Goal: Transaction & Acquisition: Book appointment/travel/reservation

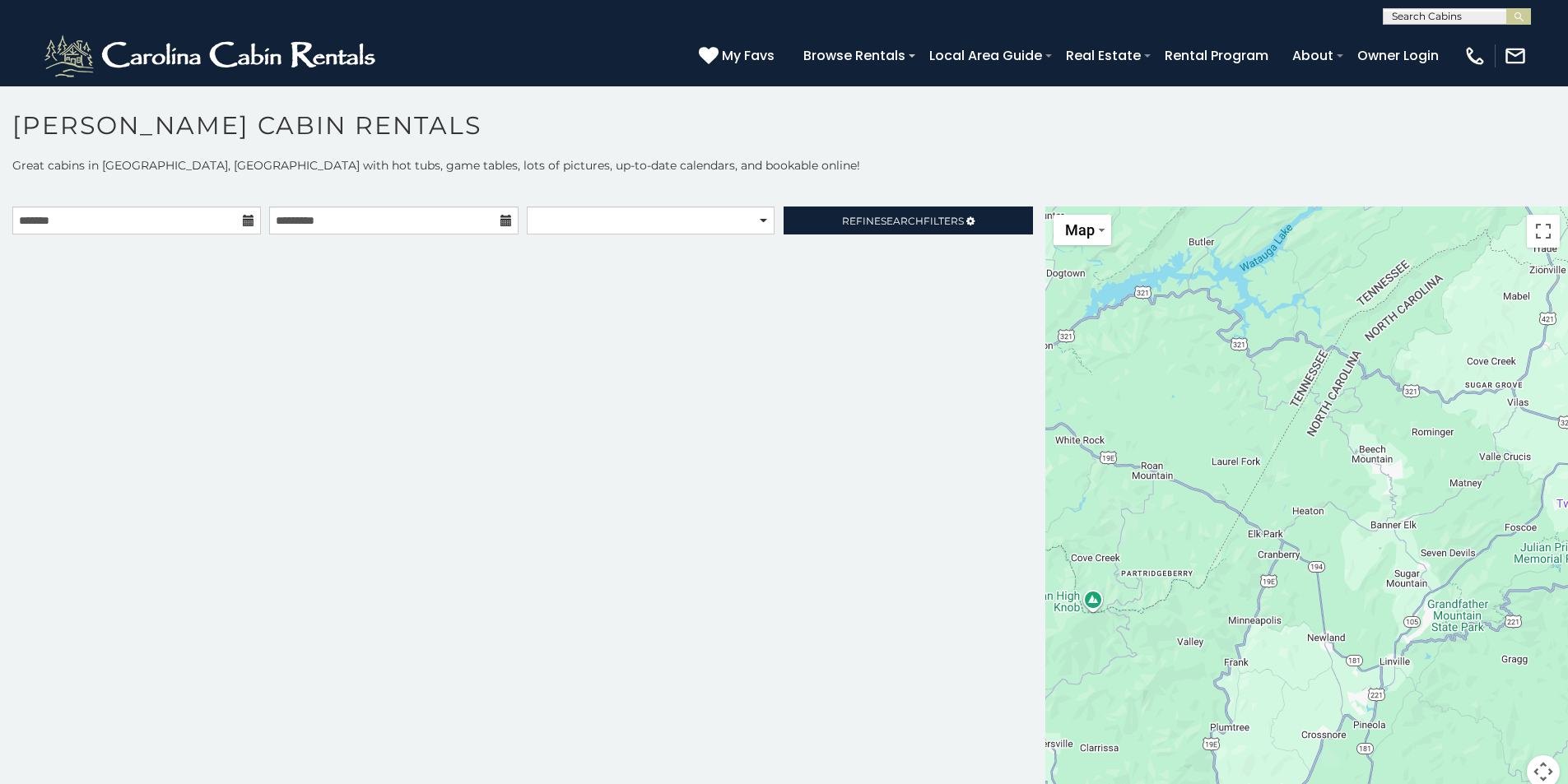
click at [242, 225] on icon at bounding box center [248, 221] width 12 height 12
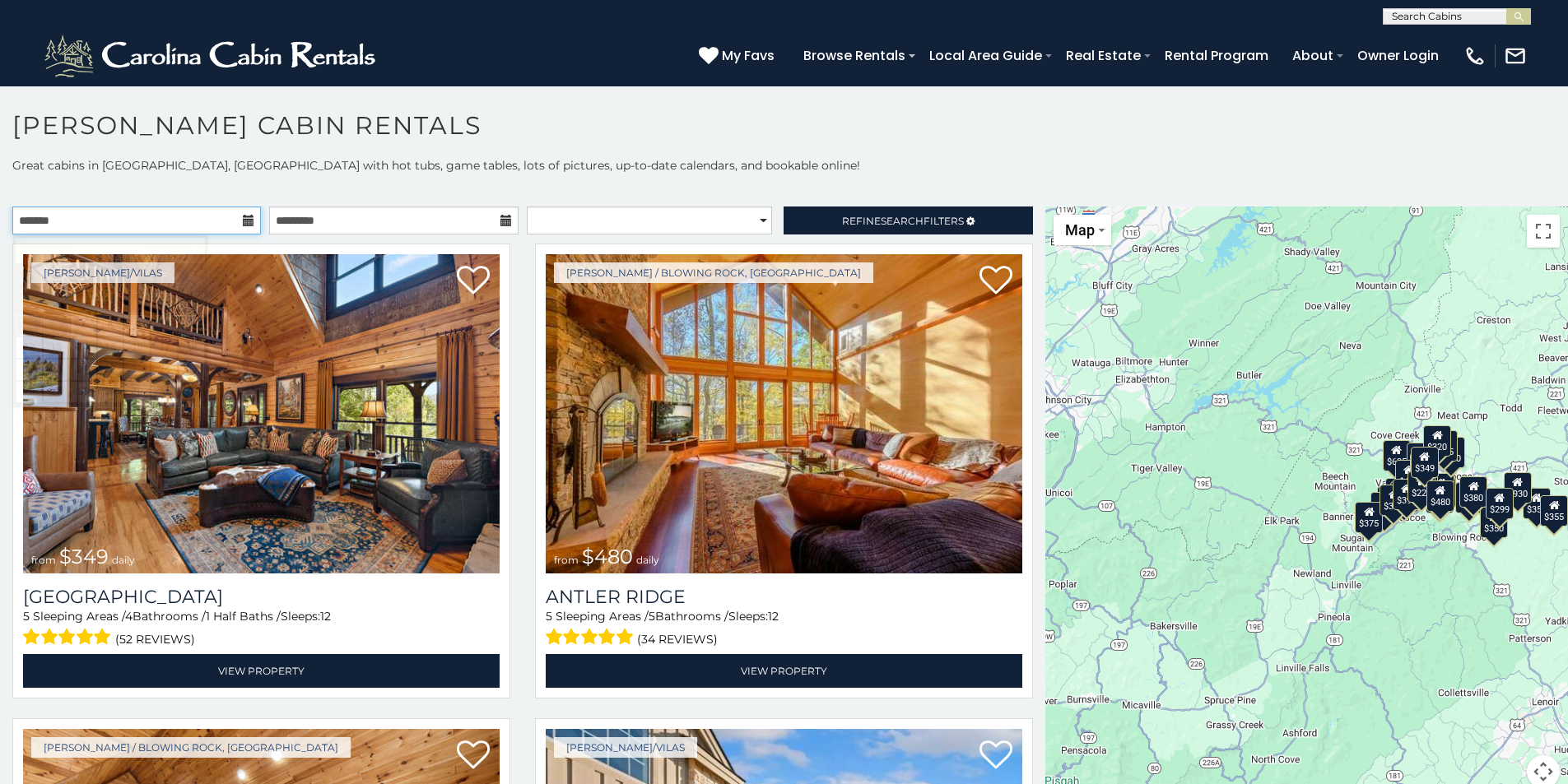
click at [235, 223] on input "text" at bounding box center [136, 221] width 248 height 28
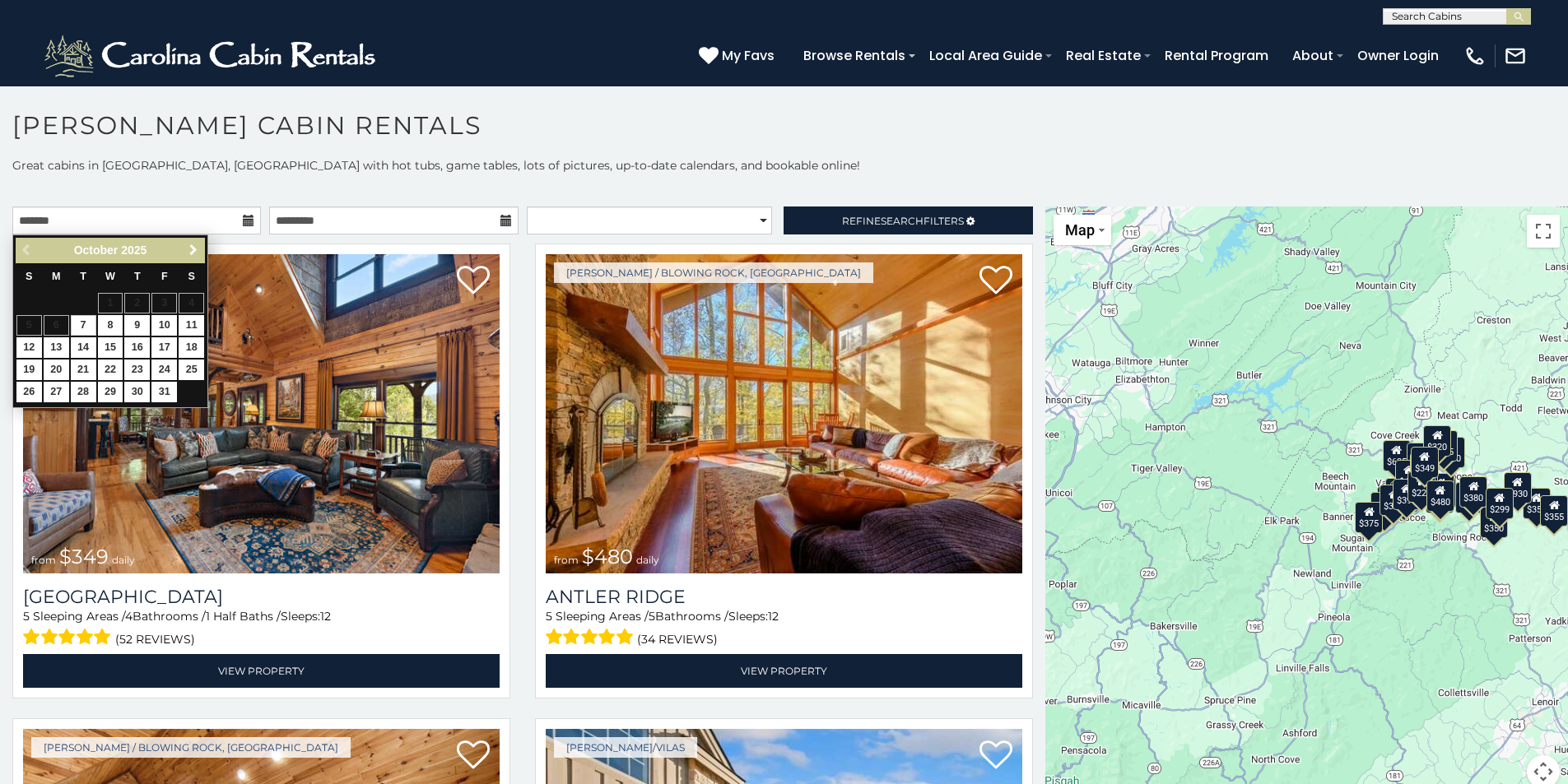
click at [188, 249] on span "Next" at bounding box center [193, 249] width 13 height 13
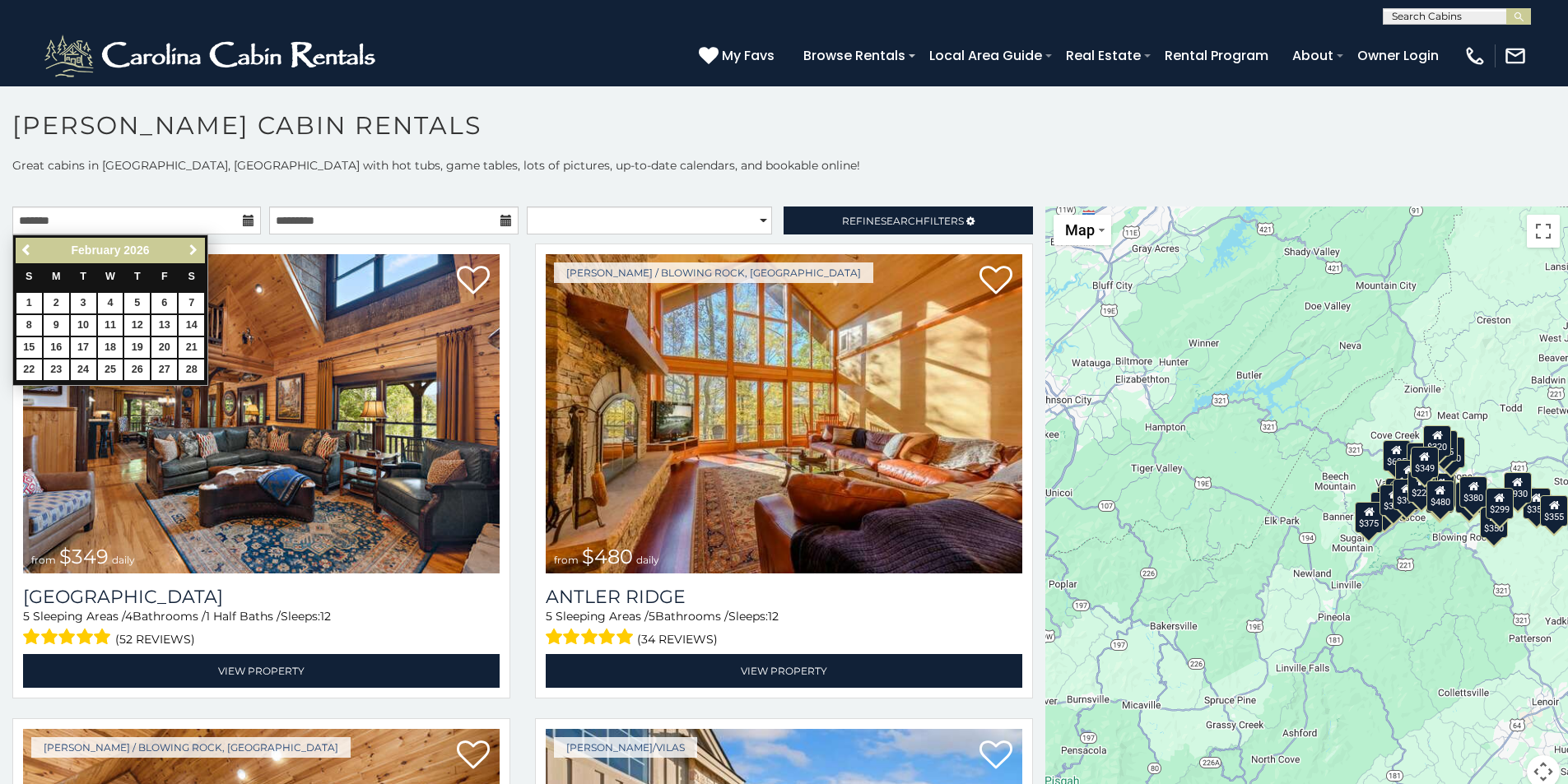
click at [188, 249] on span "Next" at bounding box center [193, 249] width 13 height 13
click at [189, 247] on span "Next" at bounding box center [193, 249] width 13 height 13
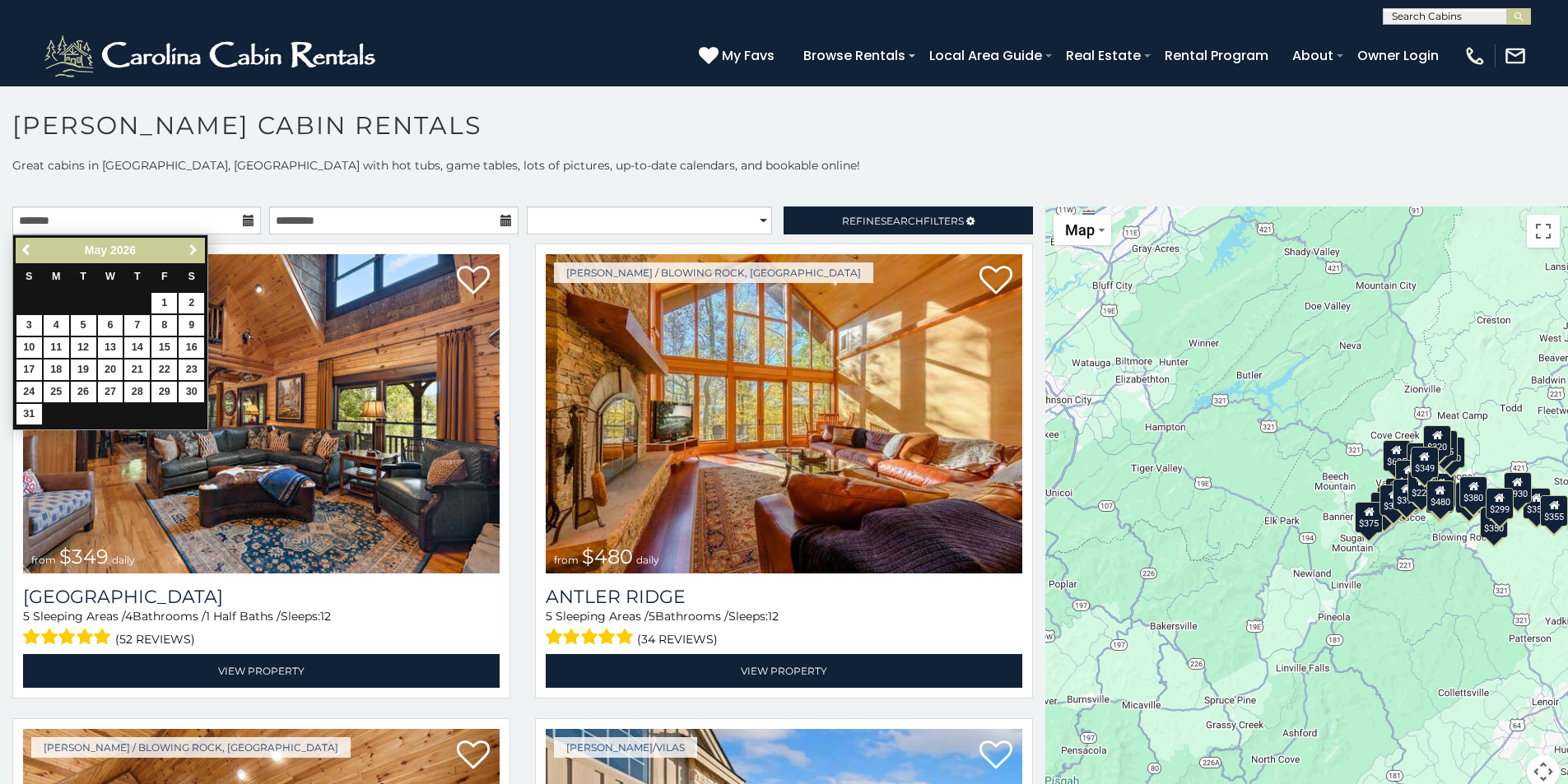
click at [189, 247] on span "Next" at bounding box center [193, 249] width 13 height 13
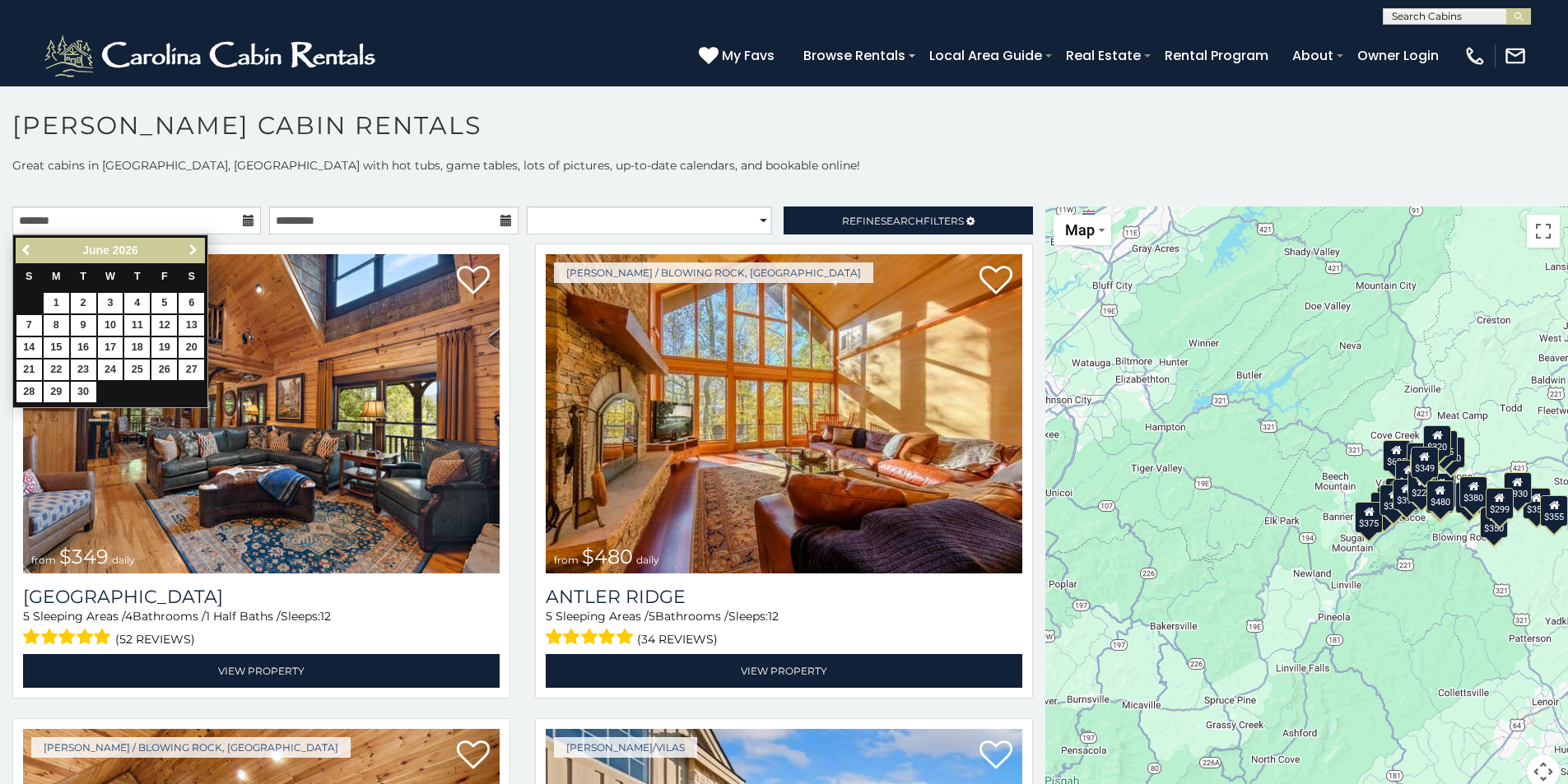
click at [189, 247] on span "Next" at bounding box center [193, 249] width 13 height 13
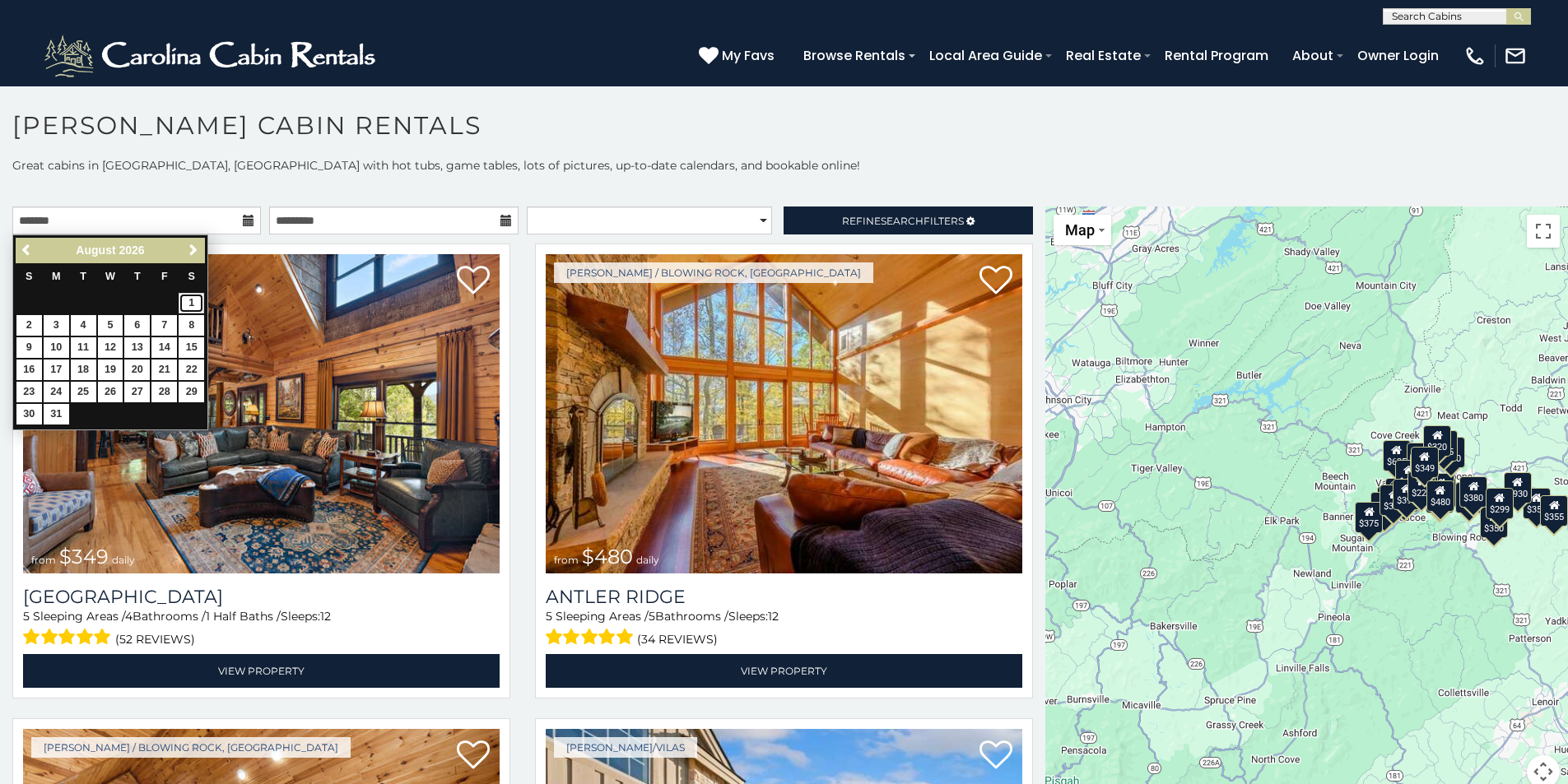
click at [191, 302] on link "1" at bounding box center [192, 303] width 26 height 21
type input "**********"
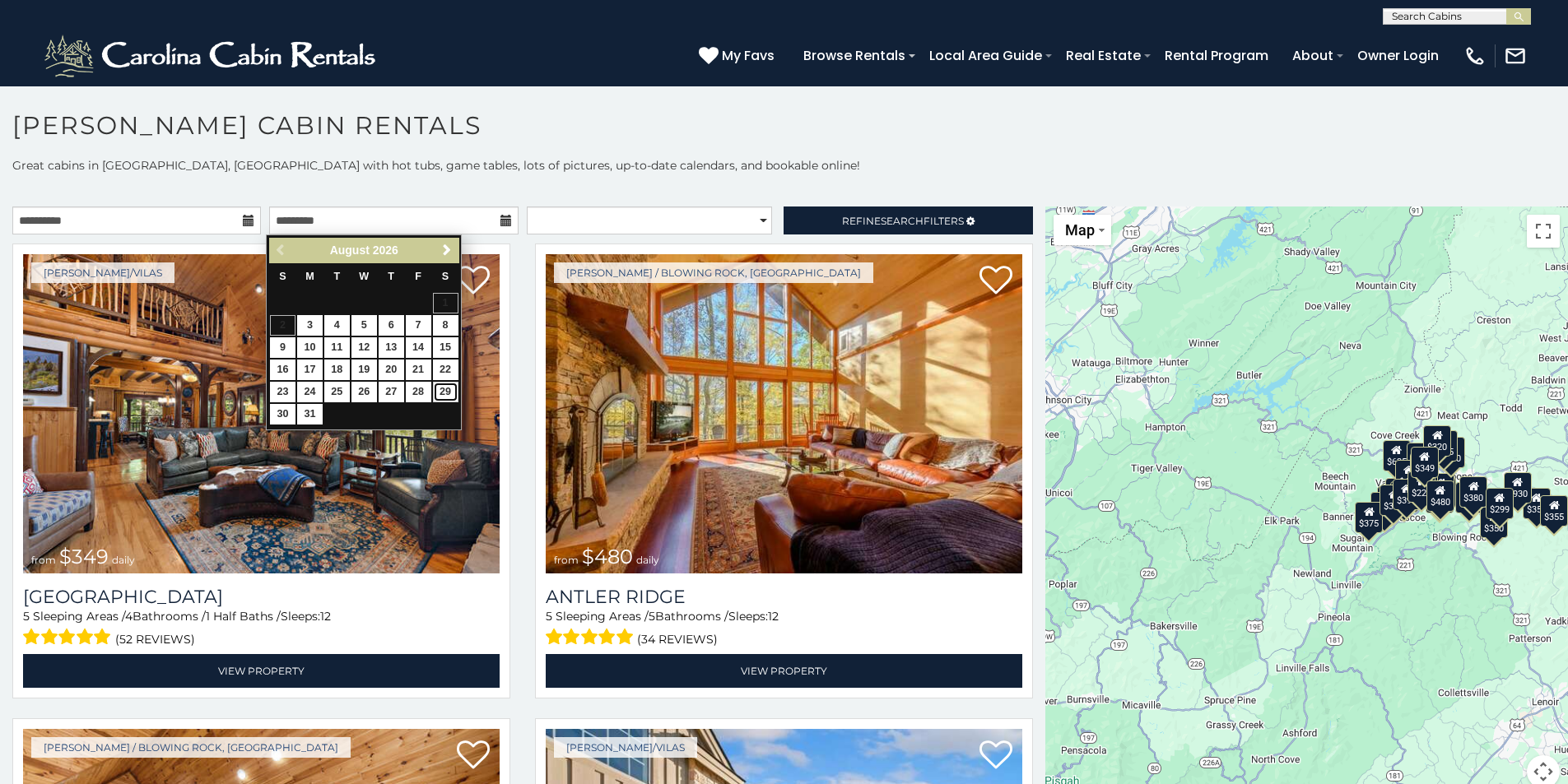
click at [448, 385] on link "29" at bounding box center [446, 392] width 26 height 21
type input "**********"
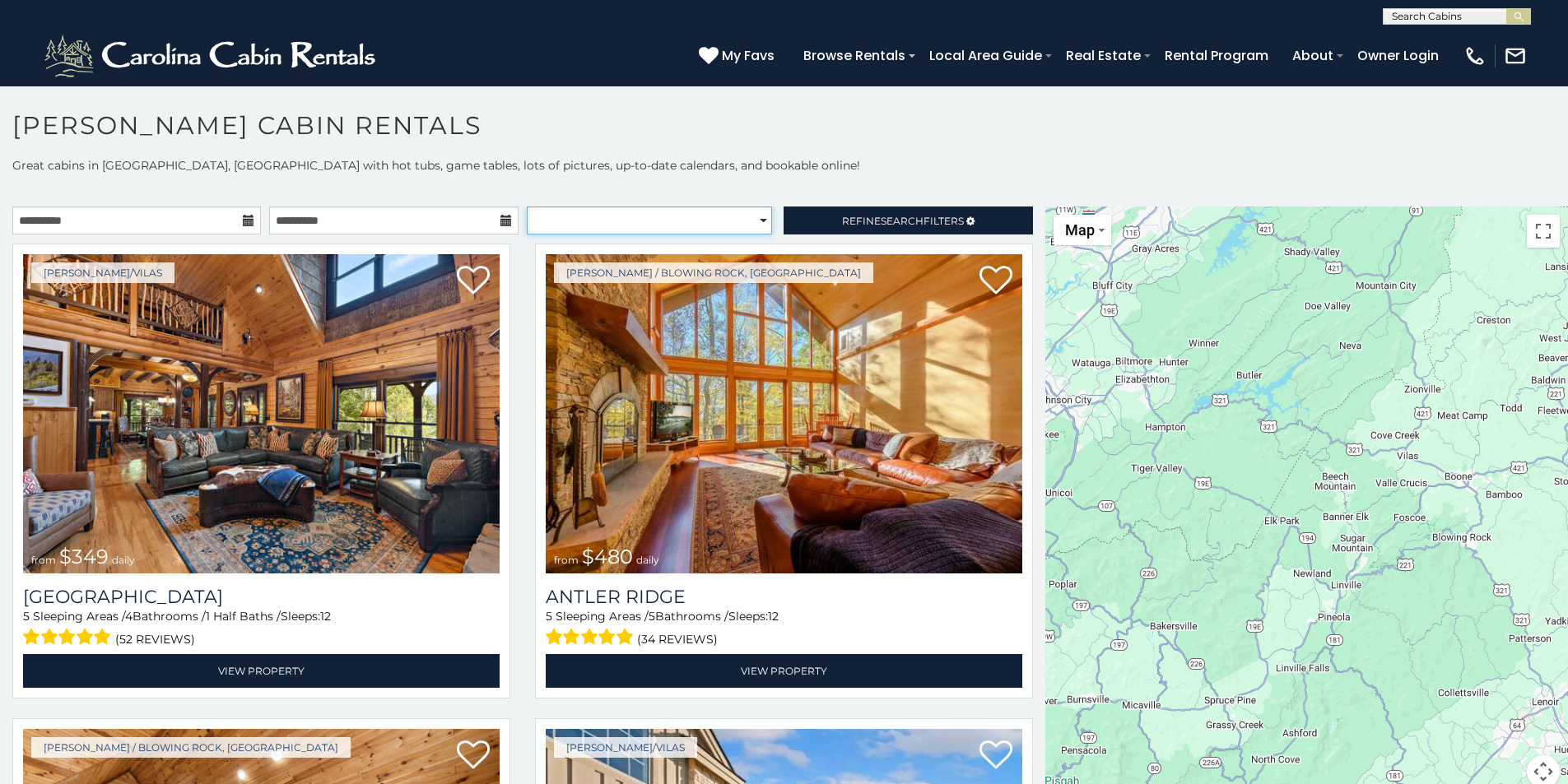
click at [750, 219] on select "**********" at bounding box center [649, 221] width 245 height 28
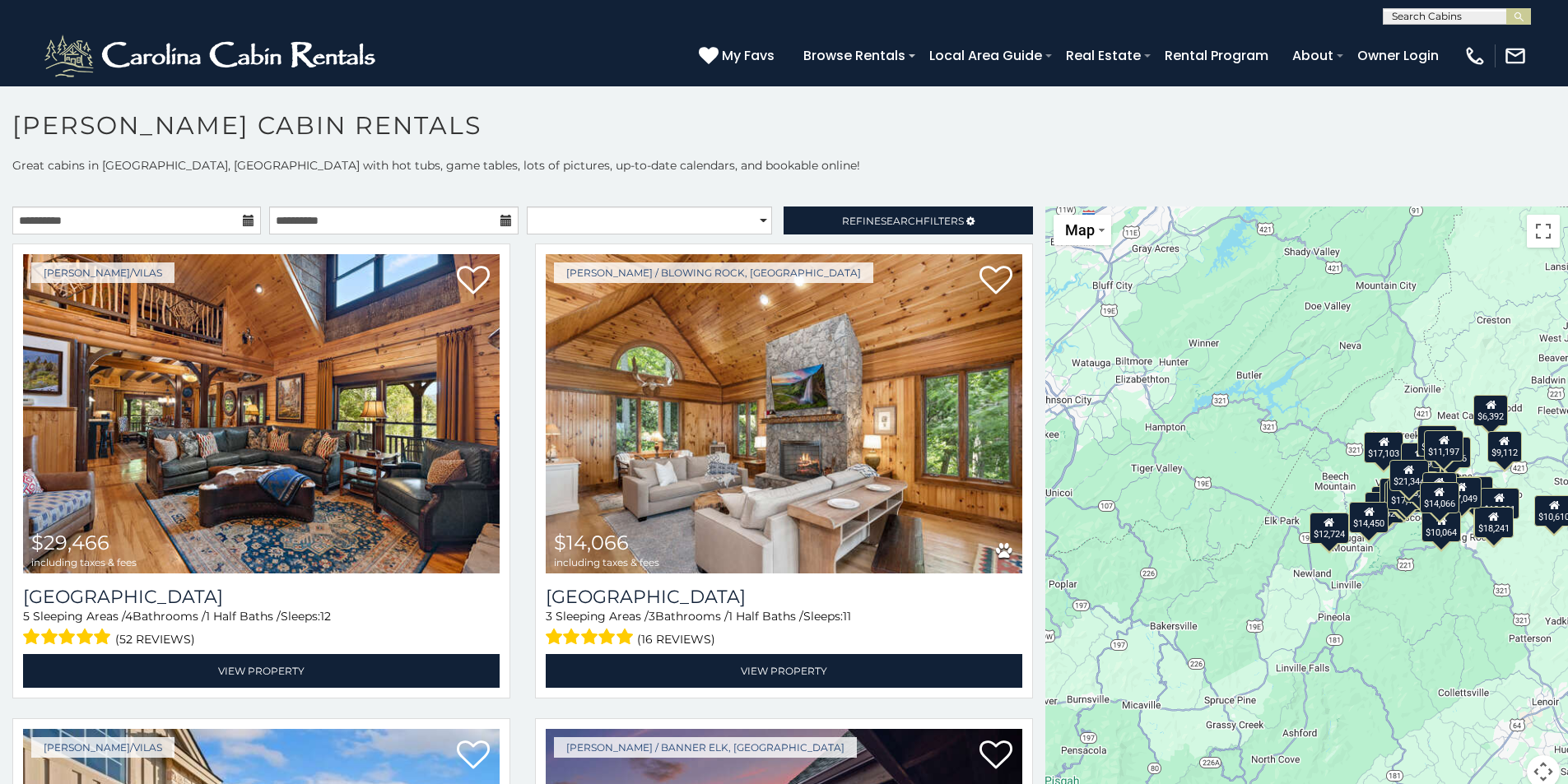
click at [802, 146] on h1 "[PERSON_NAME] Cabin Rentals" at bounding box center [784, 133] width 1568 height 47
click at [847, 219] on span "Refine Search Filters" at bounding box center [902, 221] width 122 height 12
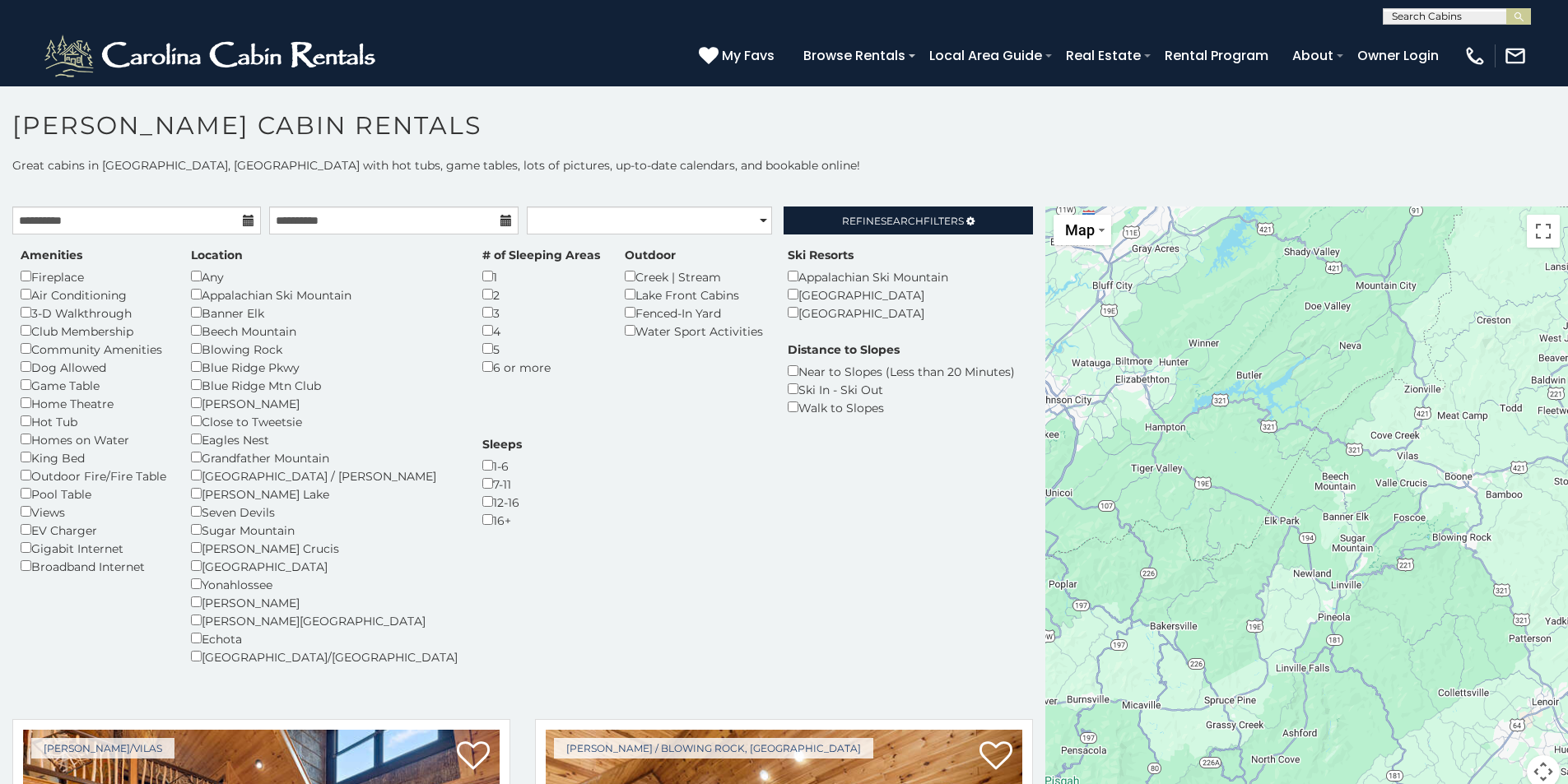
click at [207, 402] on div "Boone" at bounding box center [324, 403] width 266 height 18
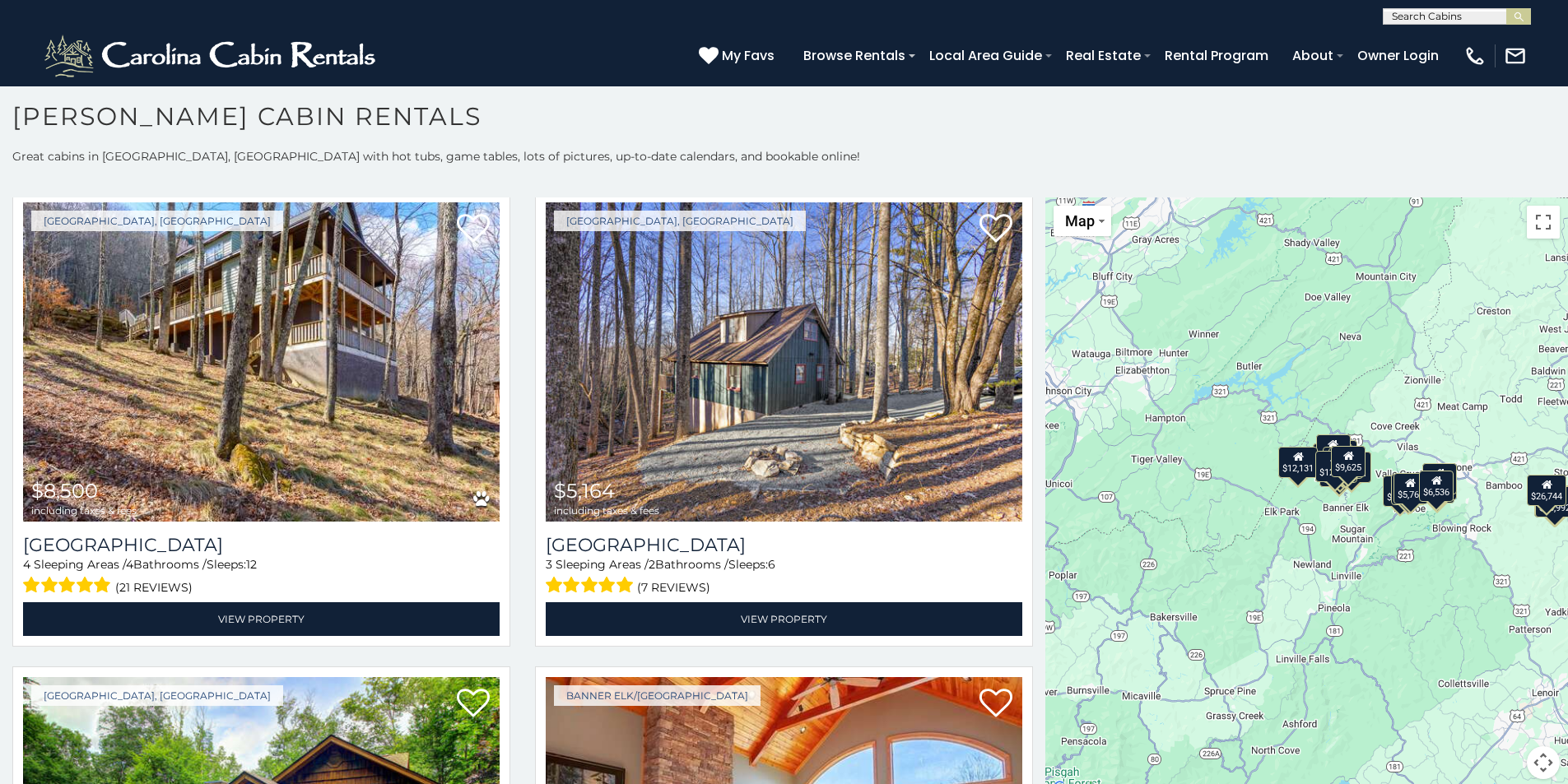
scroll to position [1981, 0]
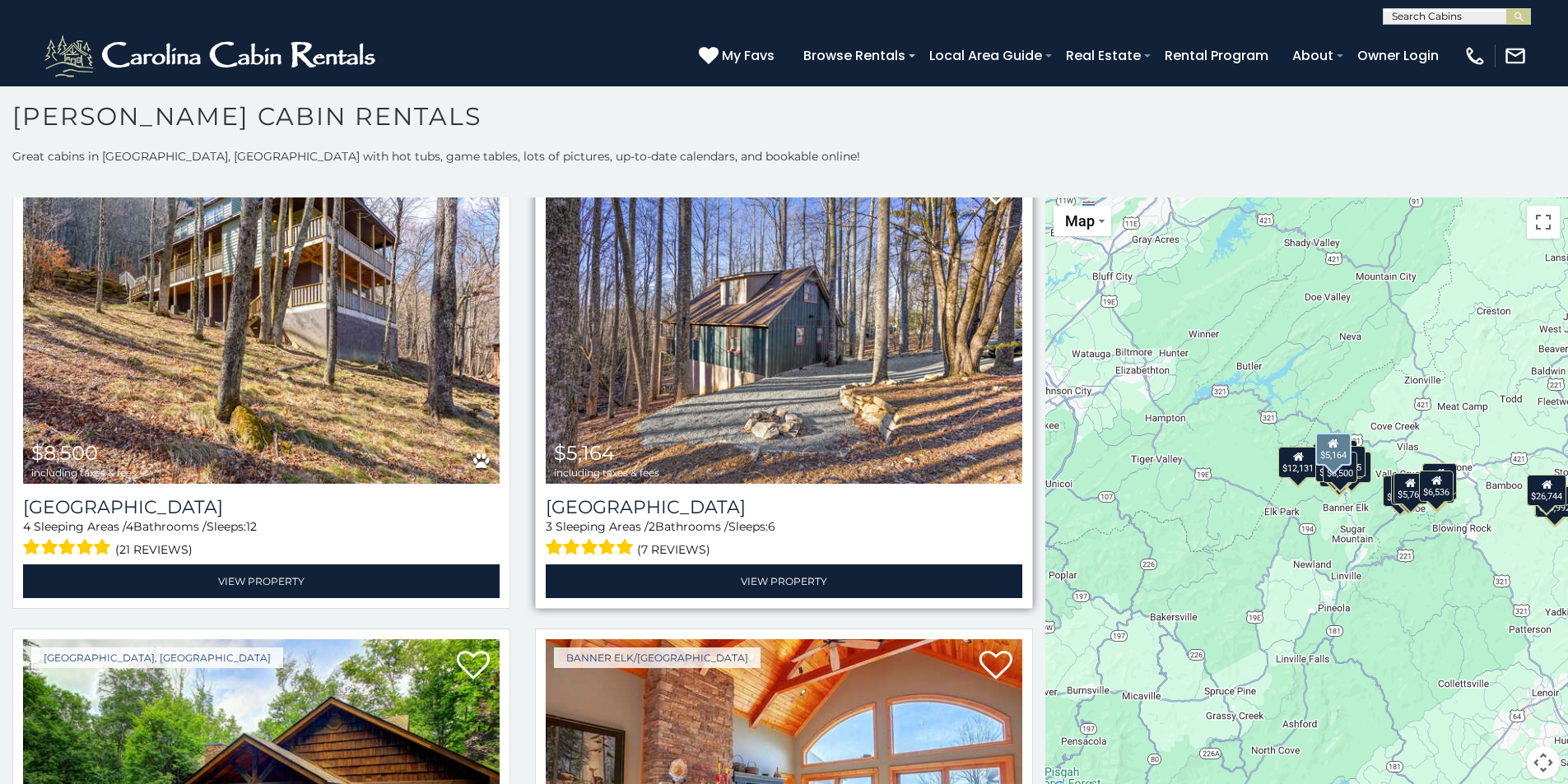
click at [681, 372] on img at bounding box center [784, 324] width 477 height 319
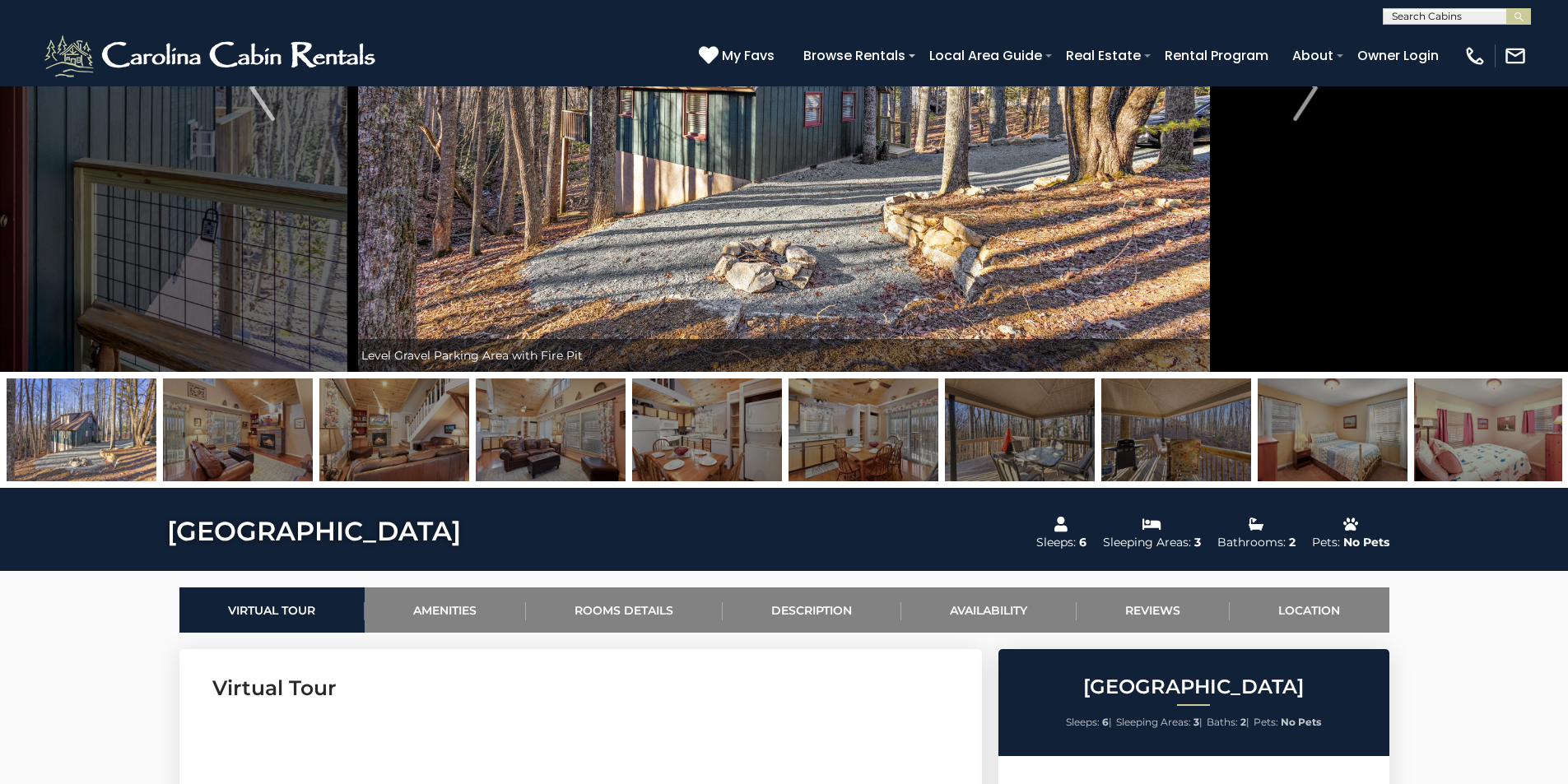
scroll to position [270, 0]
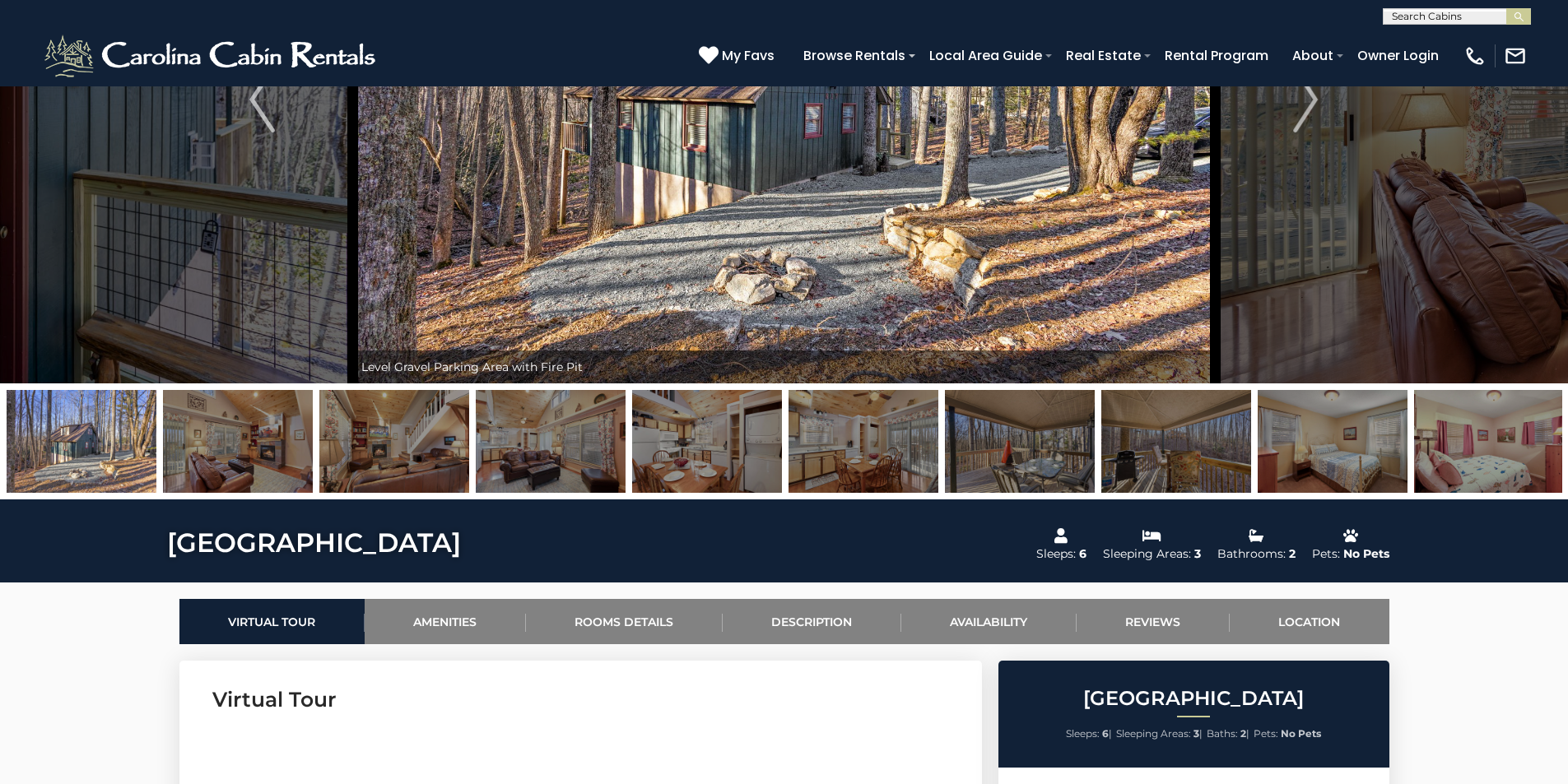
click at [258, 434] on img at bounding box center [237, 442] width 150 height 103
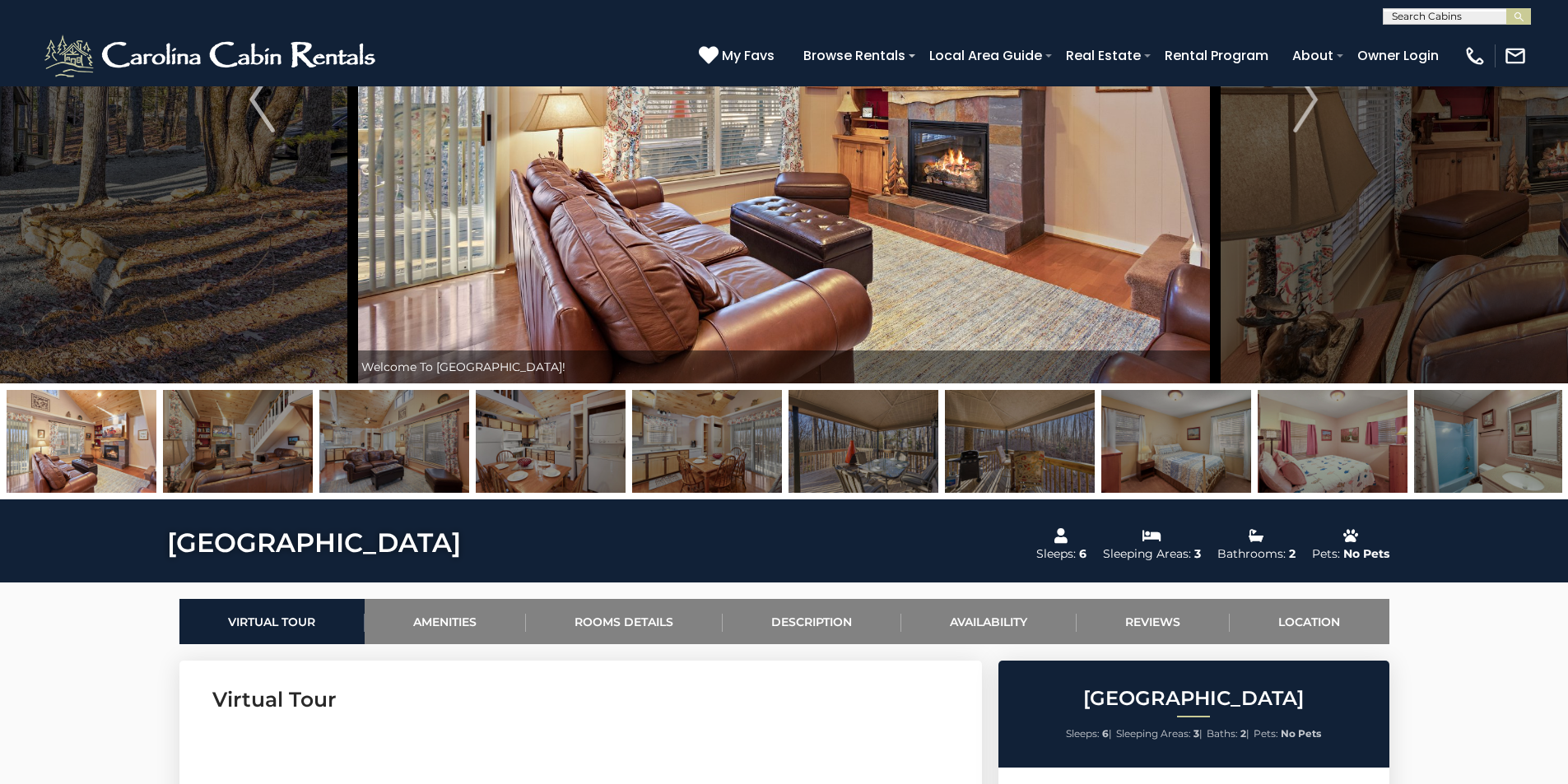
click at [309, 424] on img at bounding box center [237, 442] width 150 height 103
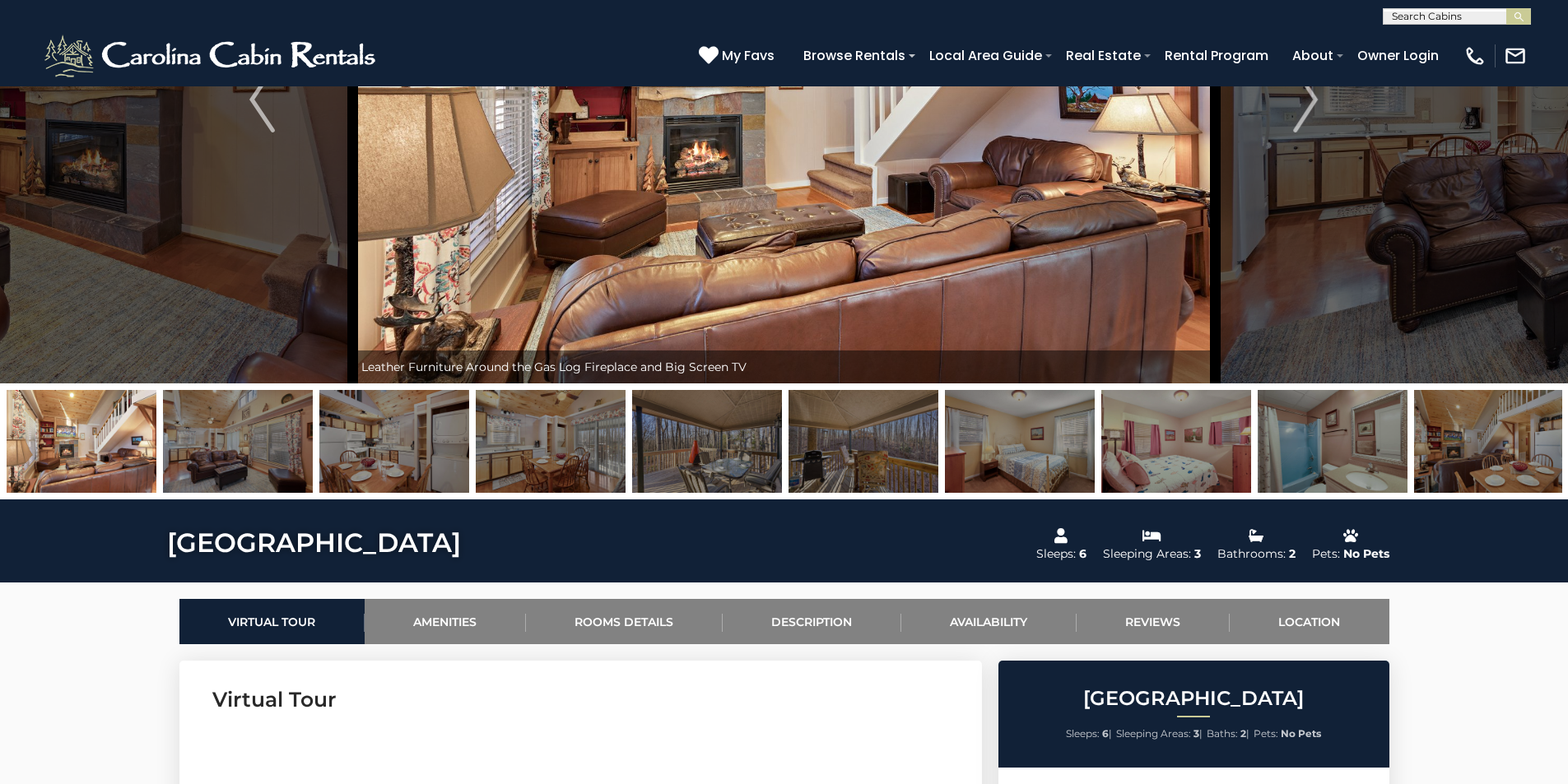
click at [396, 429] on img at bounding box center [393, 442] width 150 height 103
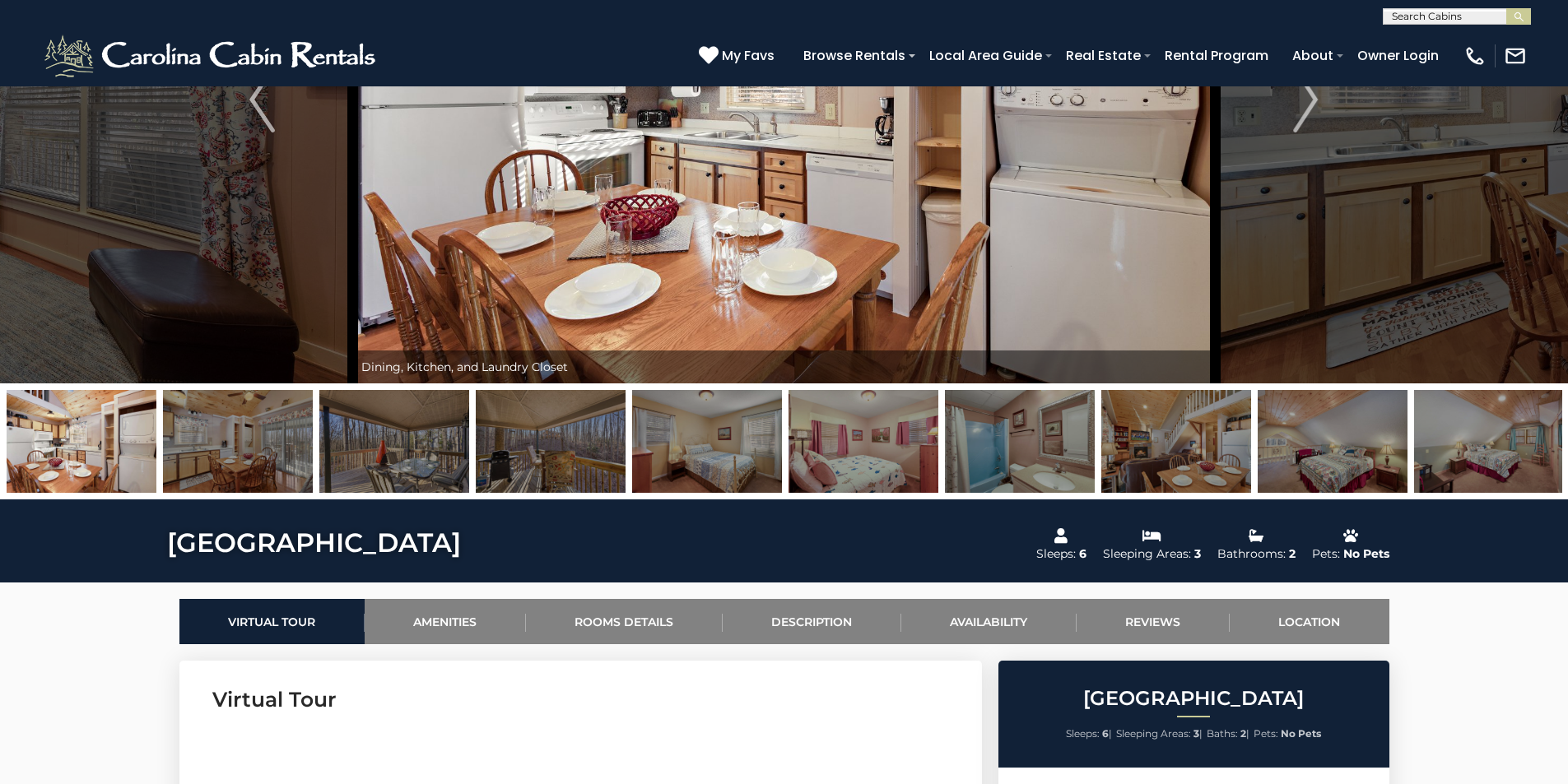
click at [443, 453] on img at bounding box center [393, 442] width 150 height 103
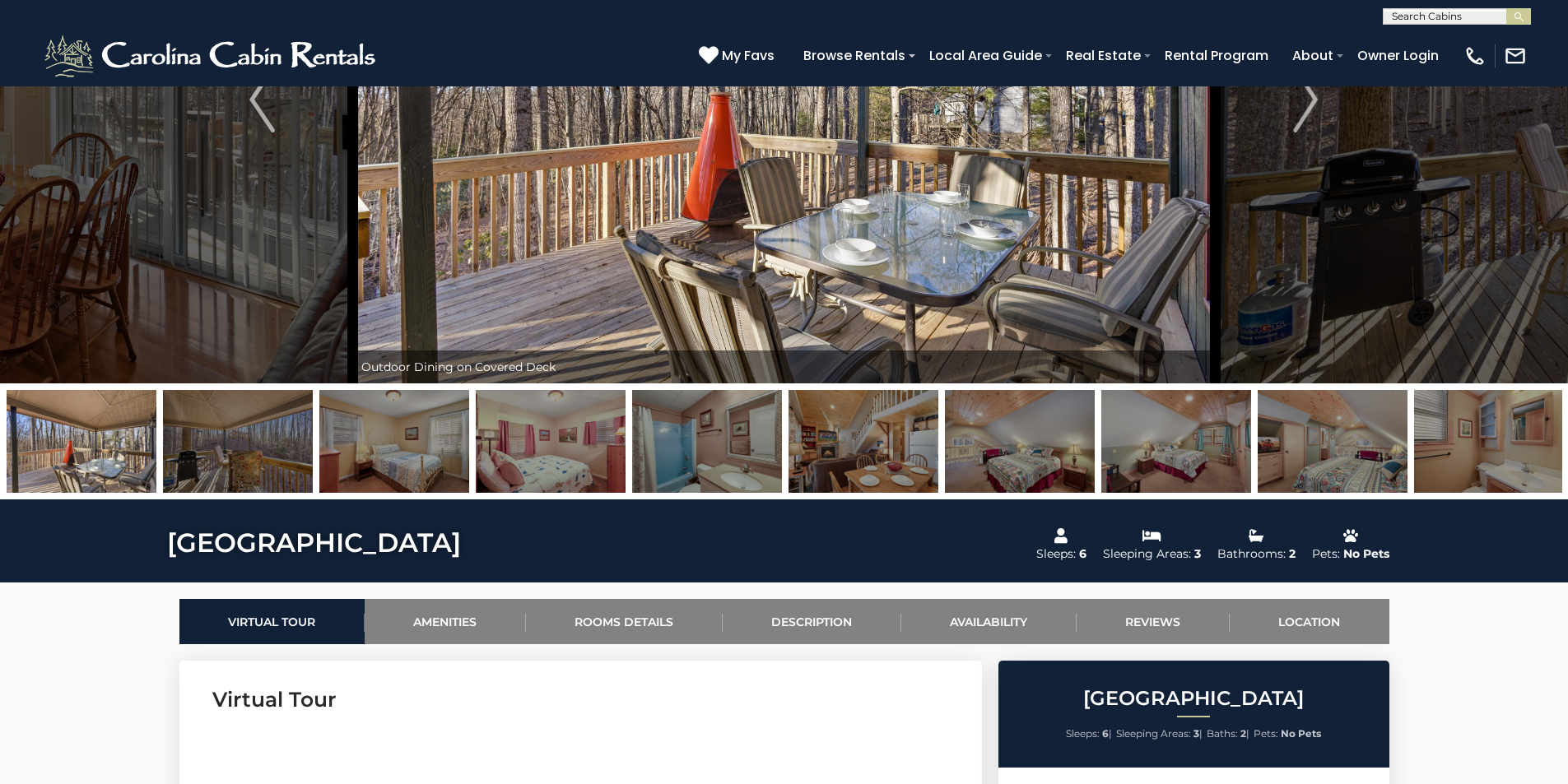
click at [458, 453] on img at bounding box center [393, 442] width 150 height 103
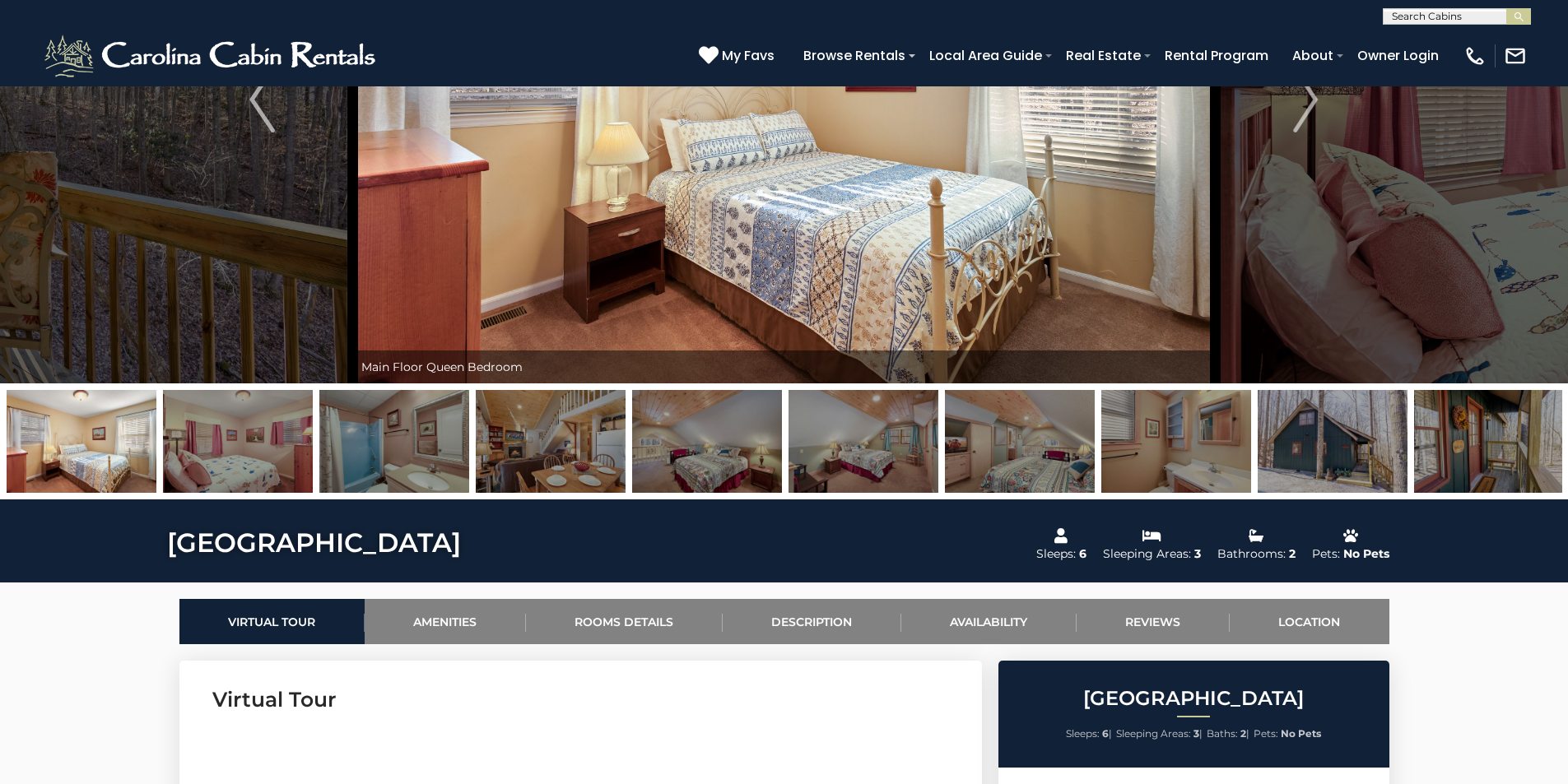
click at [404, 455] on img at bounding box center [393, 442] width 150 height 103
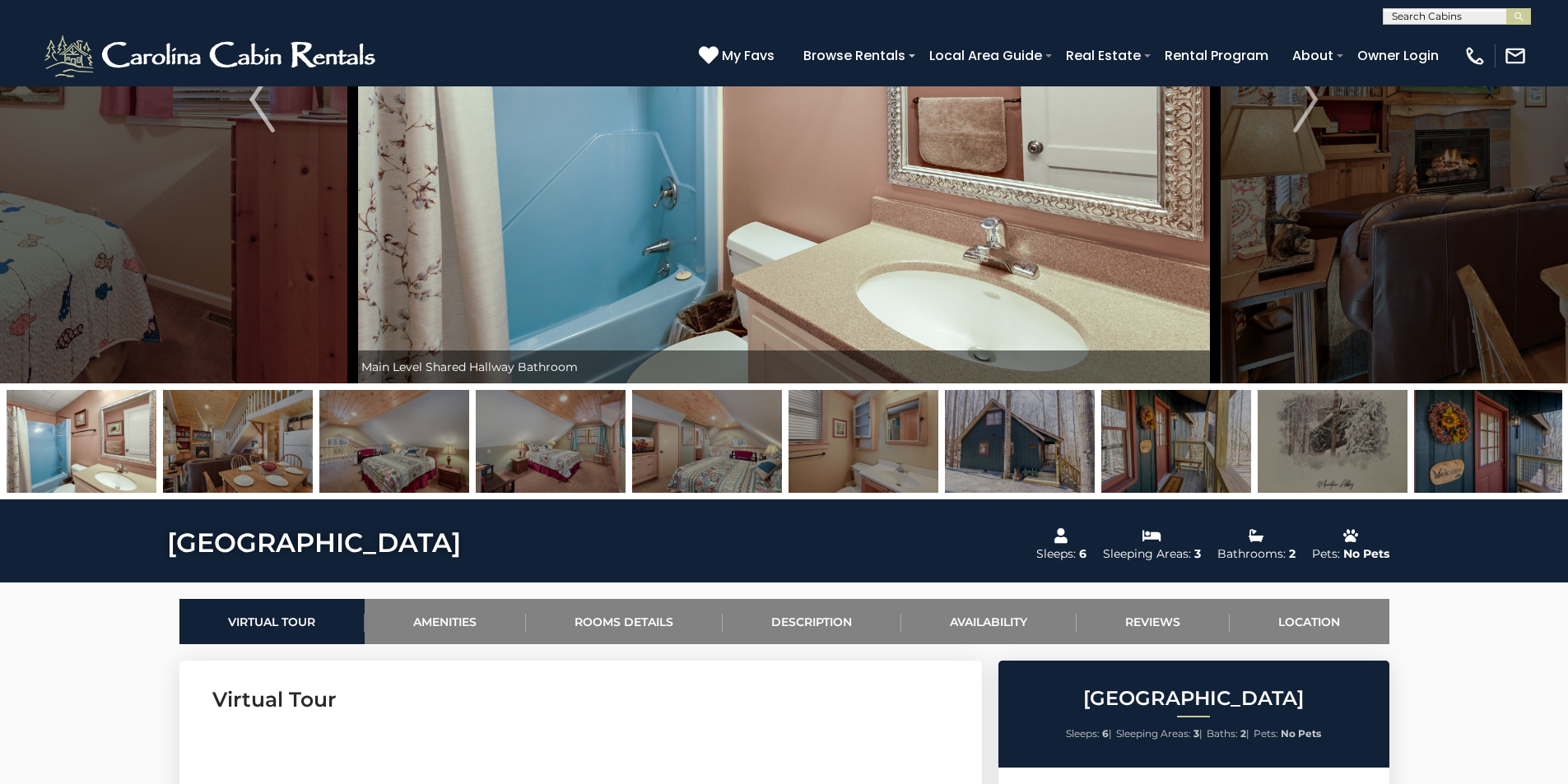
click at [426, 453] on img at bounding box center [393, 442] width 150 height 103
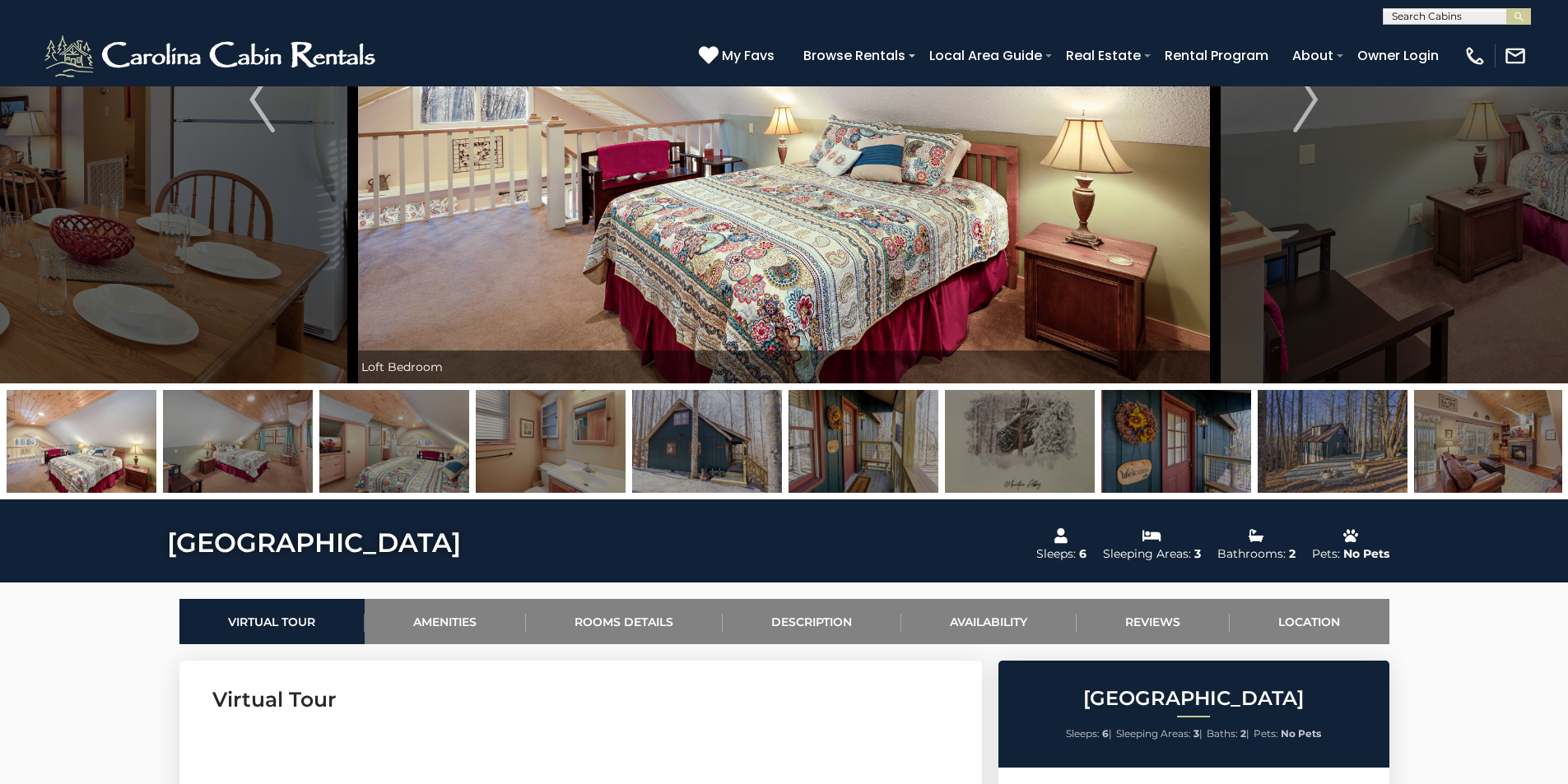
click at [446, 452] on img at bounding box center [393, 442] width 150 height 103
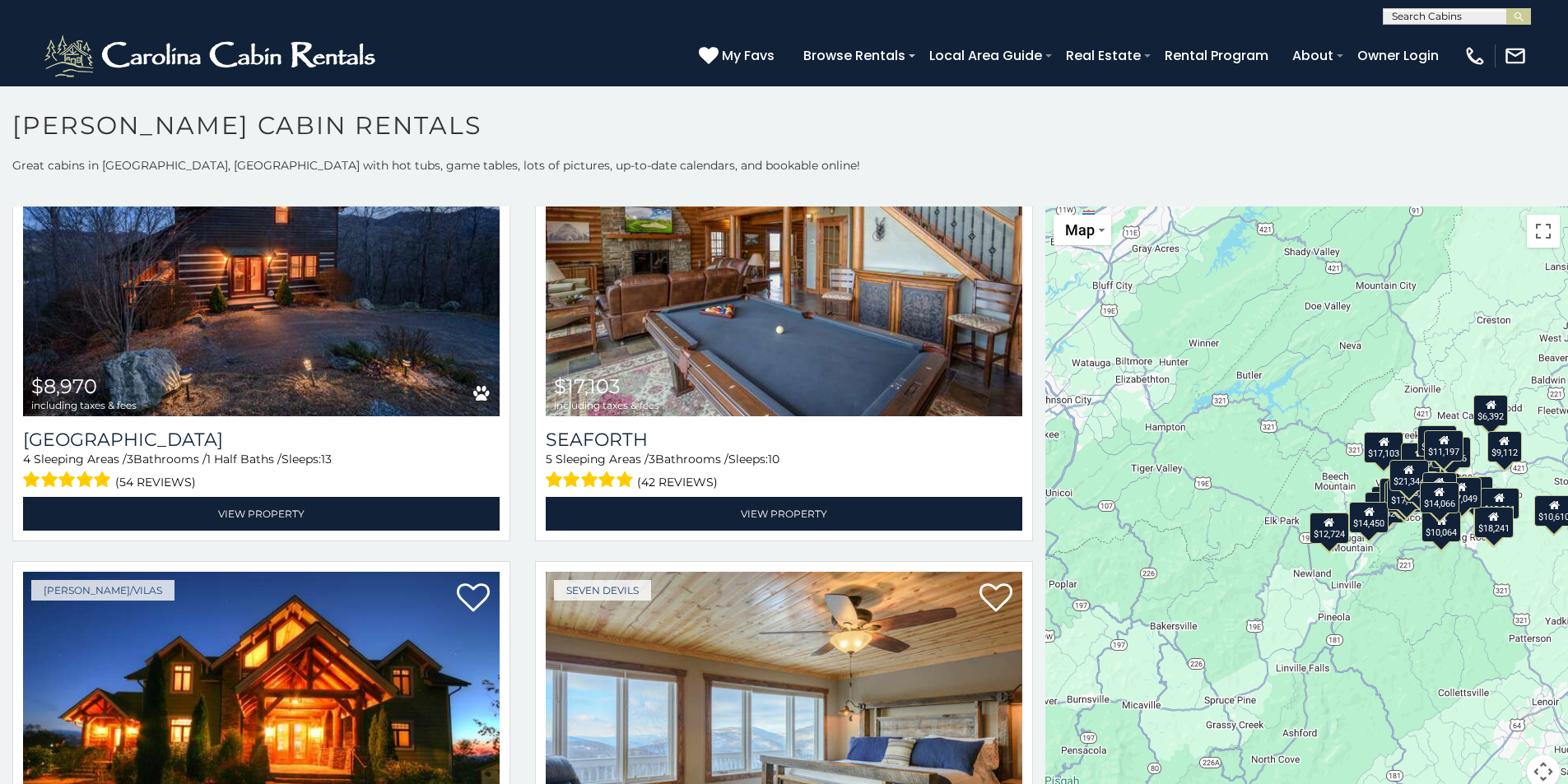
scroll to position [1986, 0]
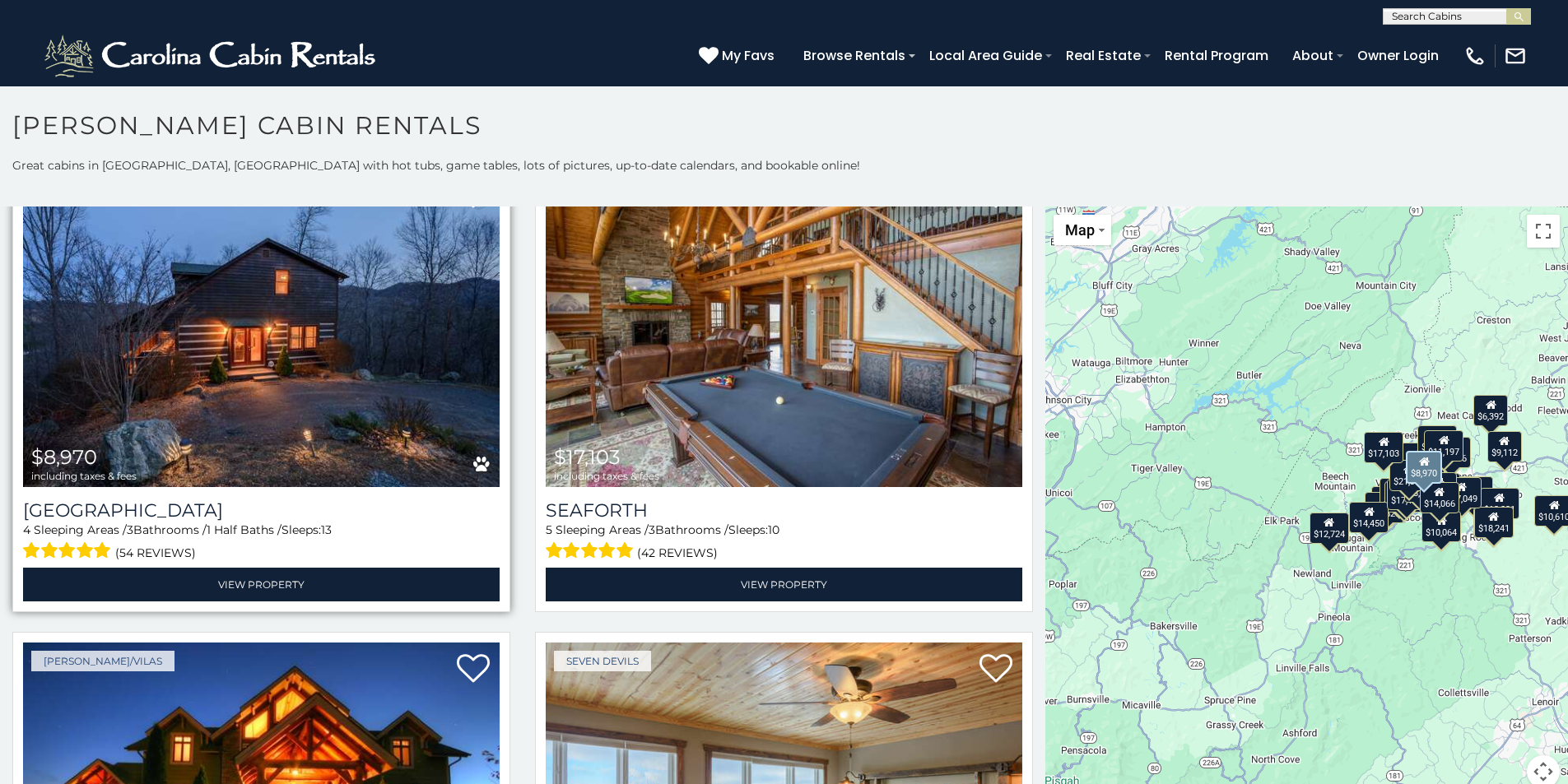
click at [290, 421] on img at bounding box center [261, 327] width 477 height 319
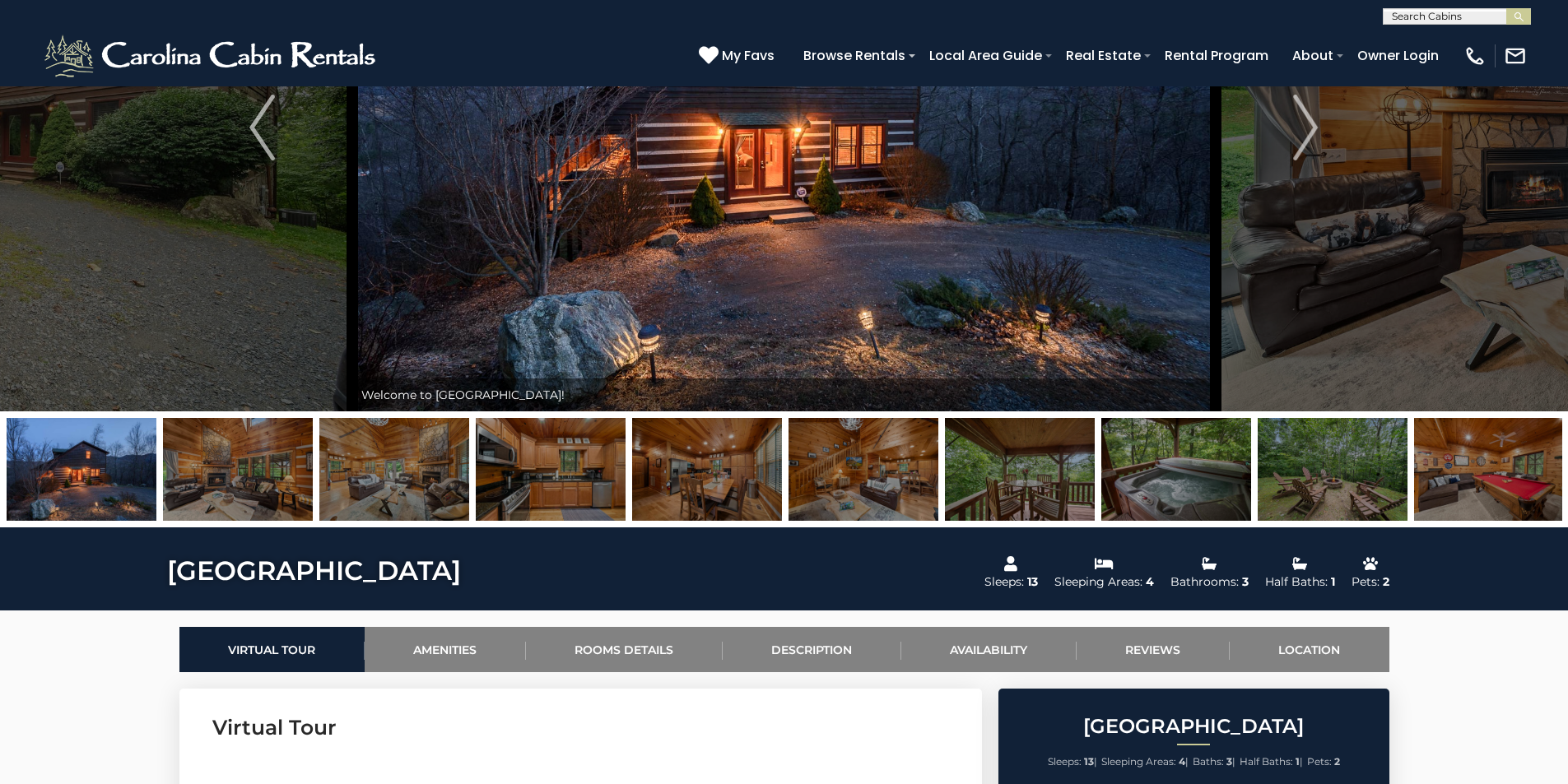
scroll to position [203, 0]
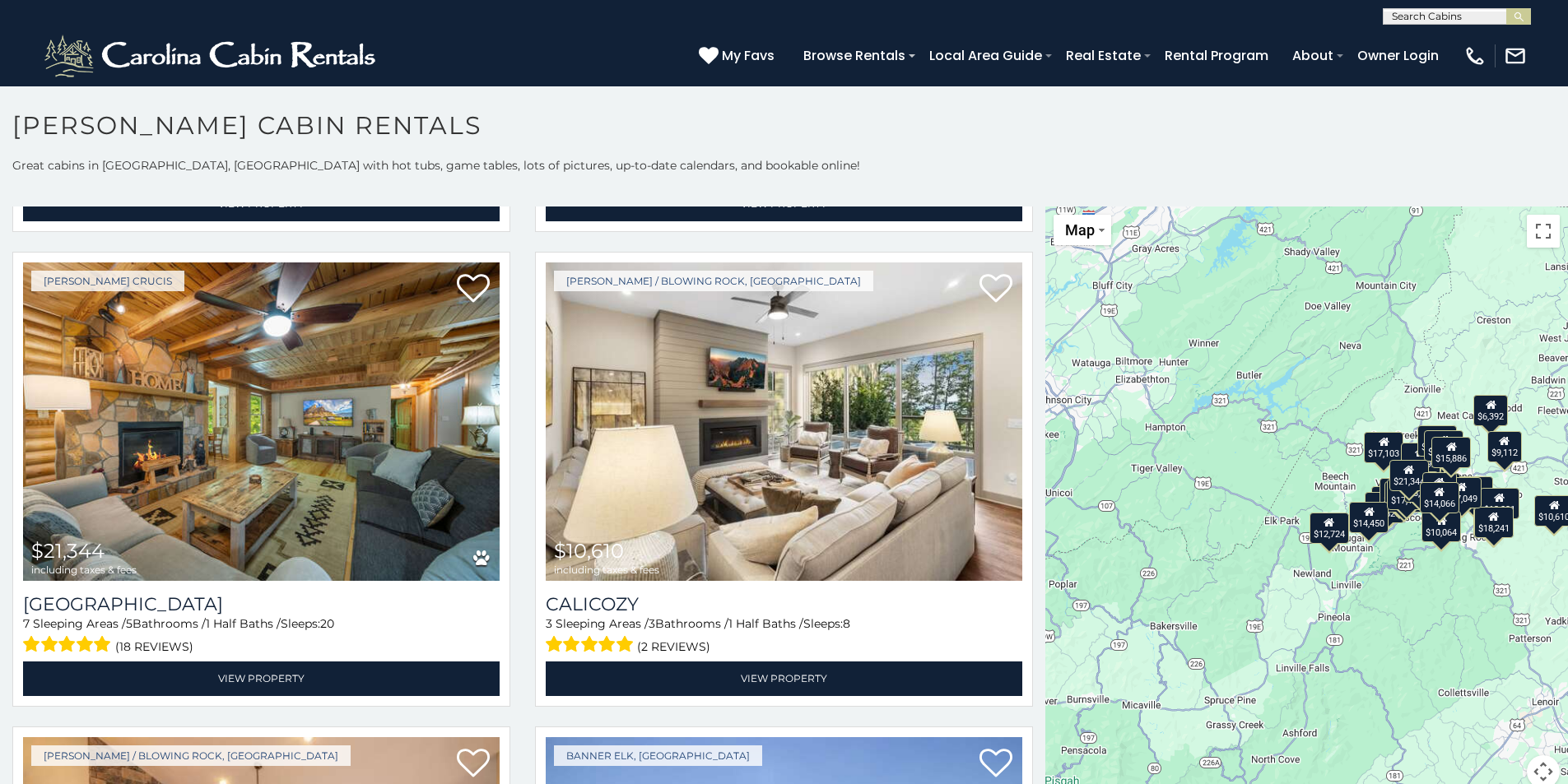
scroll to position [5307, 0]
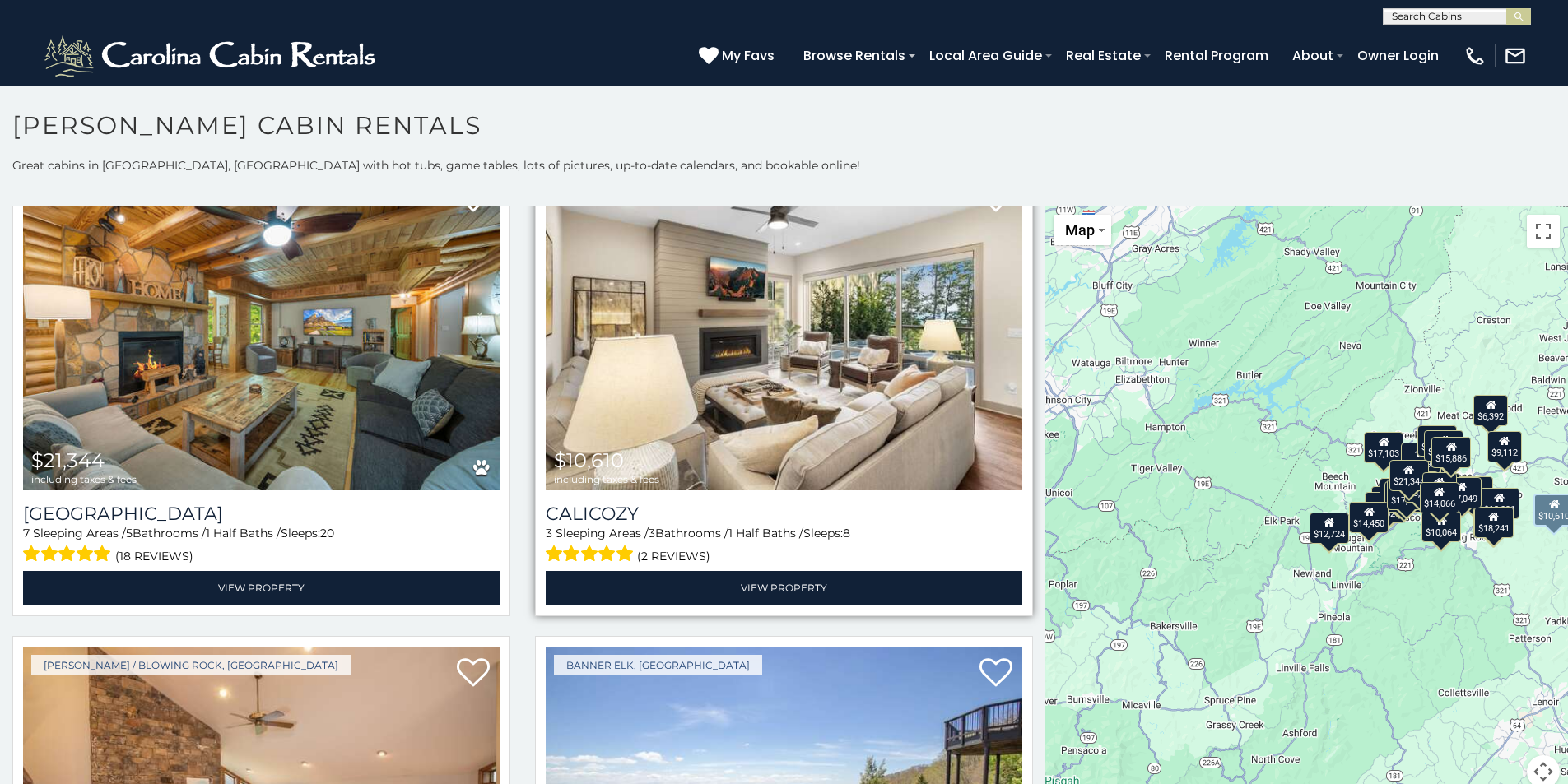
click at [614, 375] on img at bounding box center [784, 331] width 477 height 319
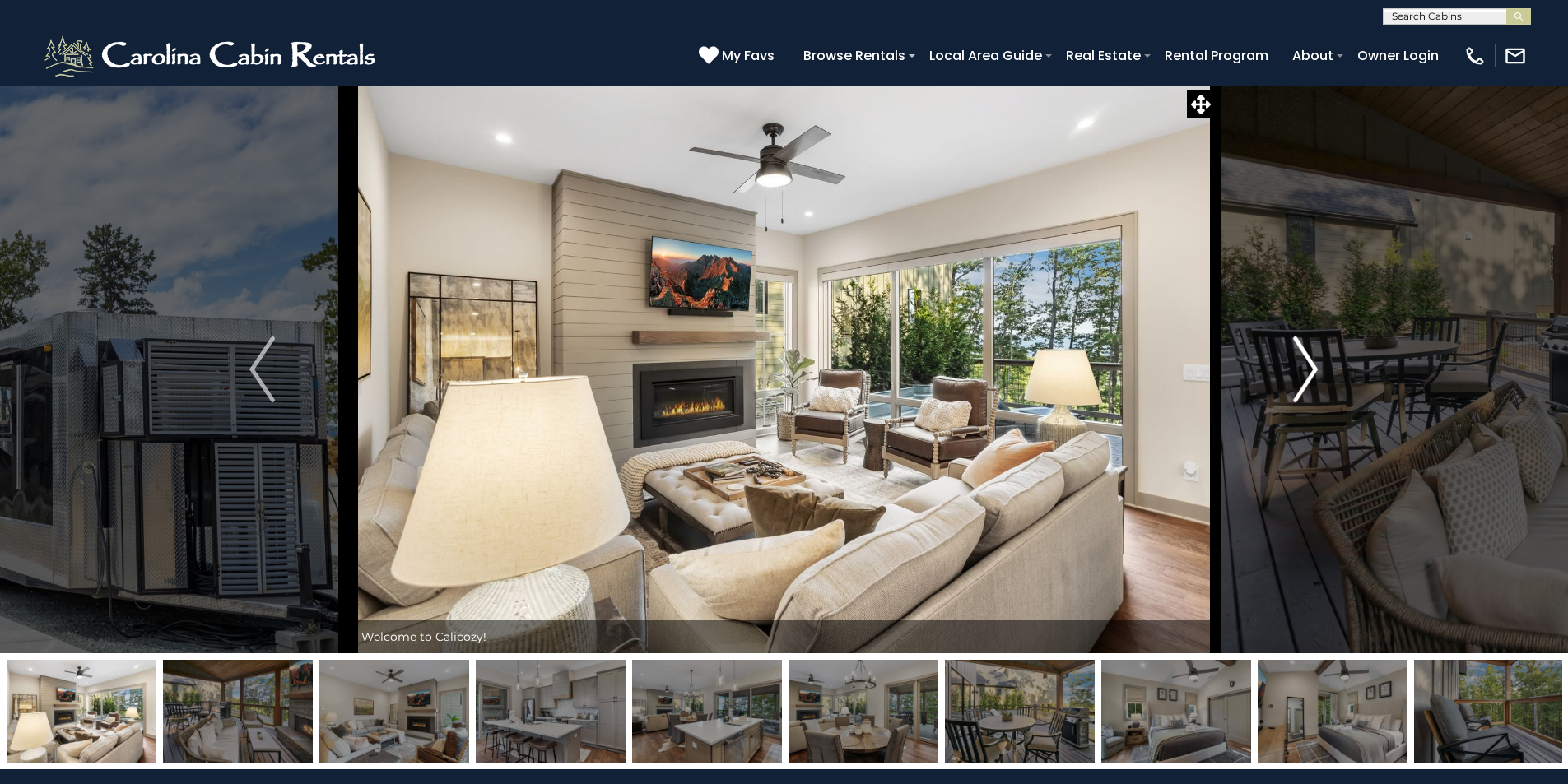
click at [1305, 373] on img "Next" at bounding box center [1305, 370] width 25 height 66
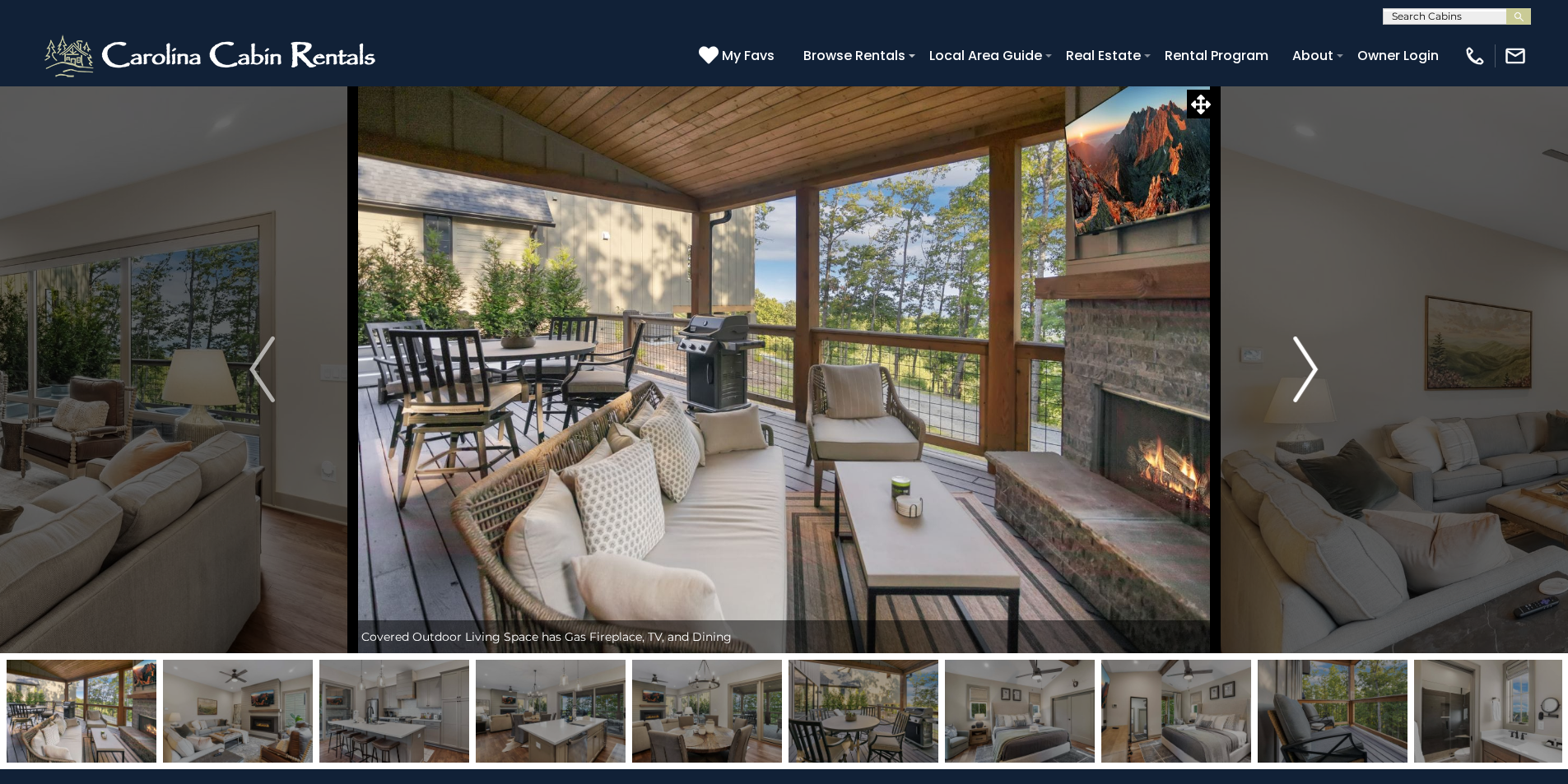
click at [1305, 373] on img "Next" at bounding box center [1305, 370] width 25 height 66
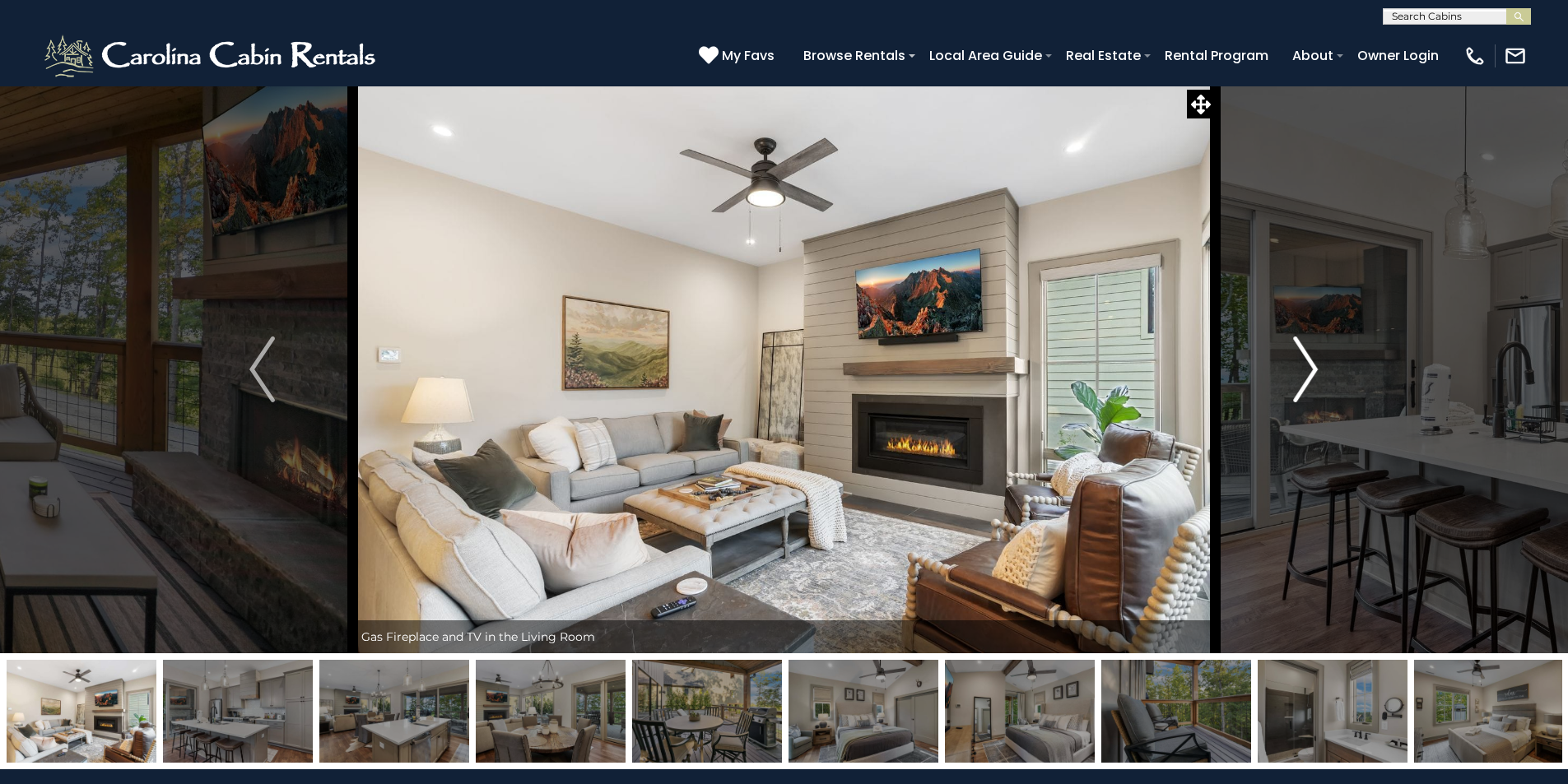
click at [1305, 373] on img "Next" at bounding box center [1305, 370] width 25 height 66
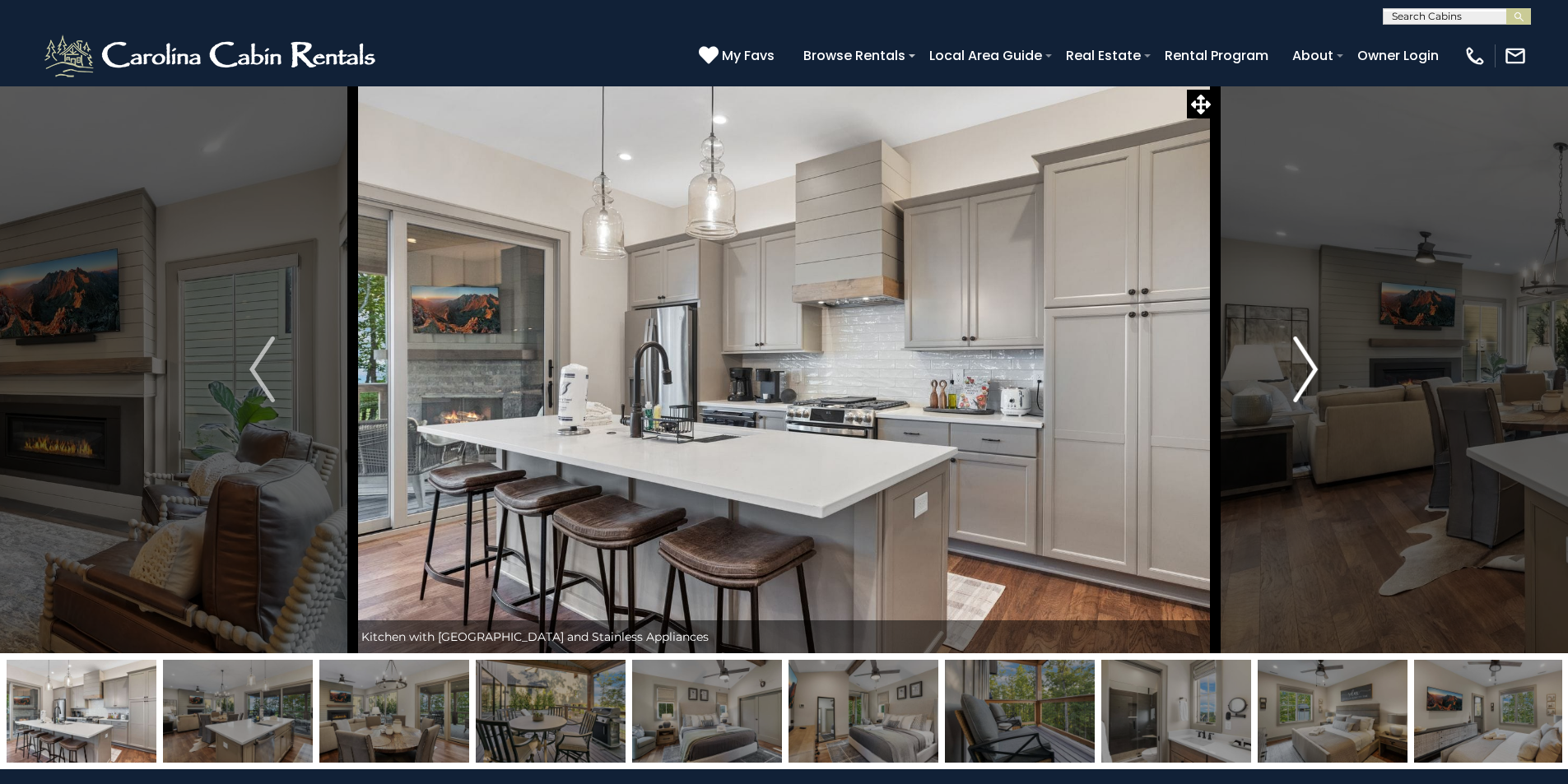
click at [1305, 373] on img "Next" at bounding box center [1305, 370] width 25 height 66
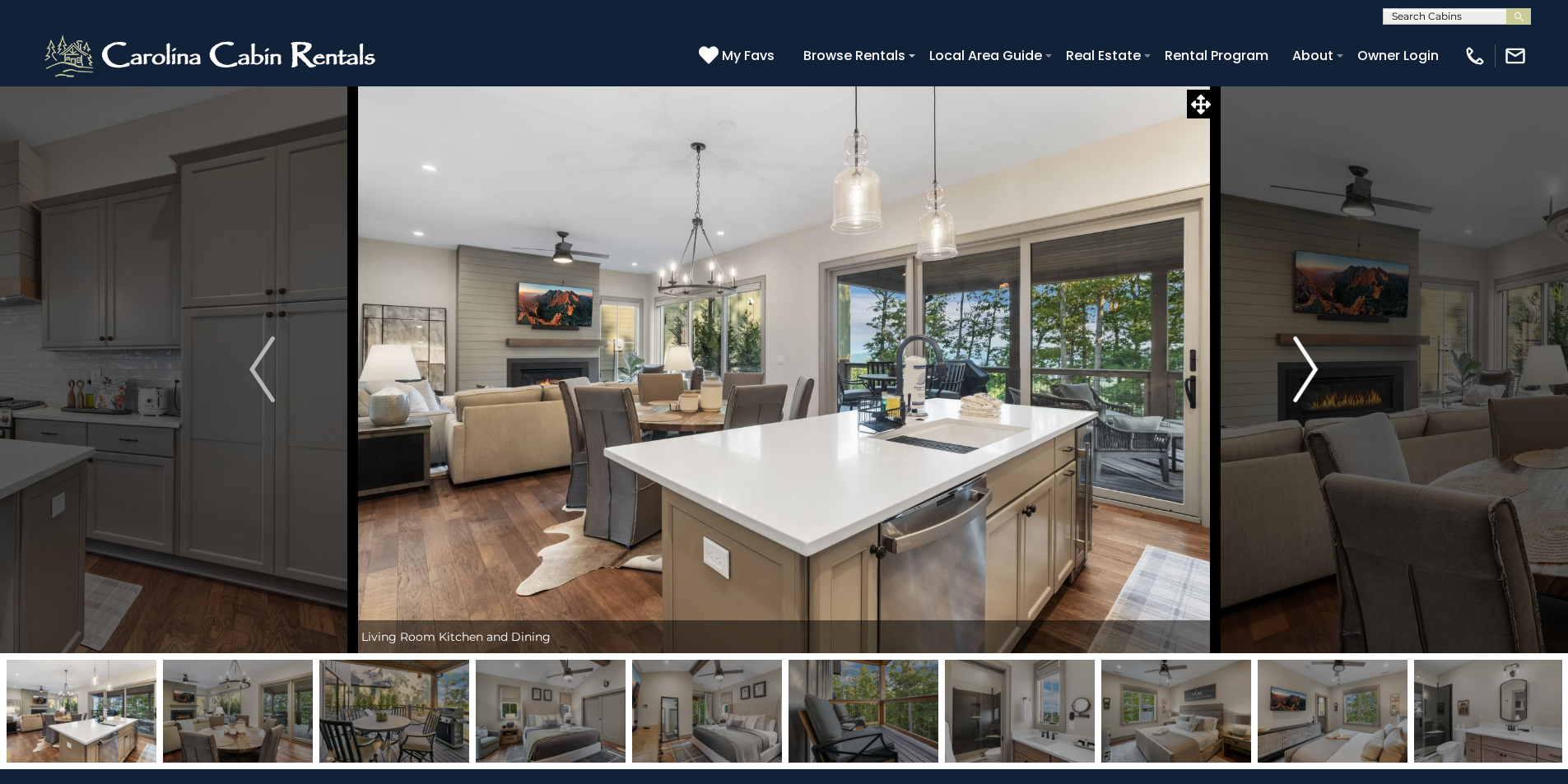
click at [1305, 373] on img "Next" at bounding box center [1305, 370] width 25 height 66
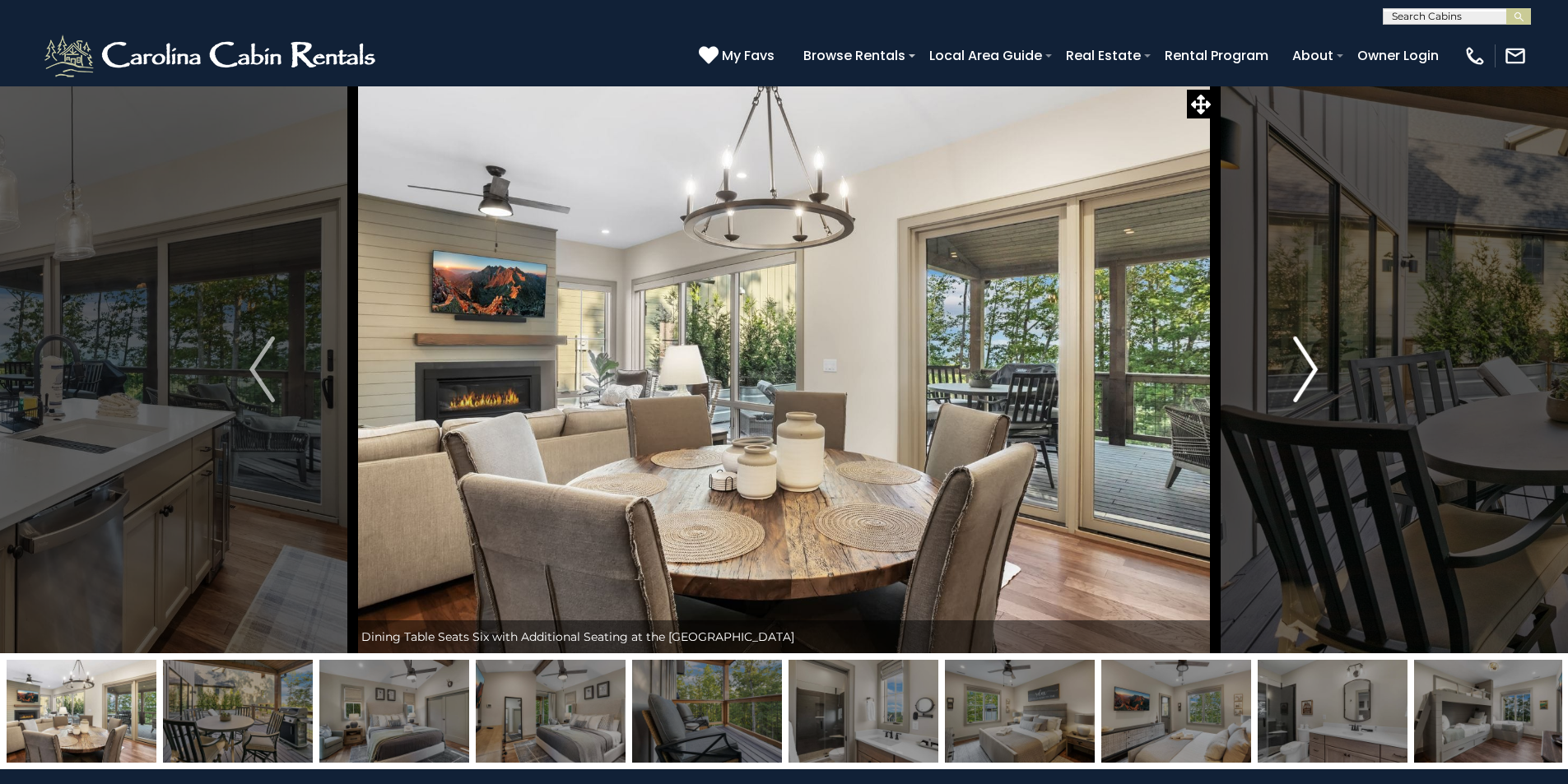
click at [1305, 373] on img "Next" at bounding box center [1305, 370] width 25 height 66
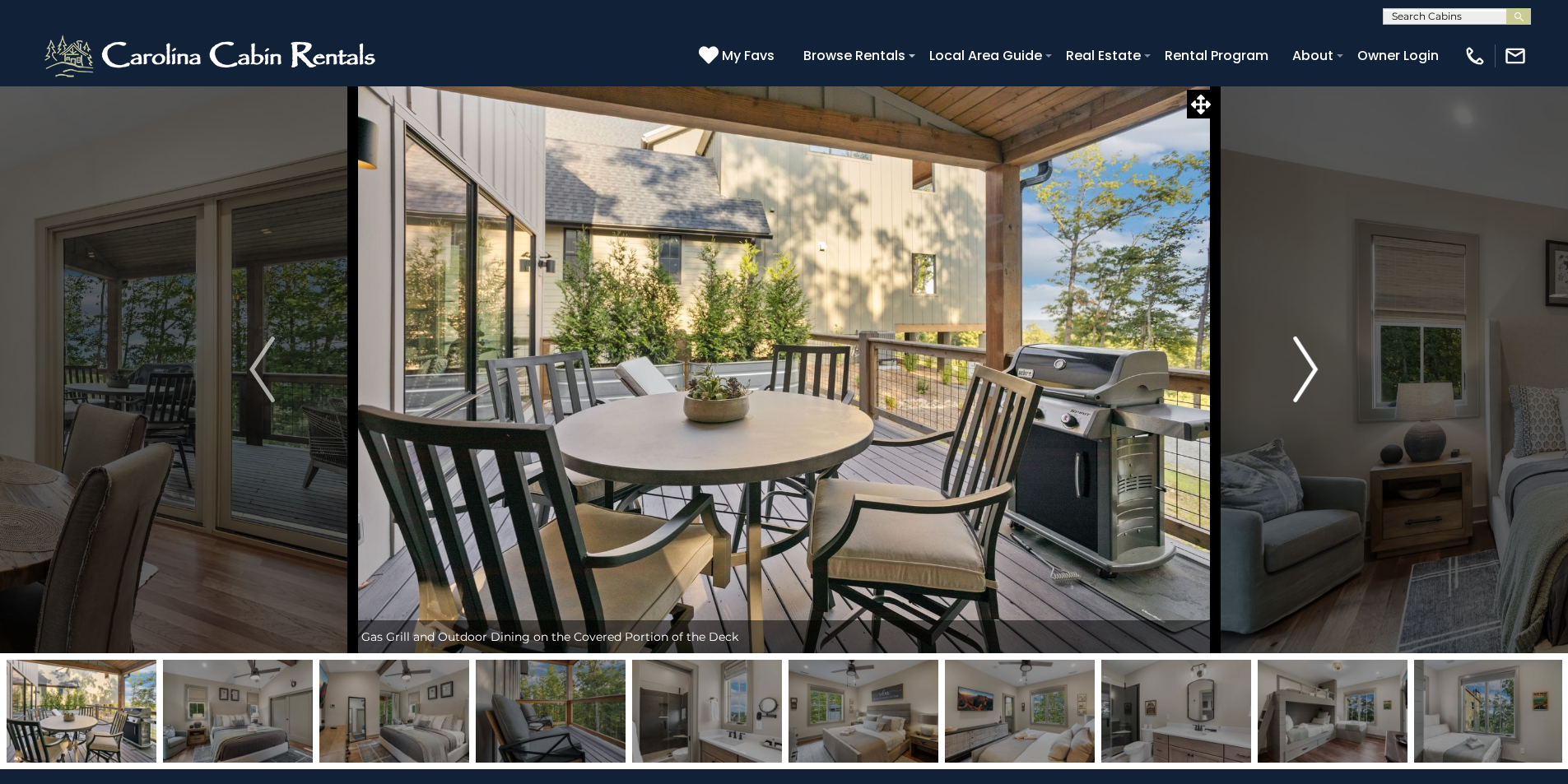
click at [1305, 373] on img "Next" at bounding box center [1305, 370] width 25 height 66
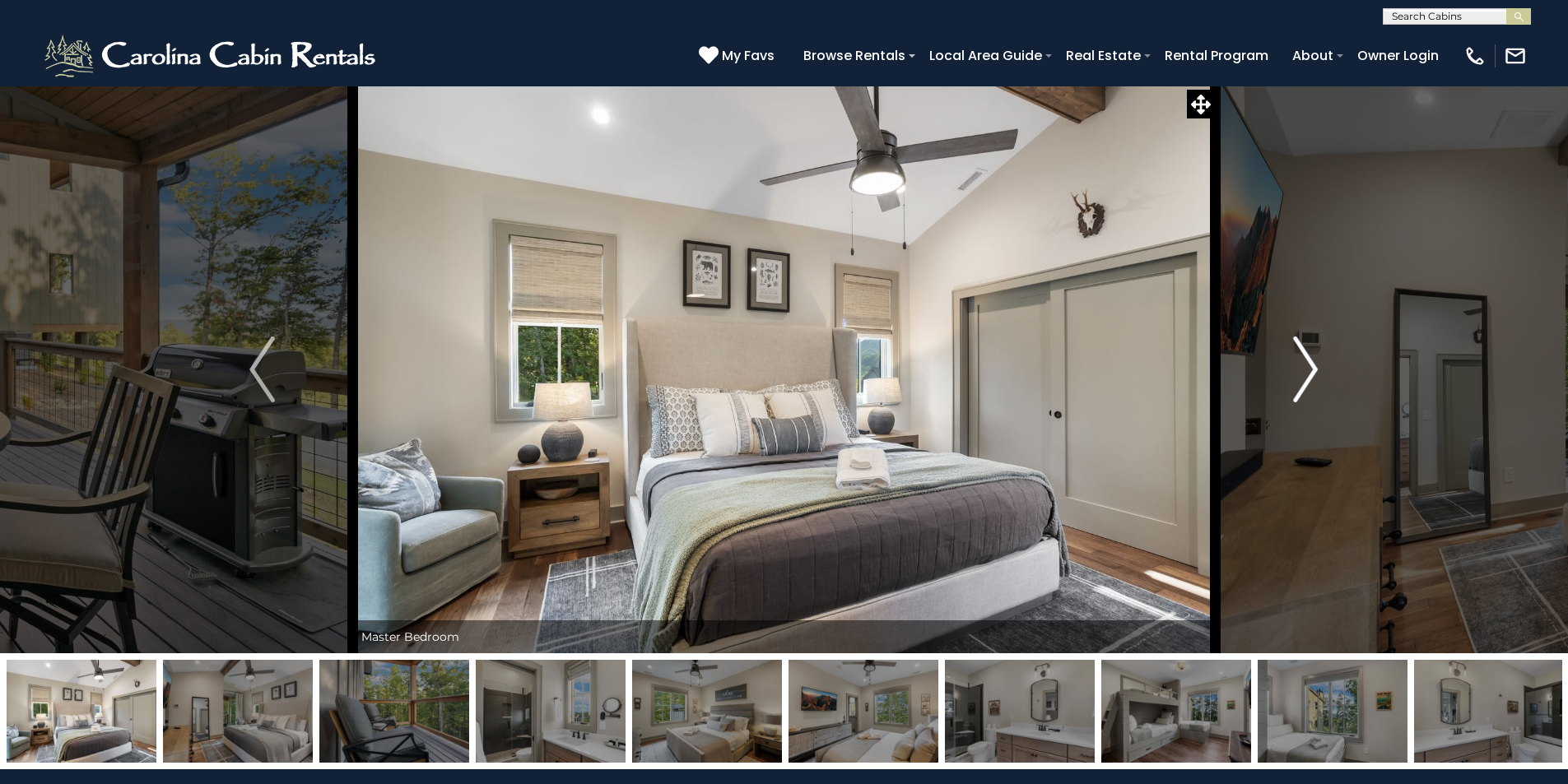
click at [1305, 373] on img "Next" at bounding box center [1305, 370] width 25 height 66
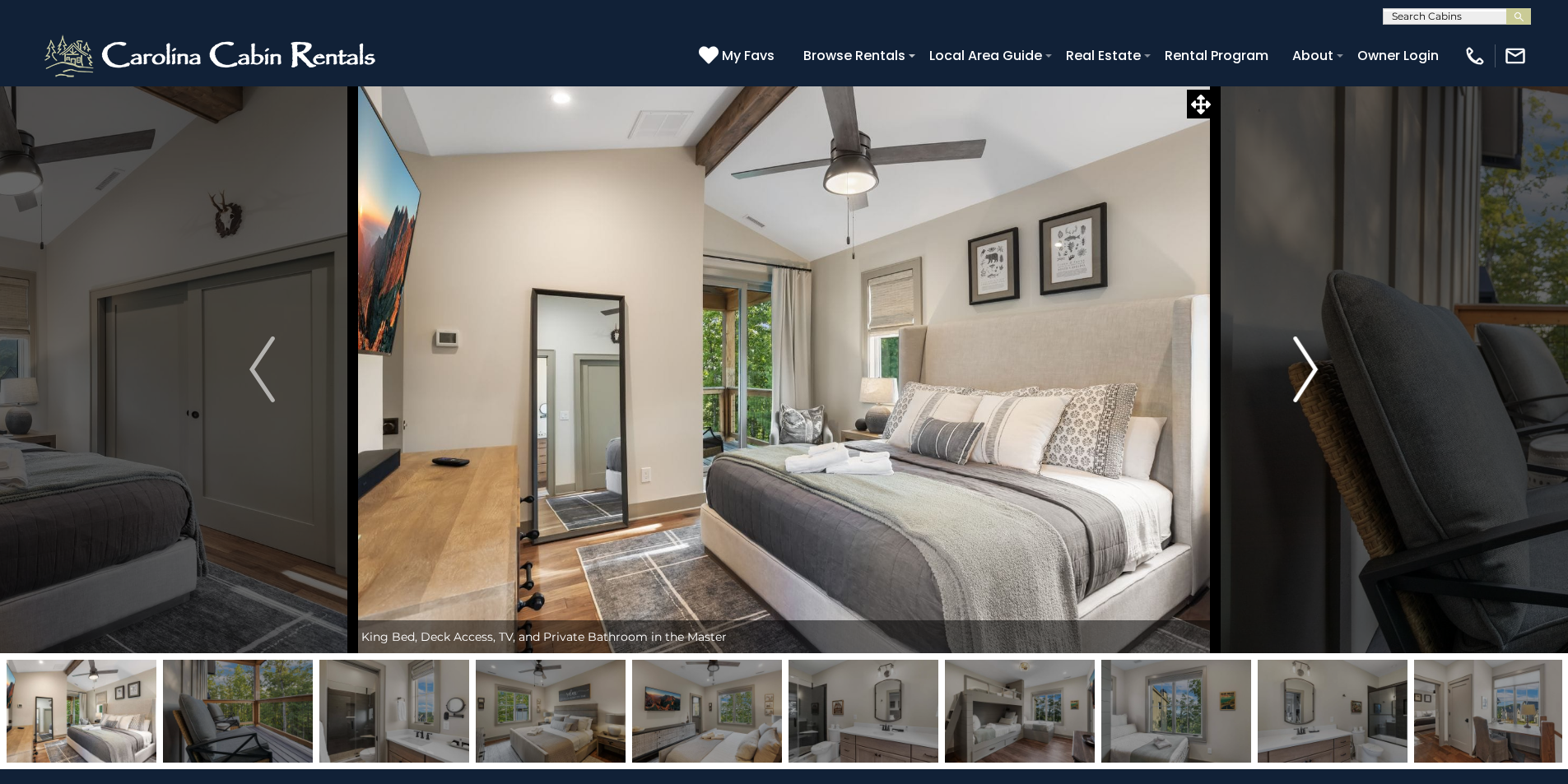
click at [1305, 373] on img "Next" at bounding box center [1305, 370] width 25 height 66
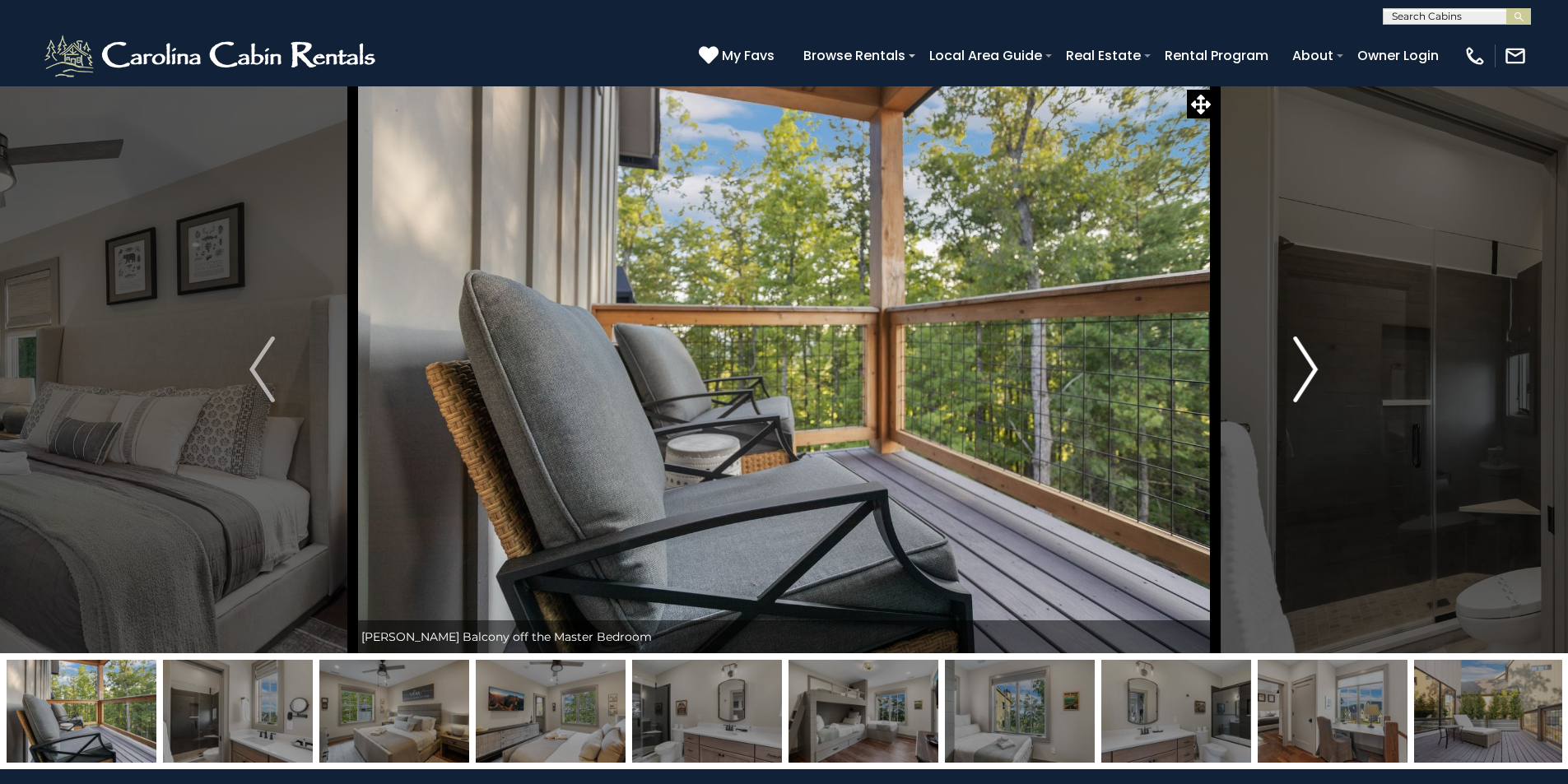
click at [1305, 373] on img "Next" at bounding box center [1305, 370] width 25 height 66
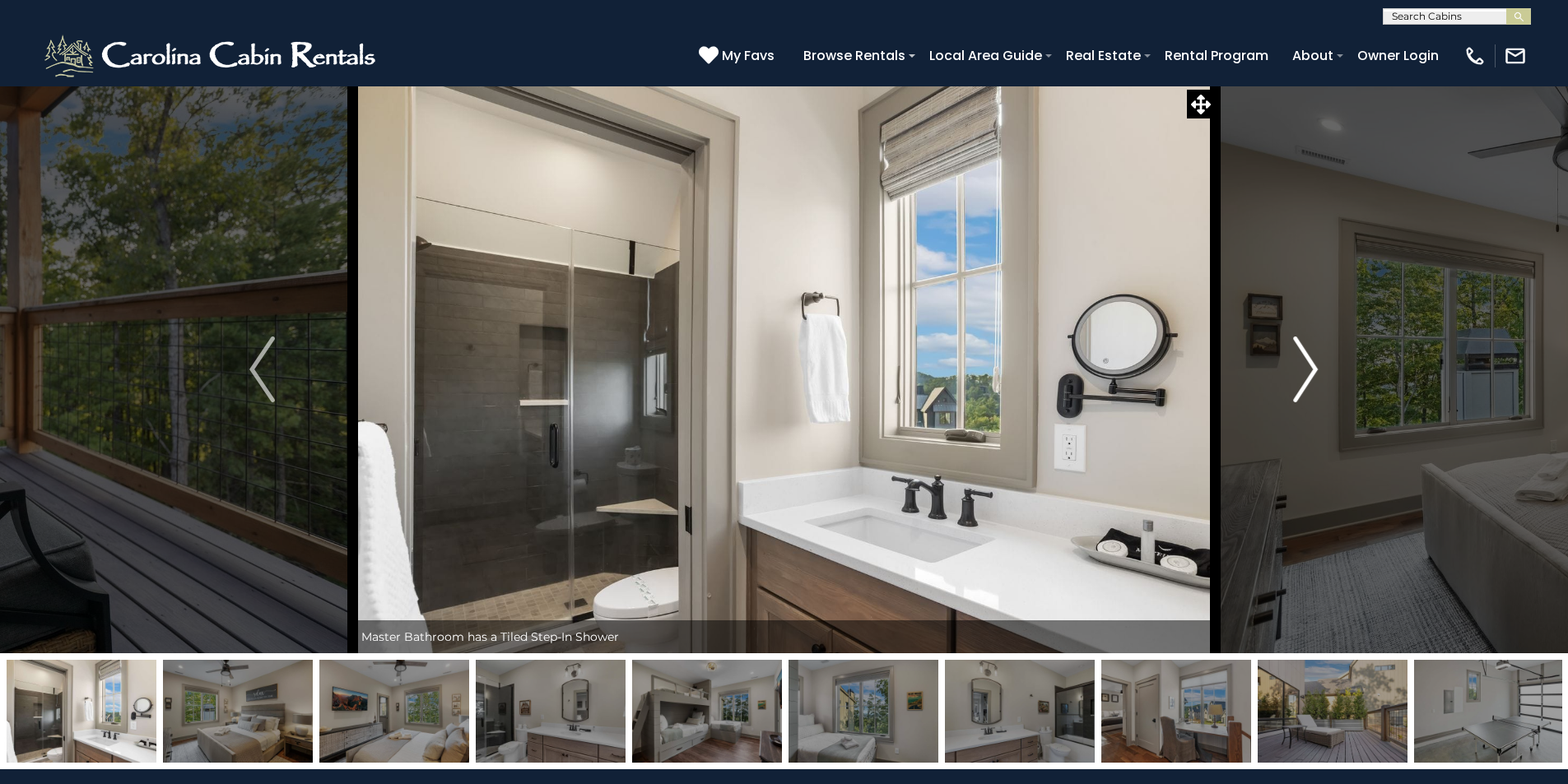
click at [1305, 373] on img "Next" at bounding box center [1305, 370] width 25 height 66
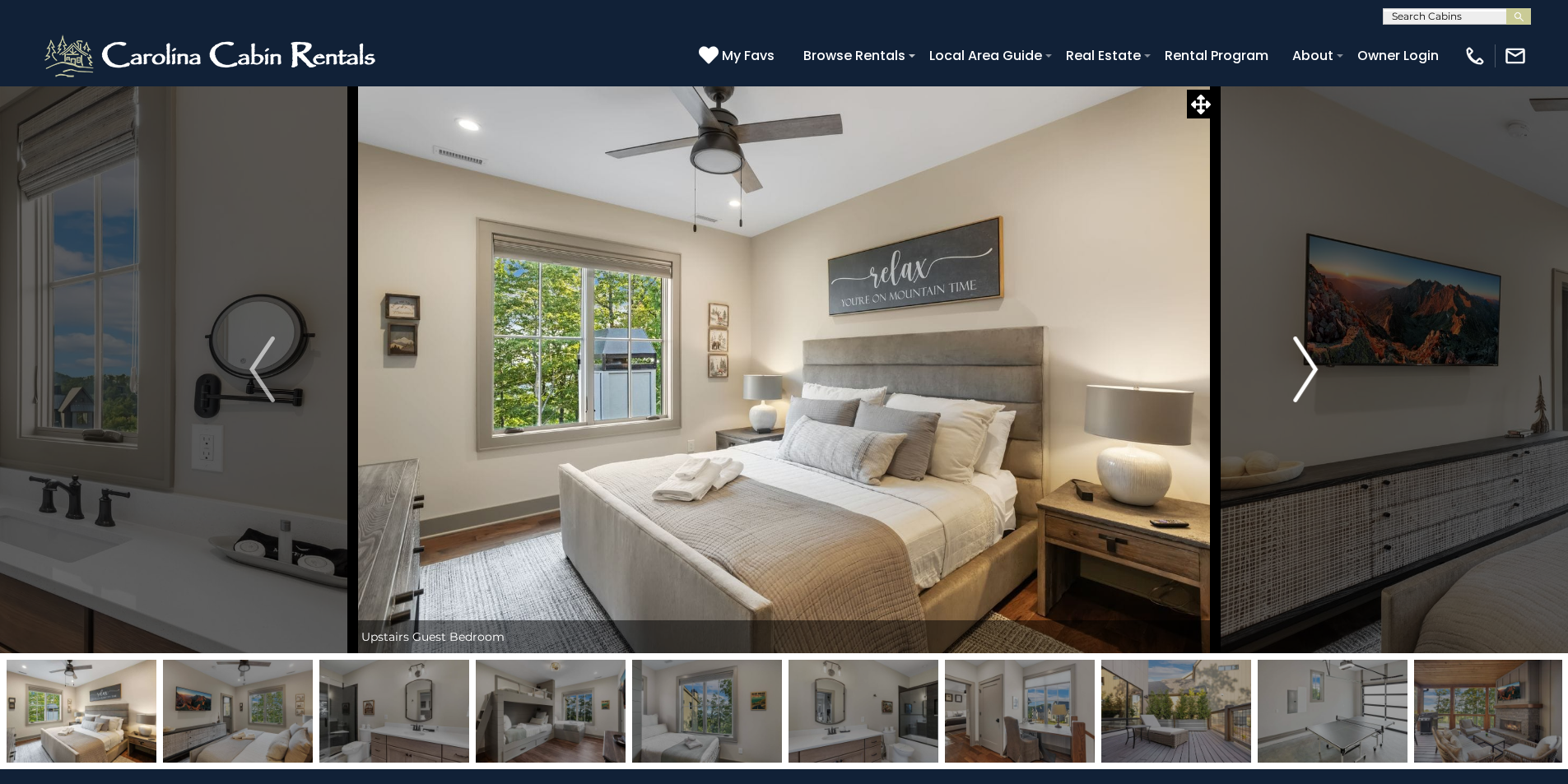
click at [1305, 373] on img "Next" at bounding box center [1305, 370] width 25 height 66
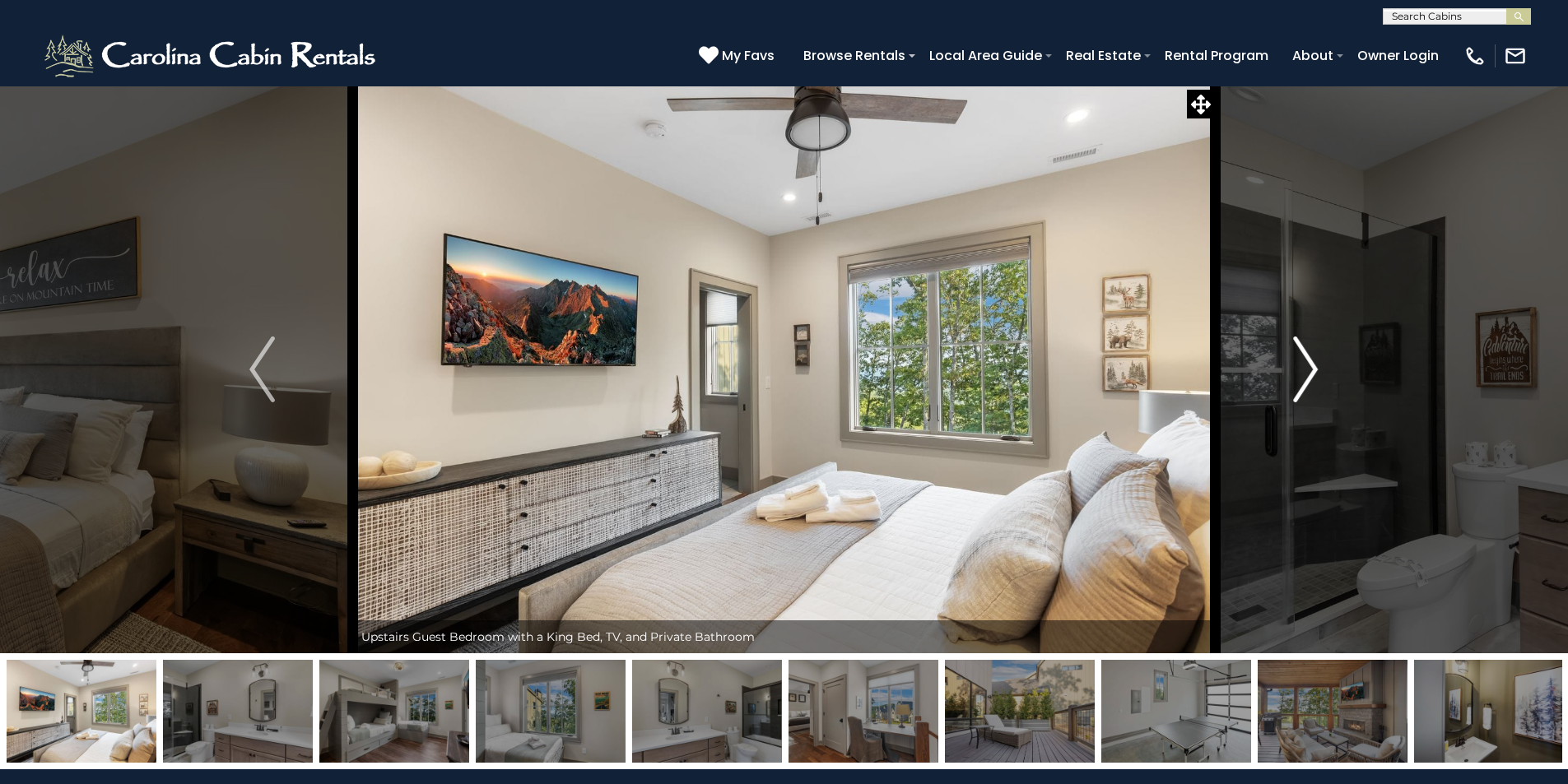
click at [1305, 373] on img "Next" at bounding box center [1305, 370] width 25 height 66
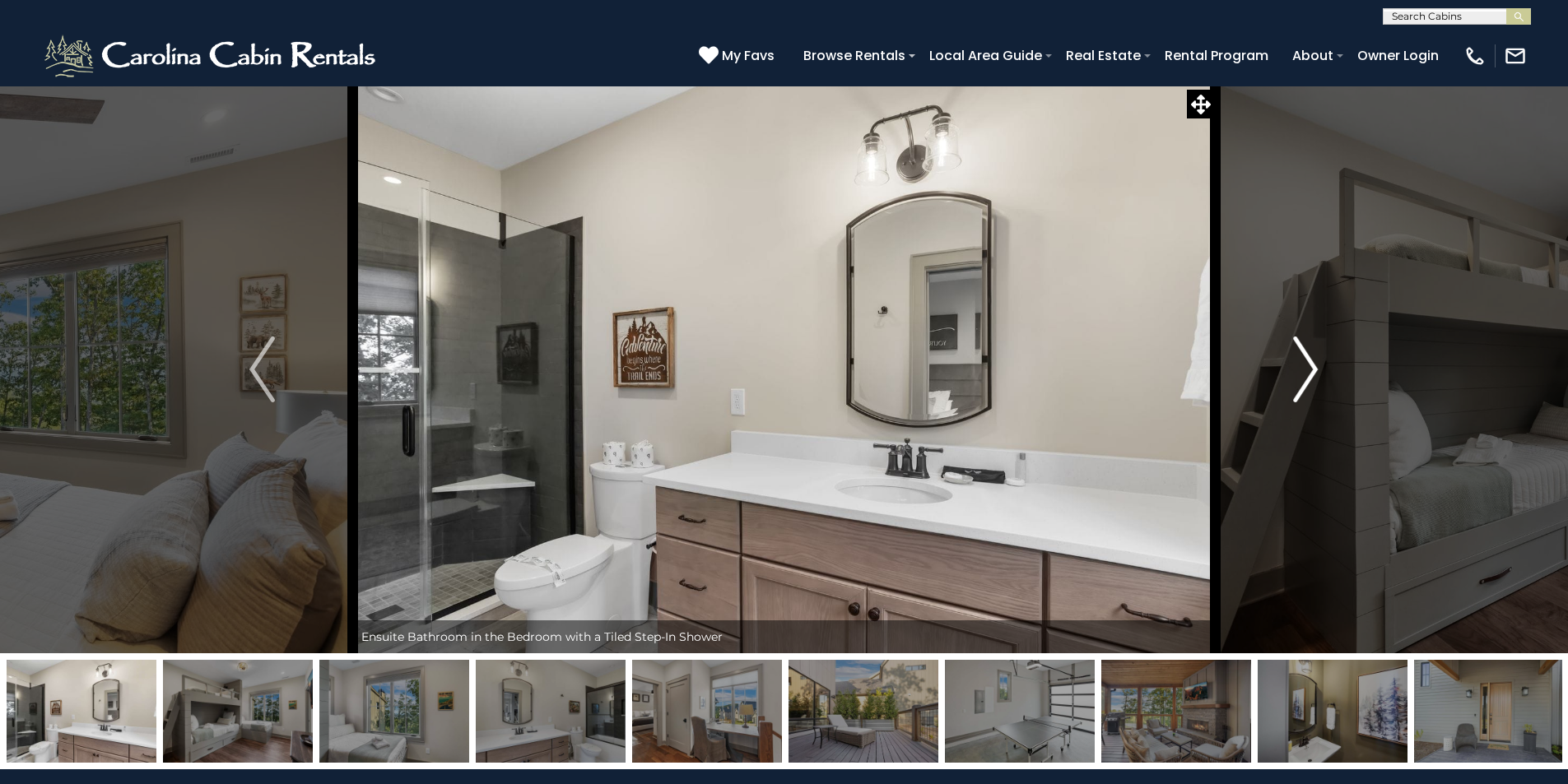
click at [1305, 373] on img "Next" at bounding box center [1305, 370] width 25 height 66
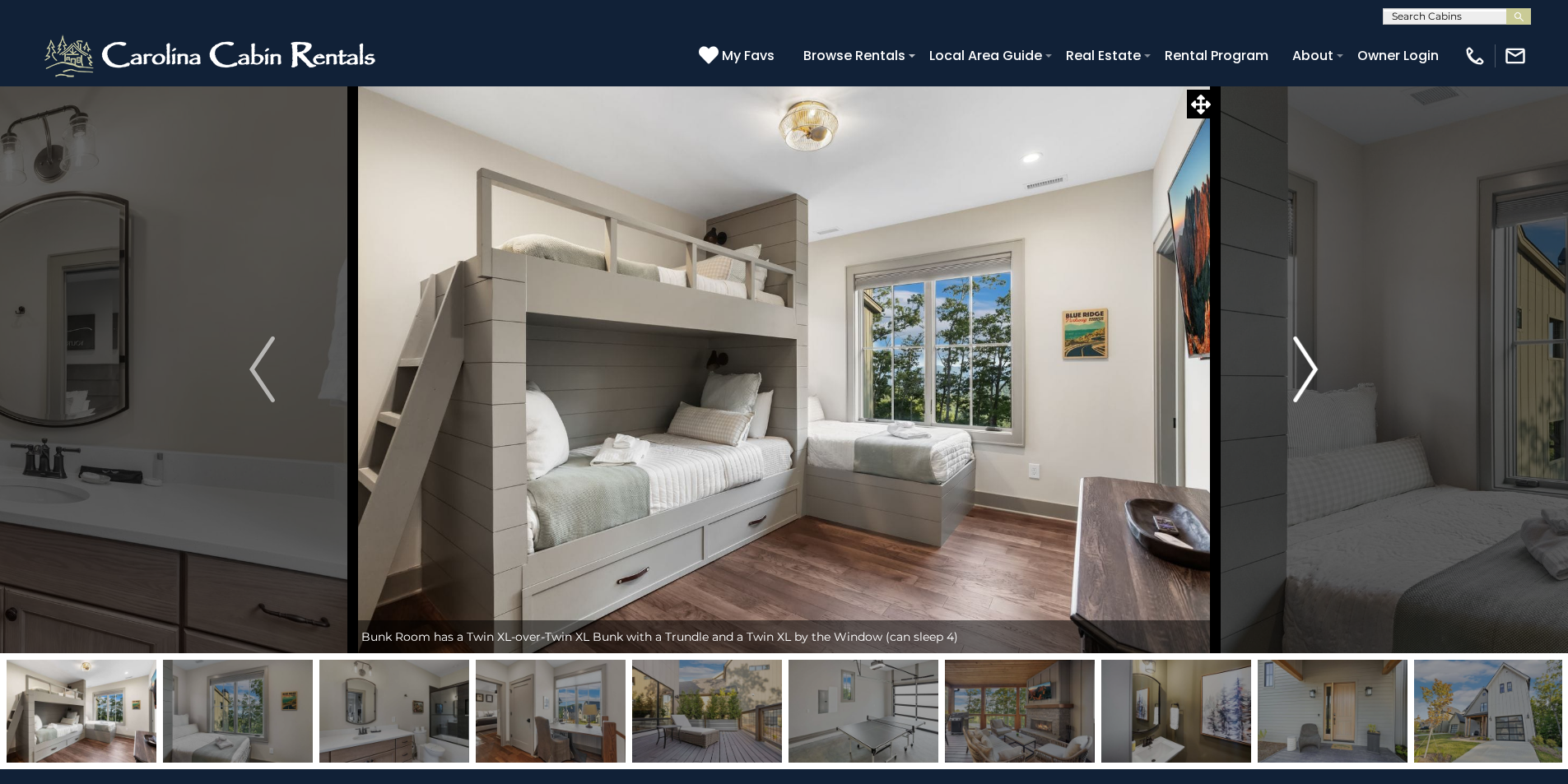
click at [1305, 373] on img "Next" at bounding box center [1305, 370] width 25 height 66
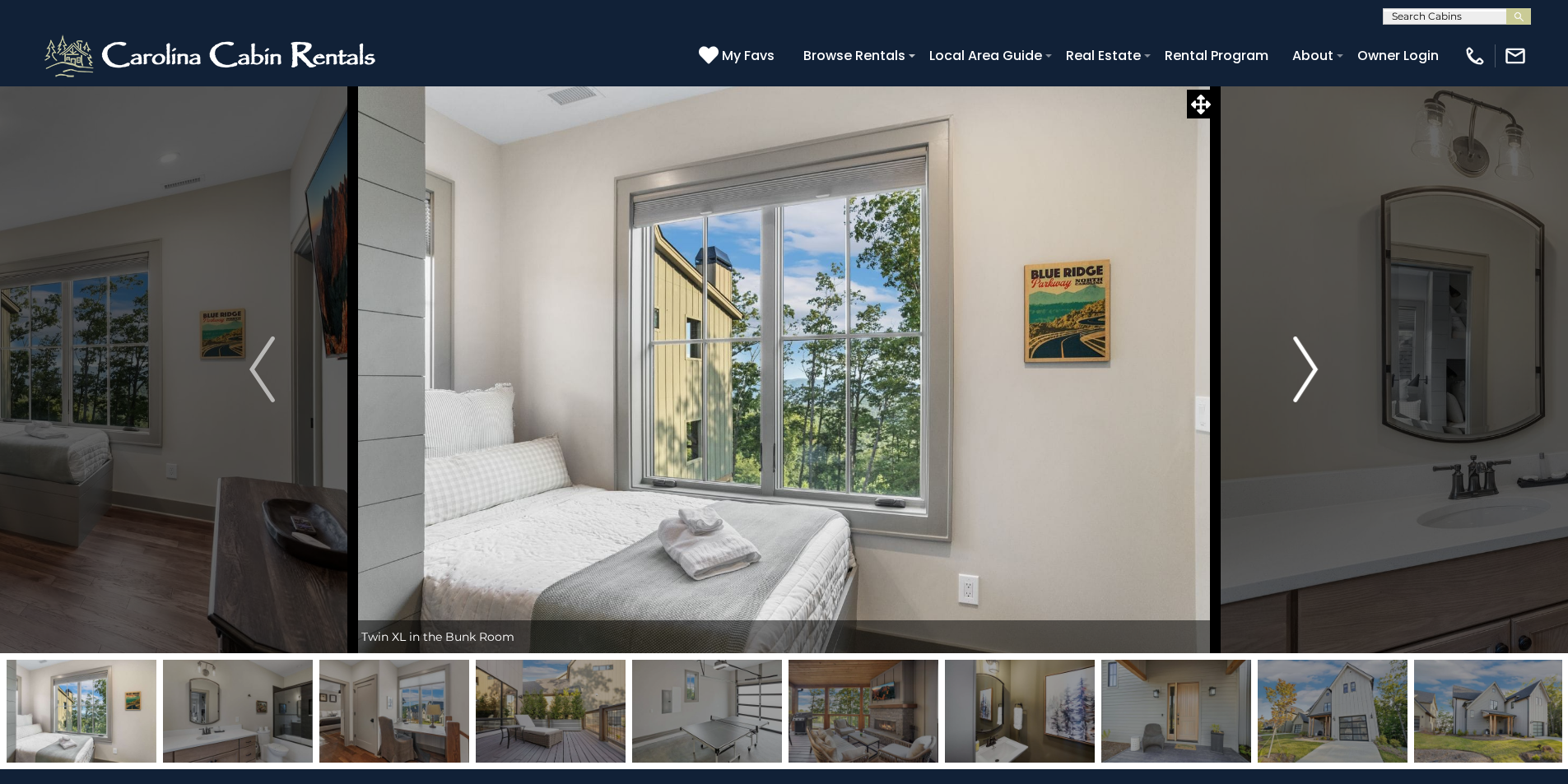
click at [1305, 373] on img "Next" at bounding box center [1305, 370] width 25 height 66
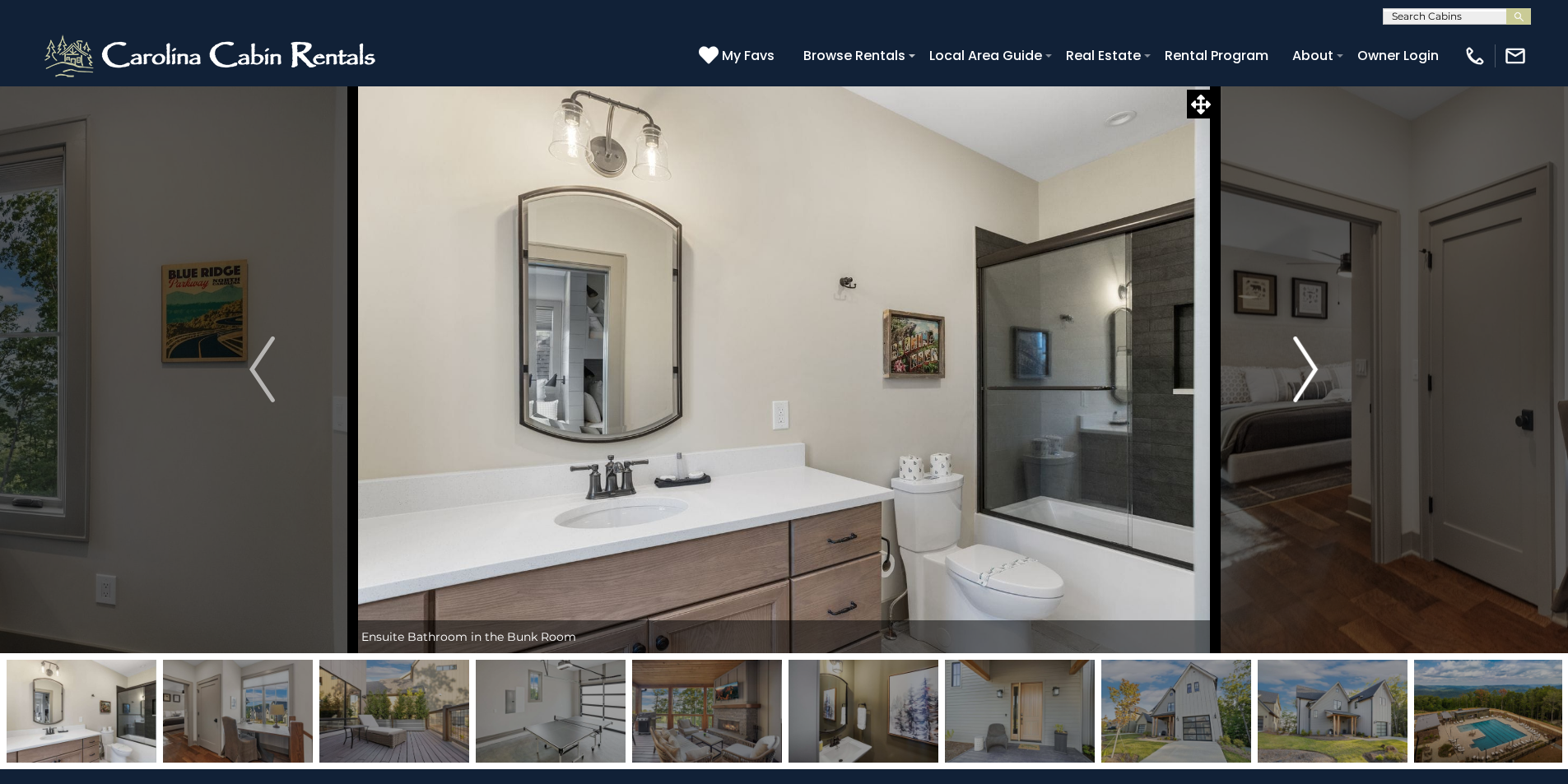
click at [1305, 373] on img "Next" at bounding box center [1305, 370] width 25 height 66
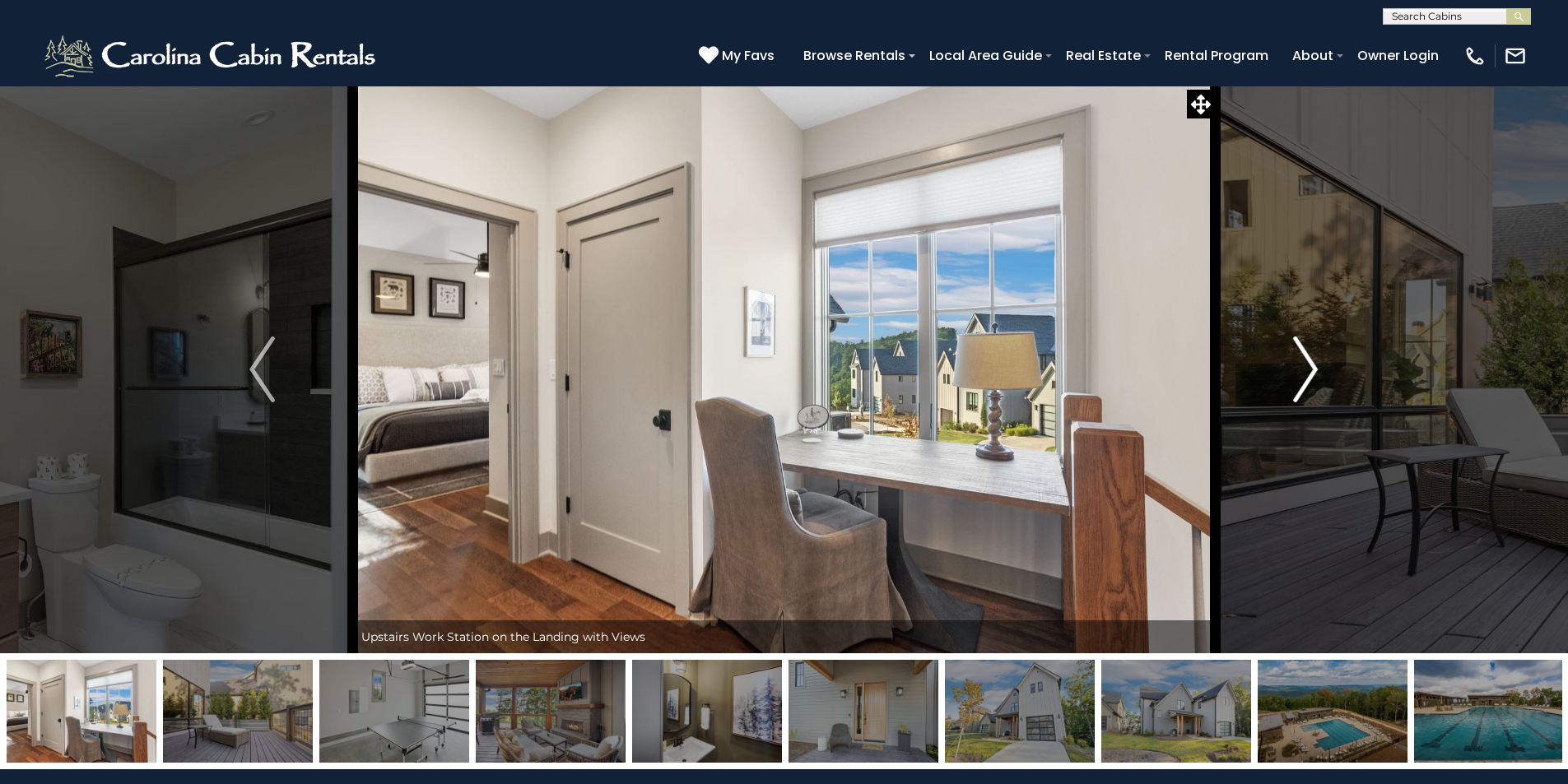
click at [1305, 374] on img "Next" at bounding box center [1305, 370] width 25 height 66
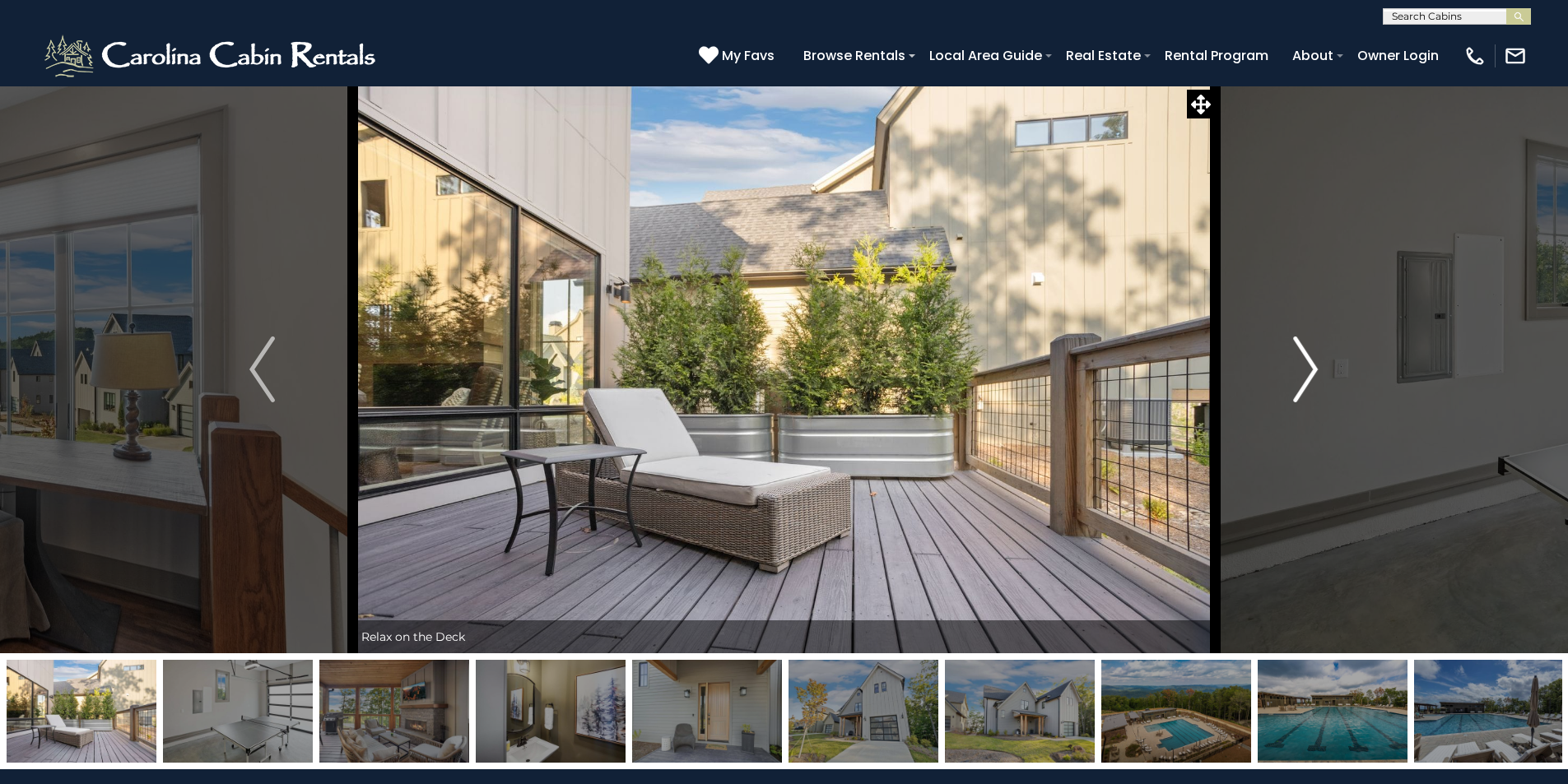
click at [1306, 373] on img "Next" at bounding box center [1305, 370] width 25 height 66
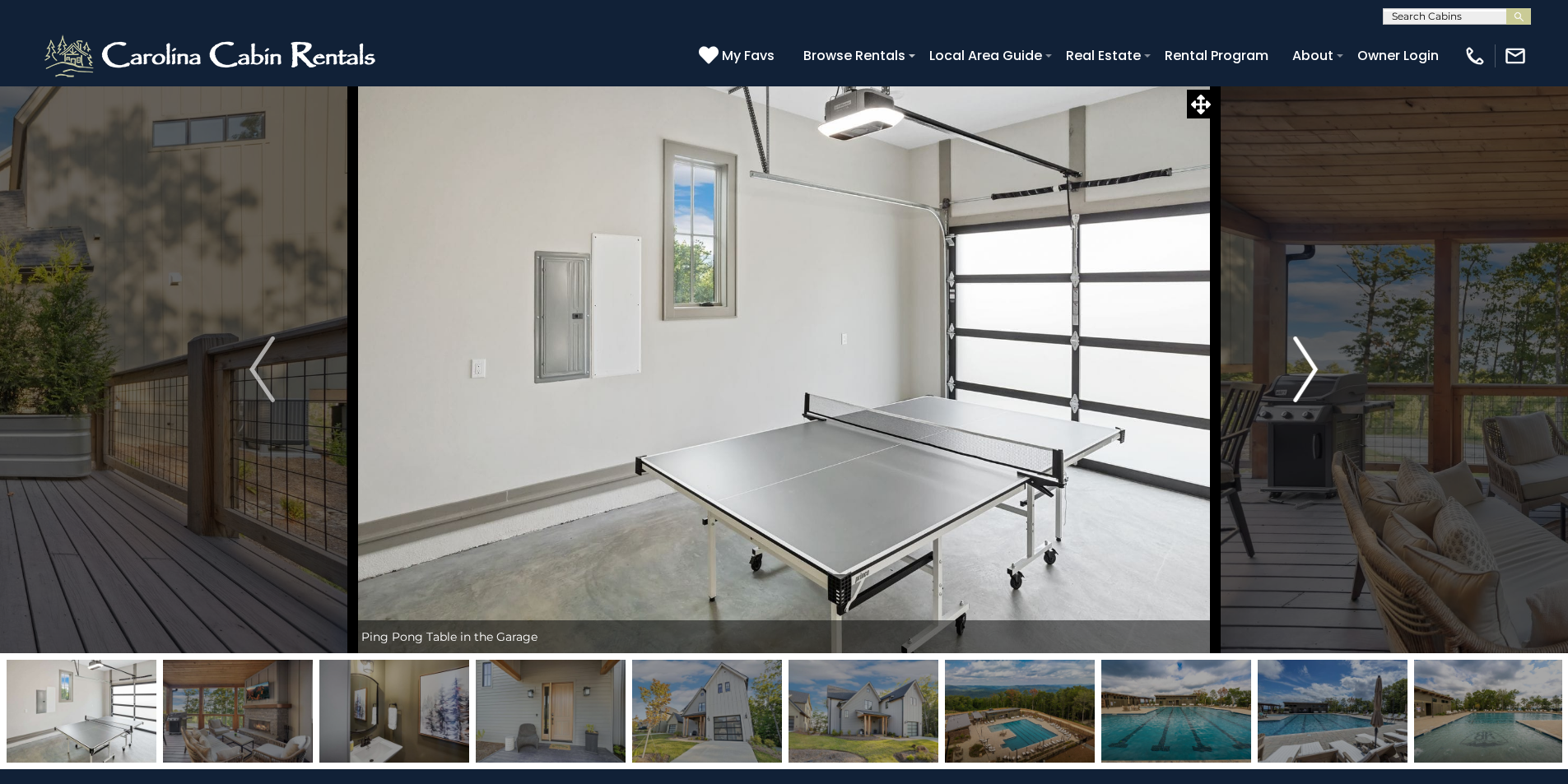
click at [1306, 373] on img "Next" at bounding box center [1305, 370] width 25 height 66
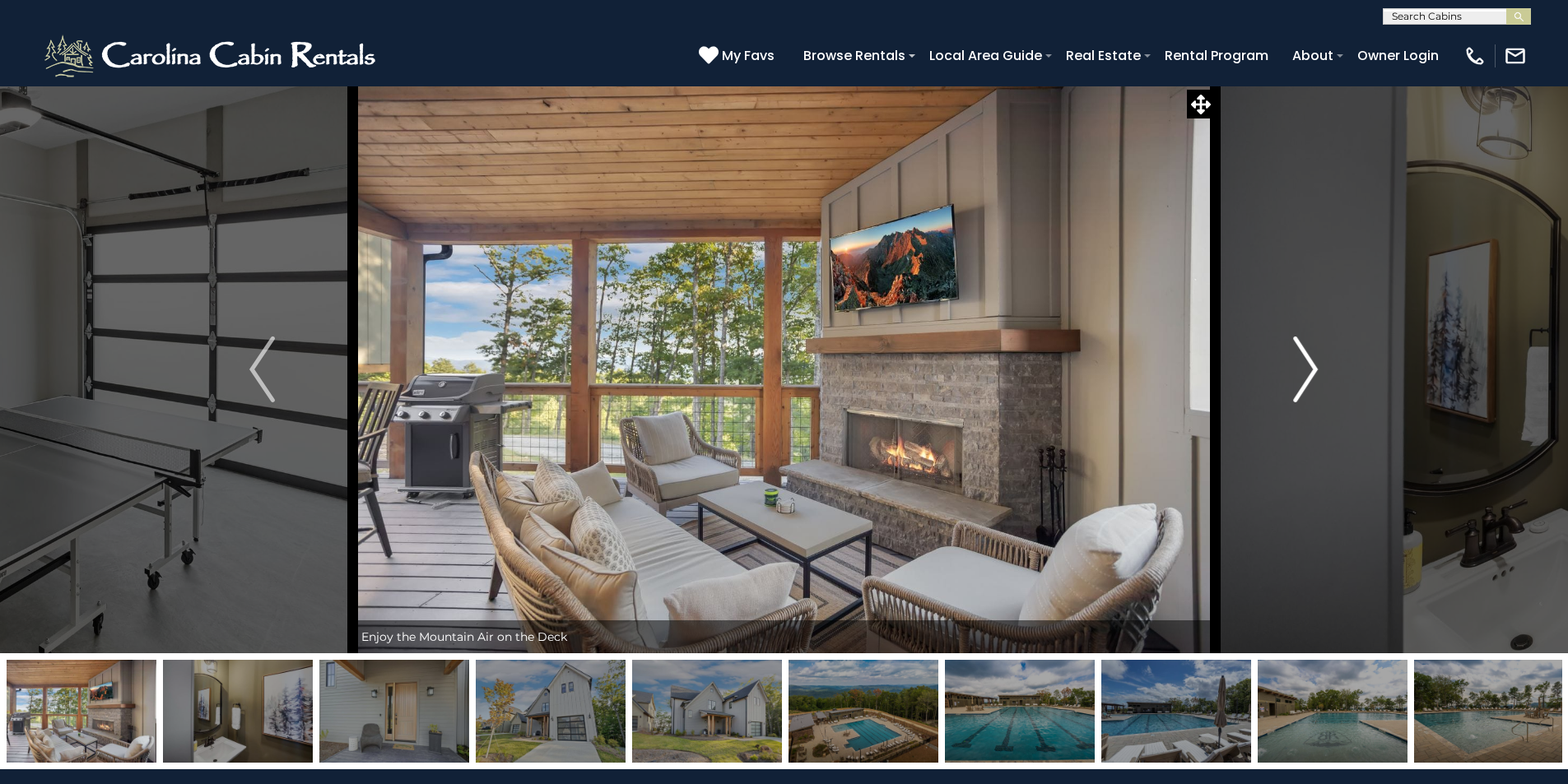
click at [1306, 373] on img "Next" at bounding box center [1305, 370] width 25 height 66
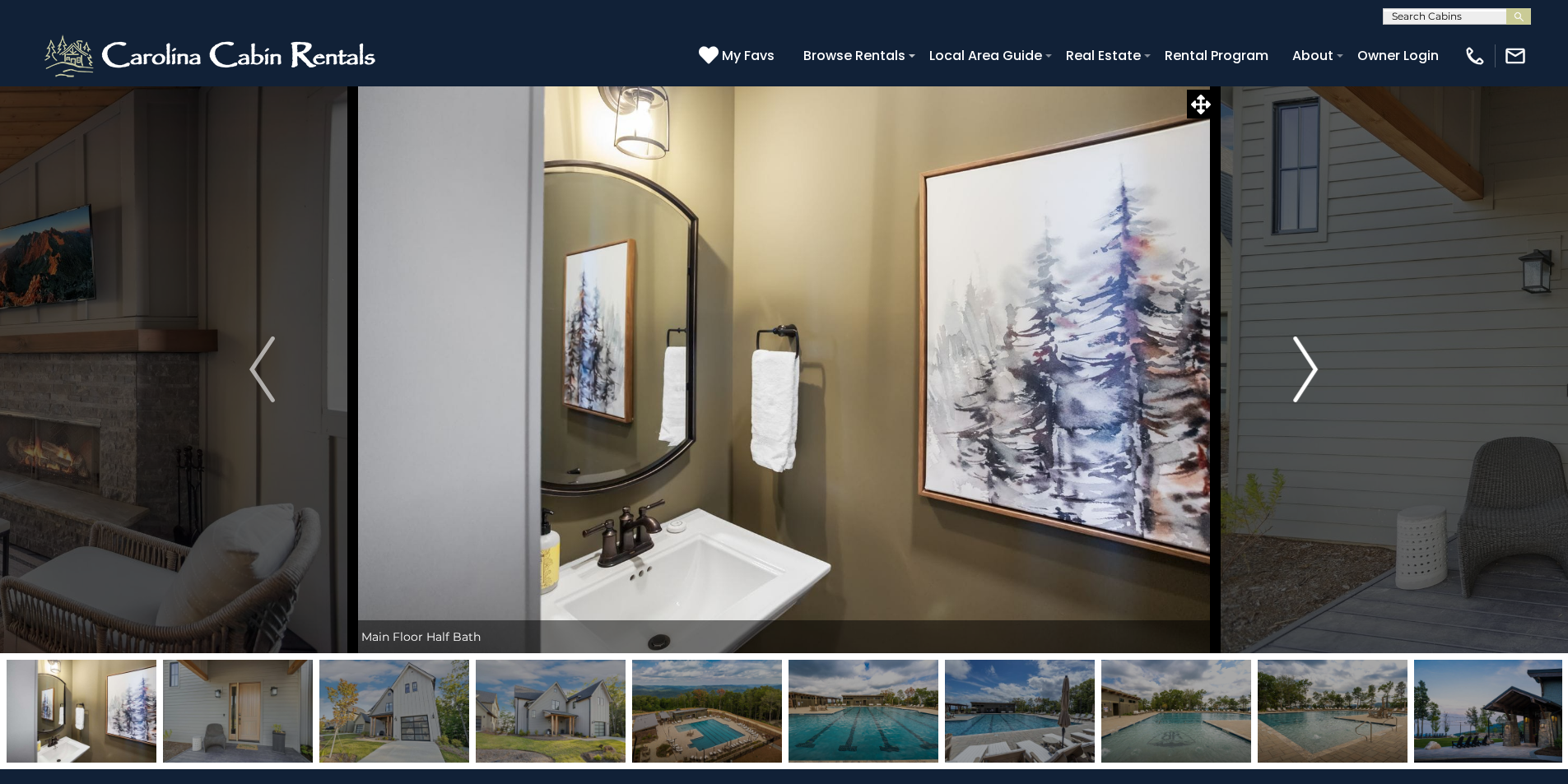
click at [1306, 373] on img "Next" at bounding box center [1305, 370] width 25 height 66
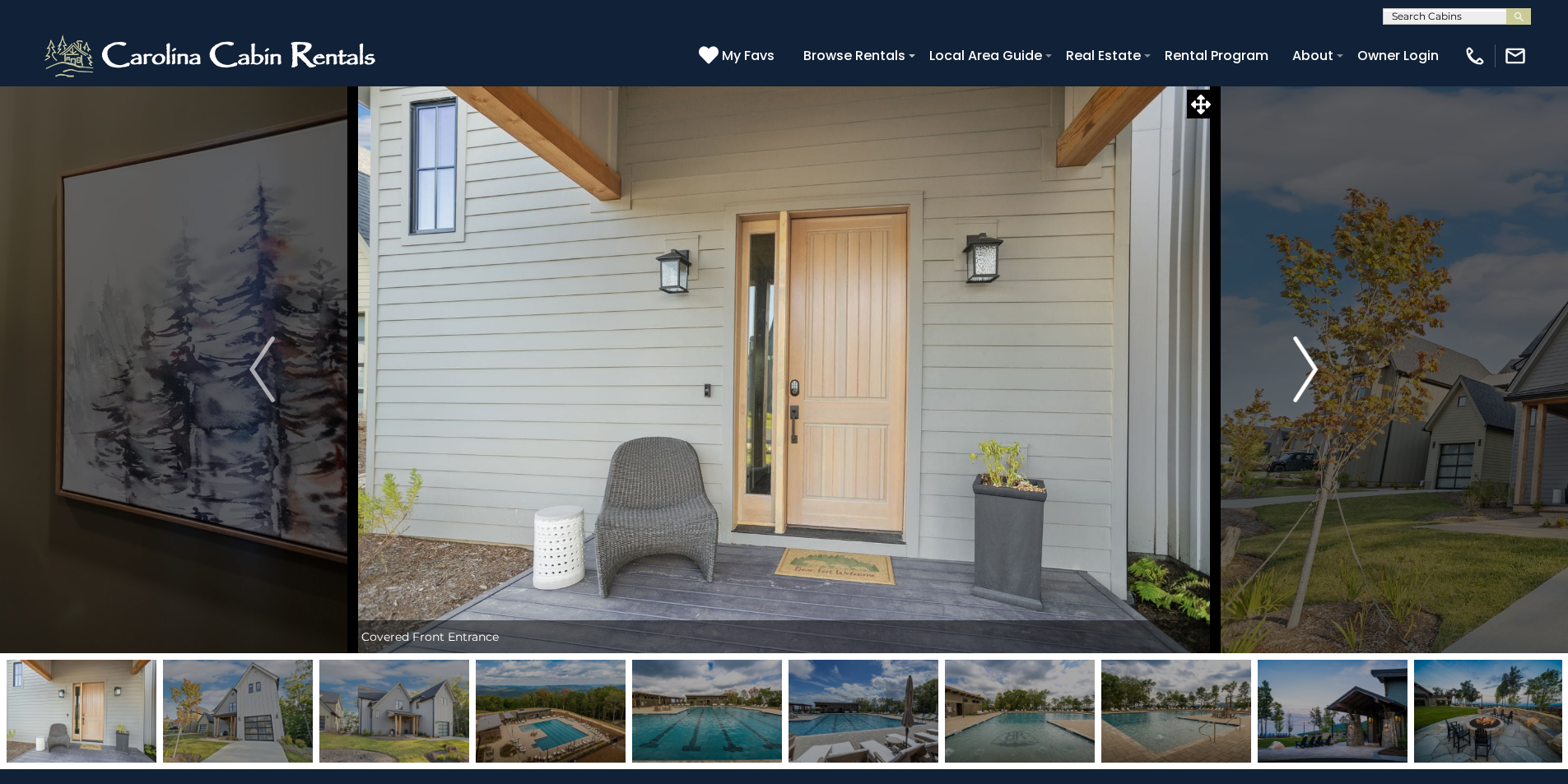
click at [1306, 373] on img "Next" at bounding box center [1305, 370] width 25 height 66
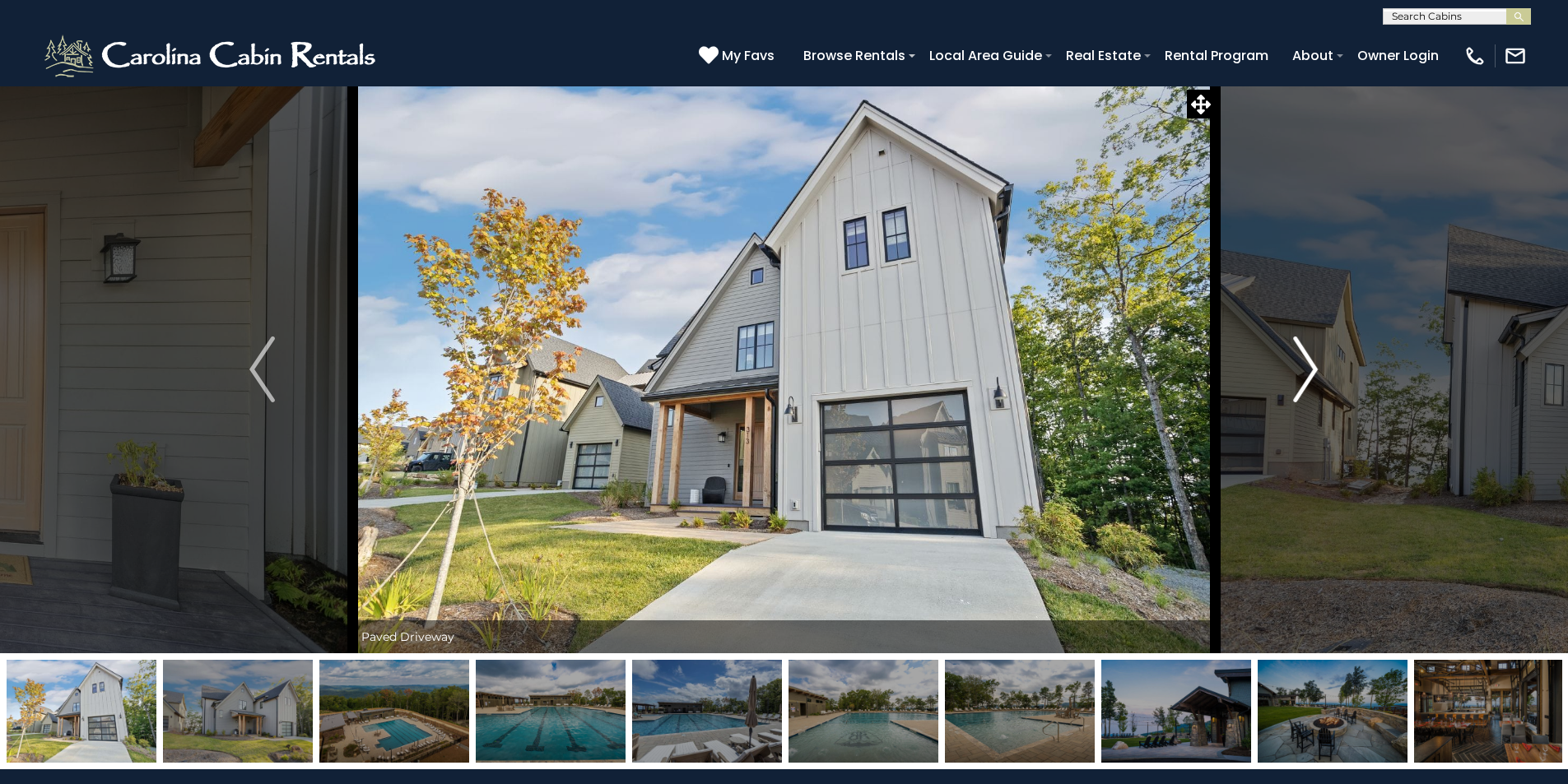
click at [1306, 373] on img "Next" at bounding box center [1305, 370] width 25 height 66
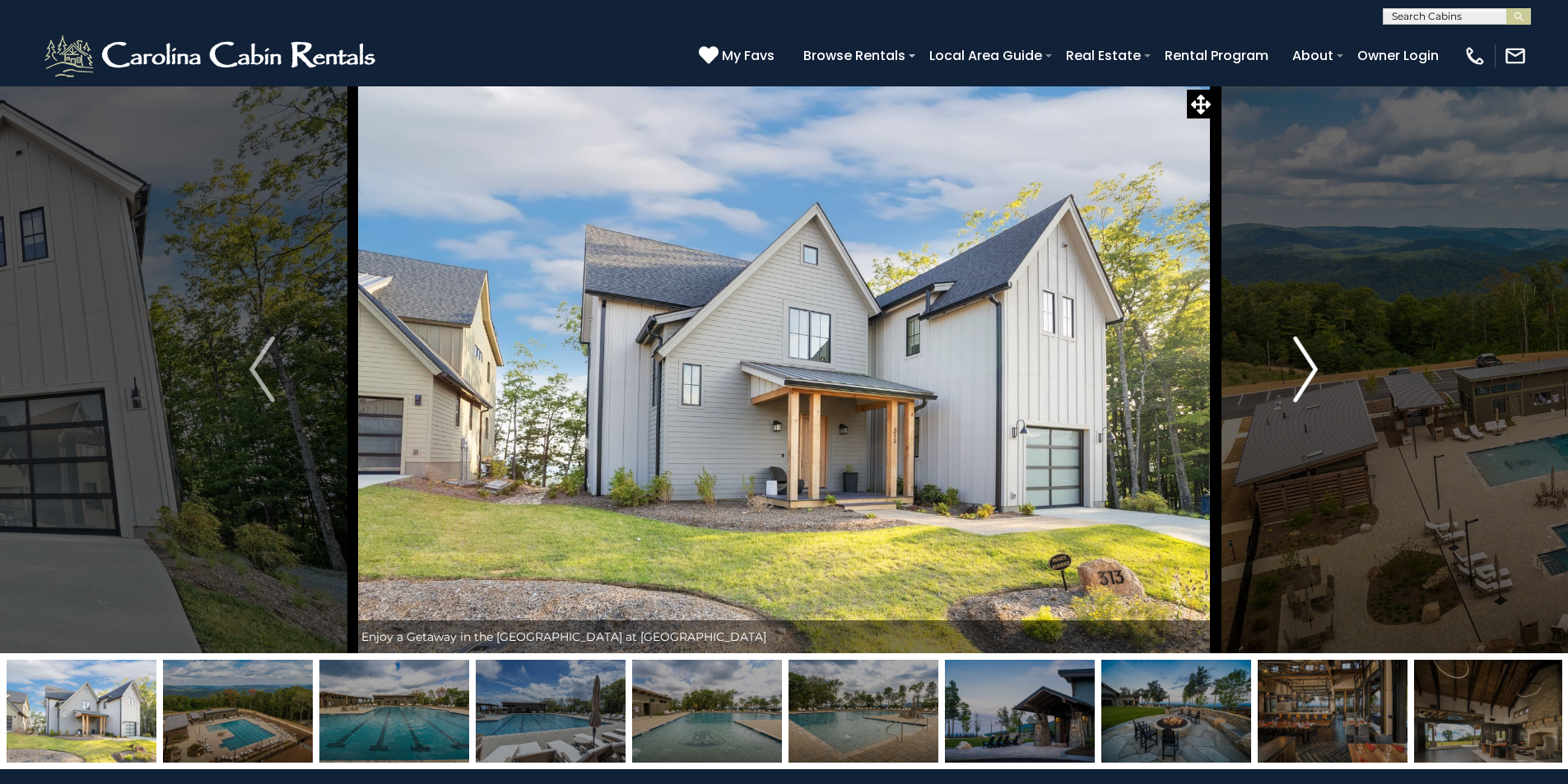
click at [1306, 373] on img "Next" at bounding box center [1305, 370] width 25 height 66
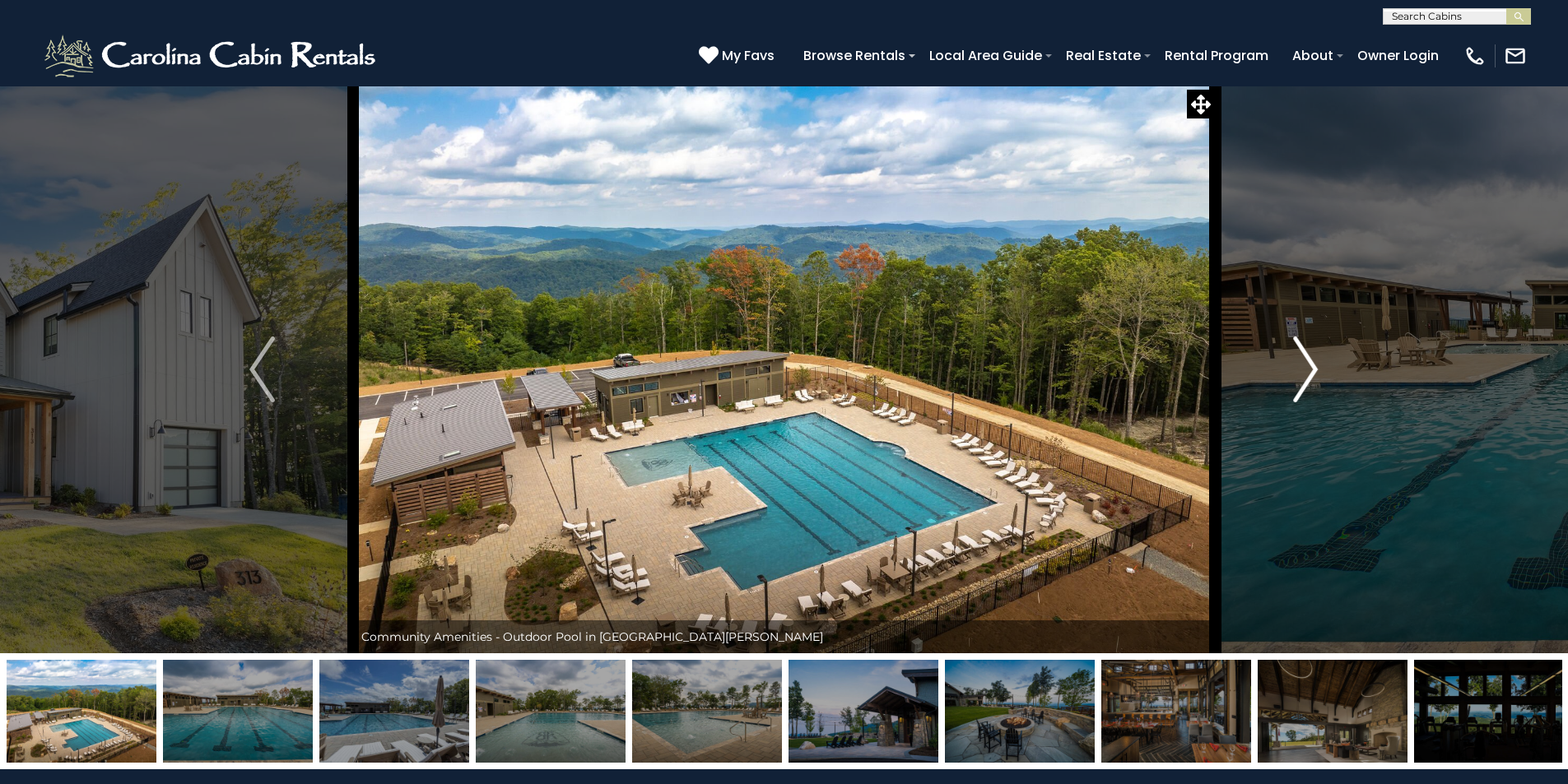
click at [1306, 373] on img "Next" at bounding box center [1305, 370] width 25 height 66
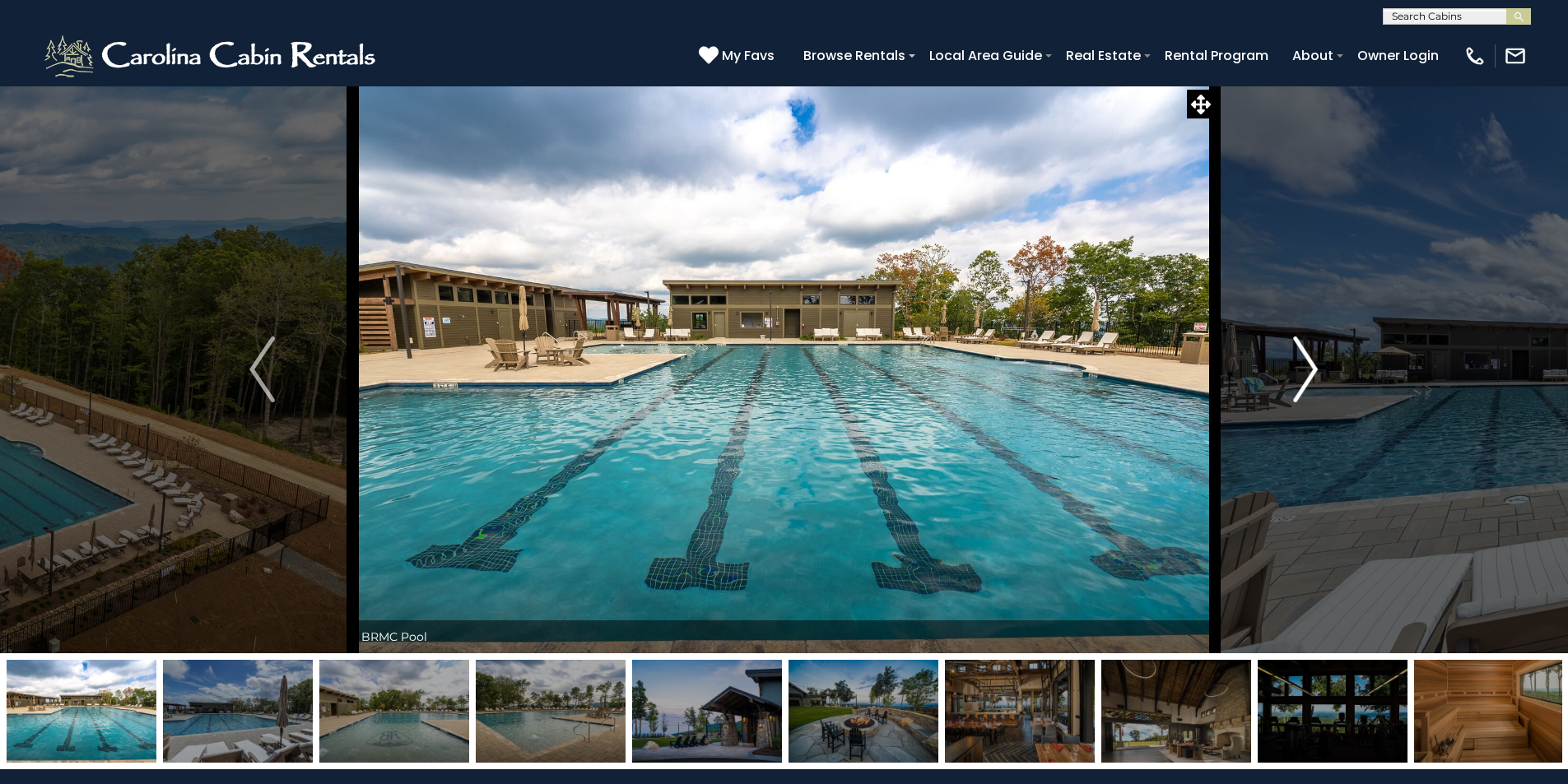
click at [1306, 373] on img "Next" at bounding box center [1305, 370] width 25 height 66
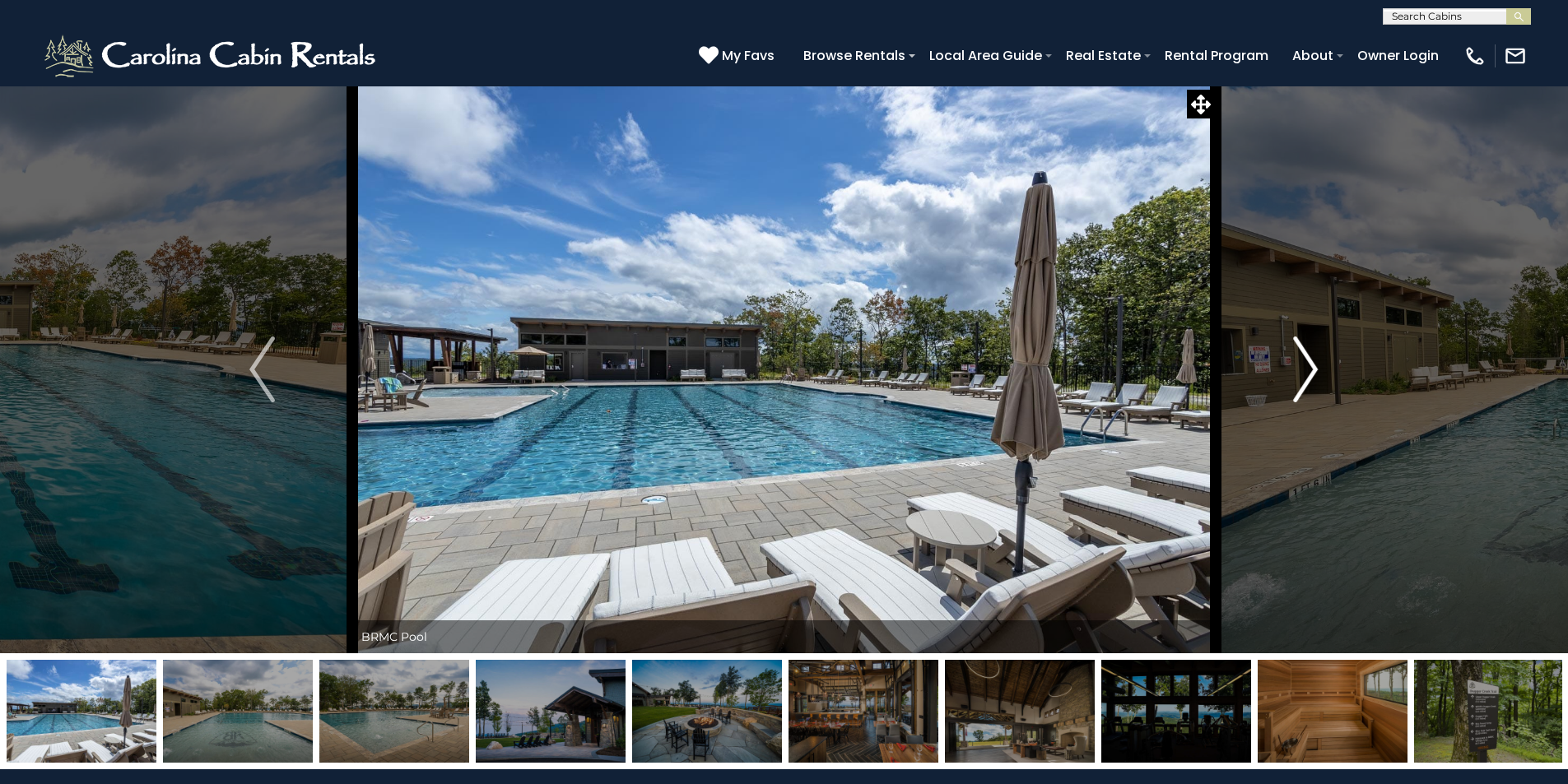
click at [1306, 373] on img "Next" at bounding box center [1305, 370] width 25 height 66
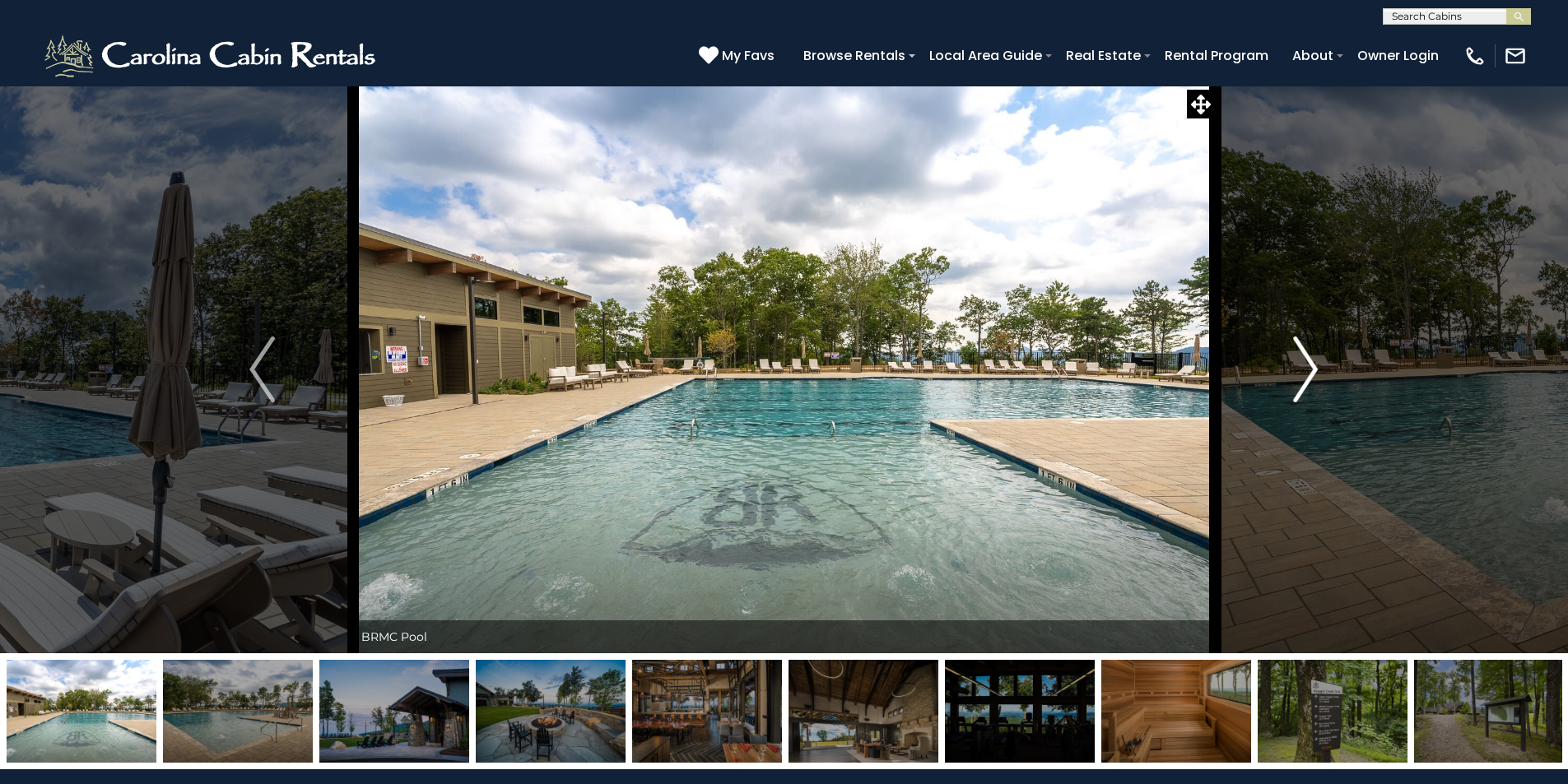
click at [1306, 373] on img "Next" at bounding box center [1305, 370] width 25 height 66
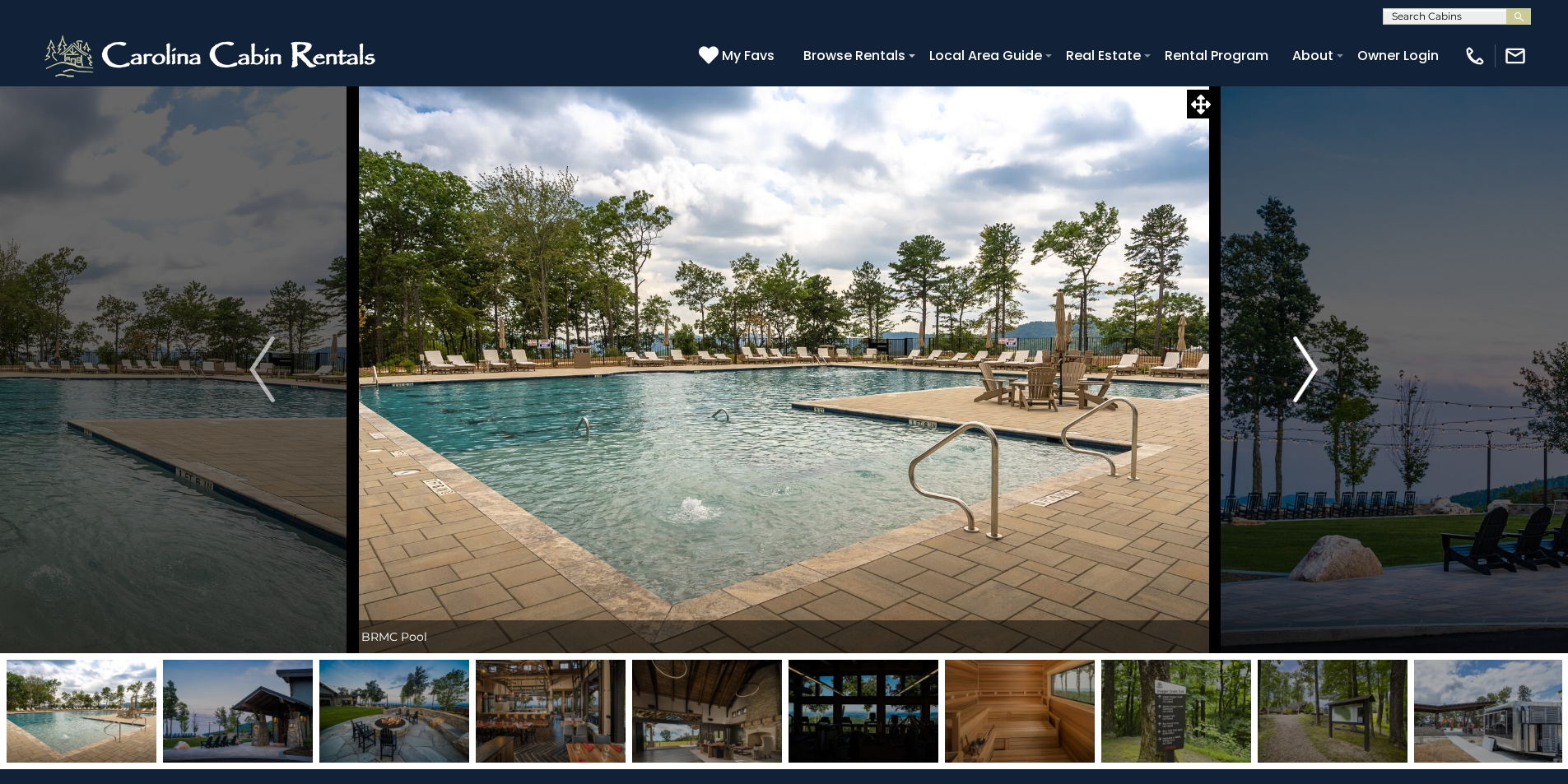
click at [1306, 373] on img "Next" at bounding box center [1305, 370] width 25 height 66
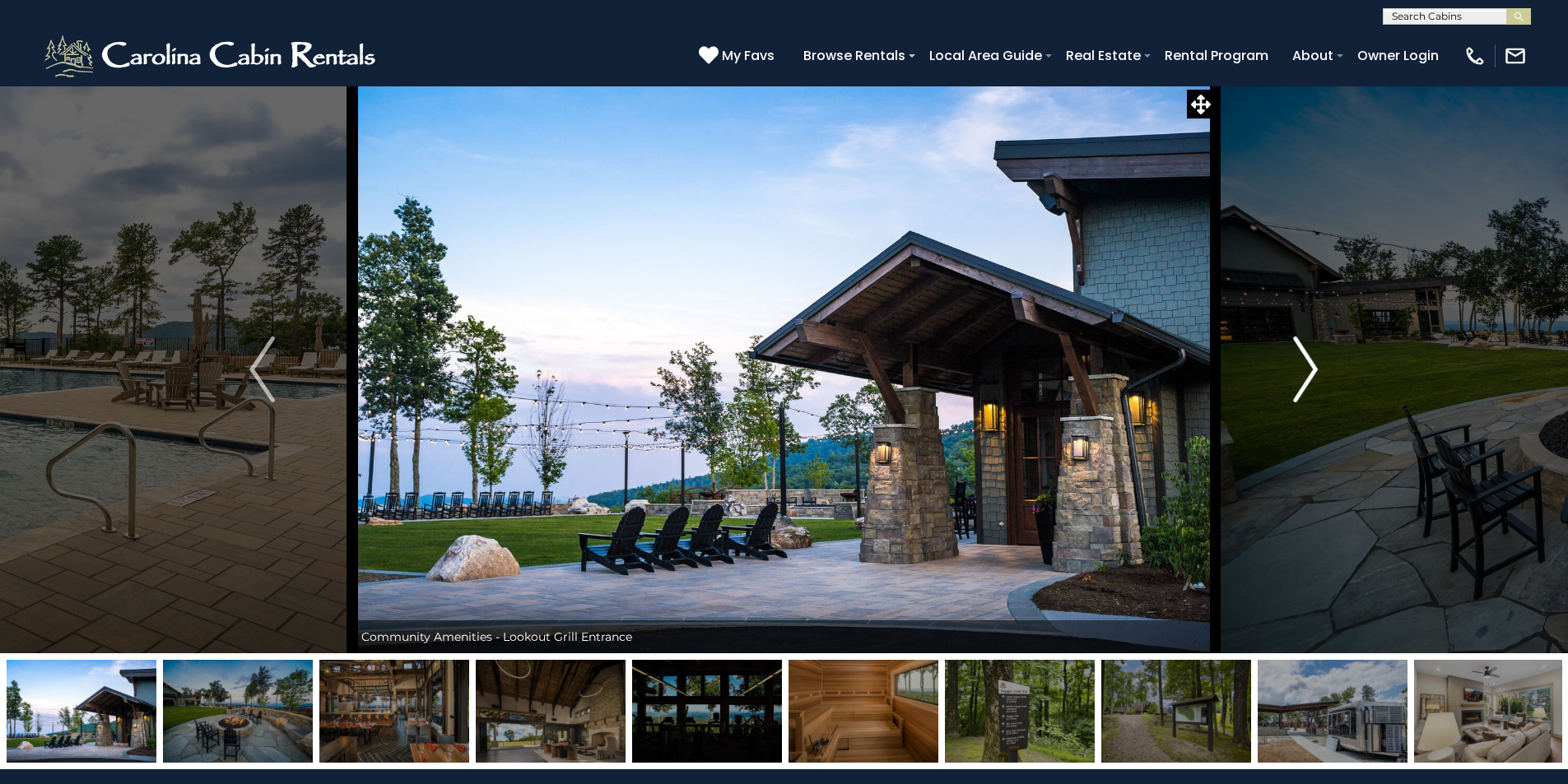
click at [1306, 373] on img "Next" at bounding box center [1305, 370] width 25 height 66
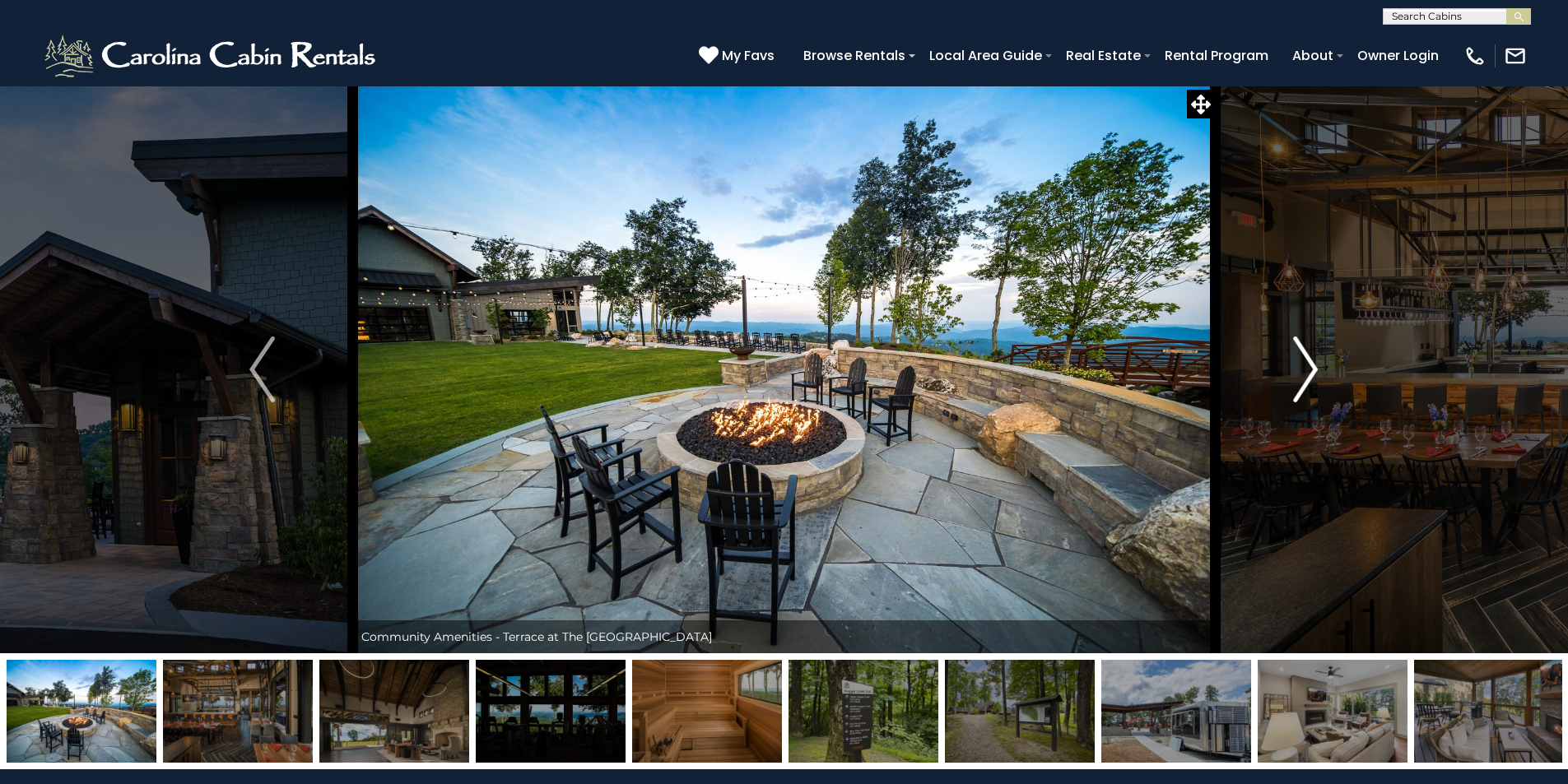
click at [1306, 373] on img "Next" at bounding box center [1305, 370] width 25 height 66
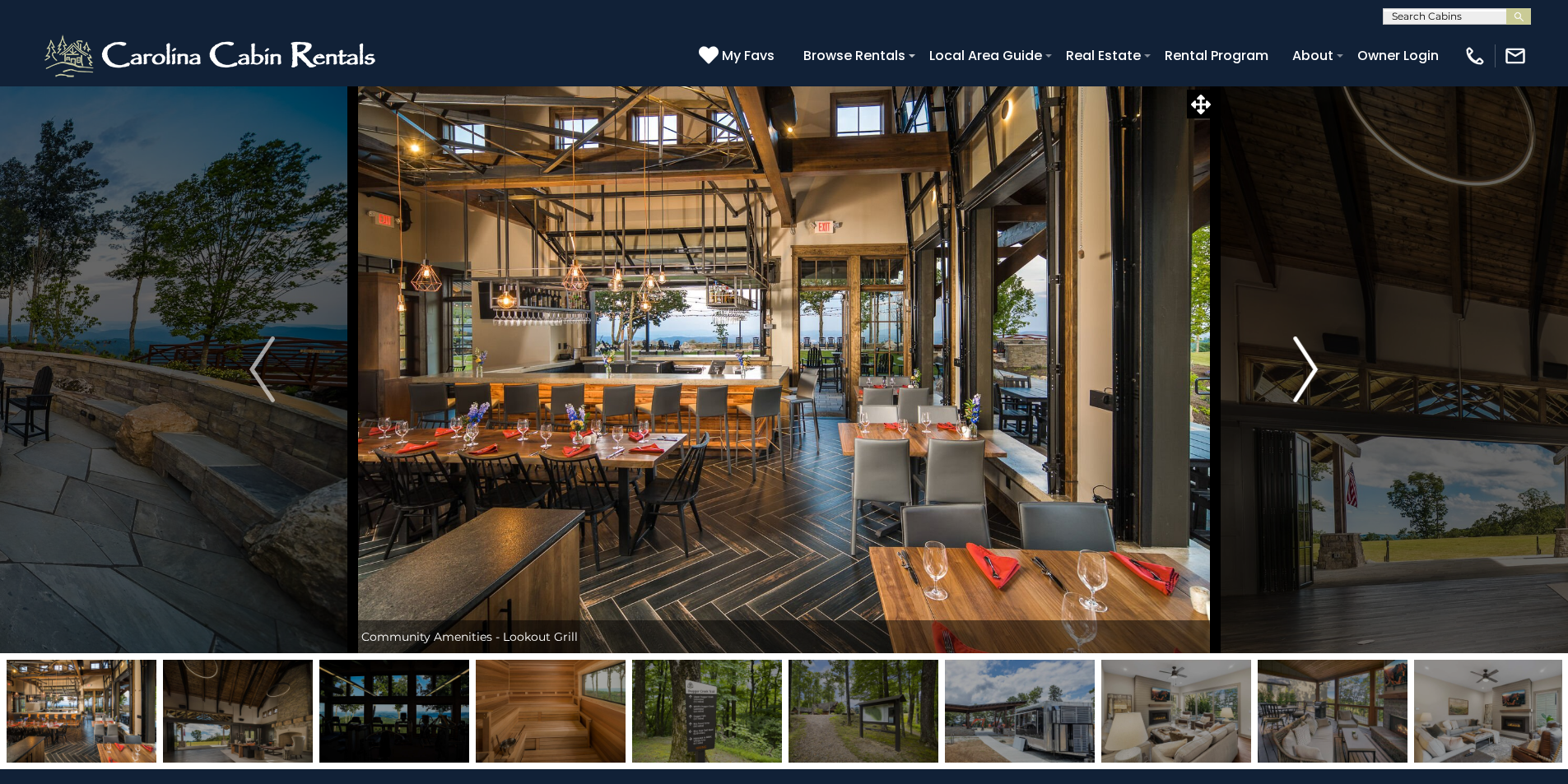
click at [1306, 373] on img "Next" at bounding box center [1305, 370] width 25 height 66
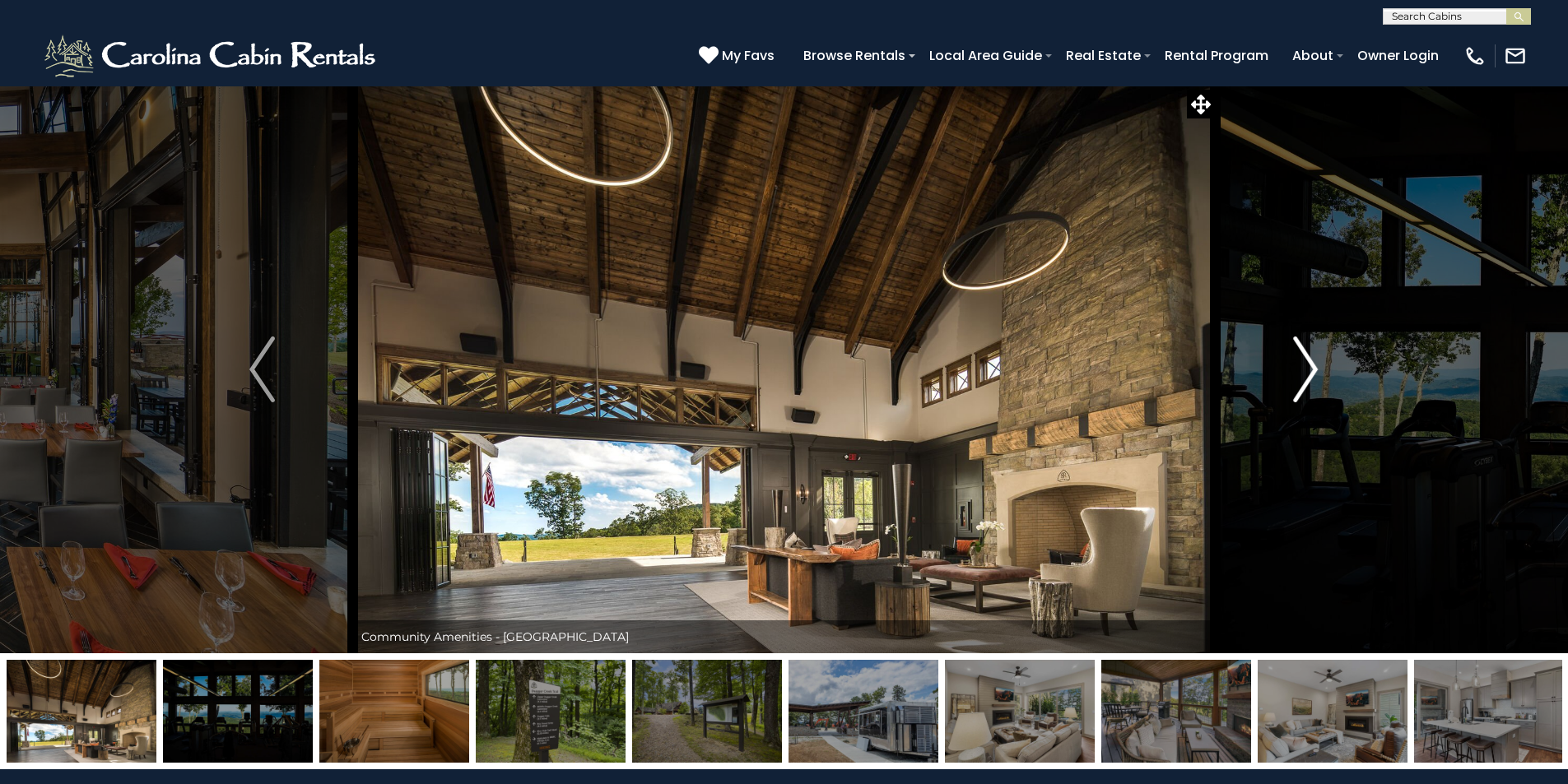
click at [1306, 373] on img "Next" at bounding box center [1305, 370] width 25 height 66
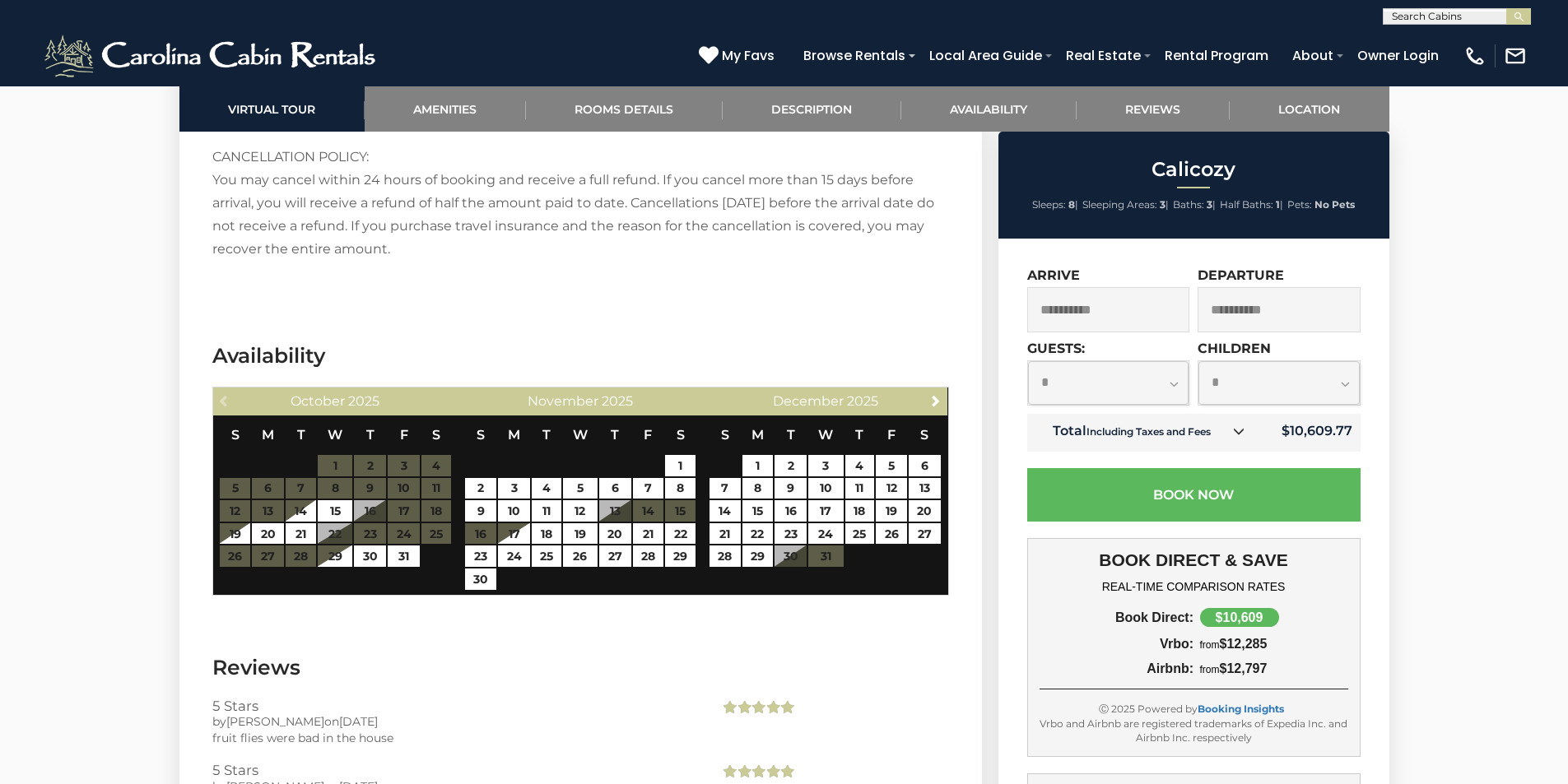
scroll to position [3557, 0]
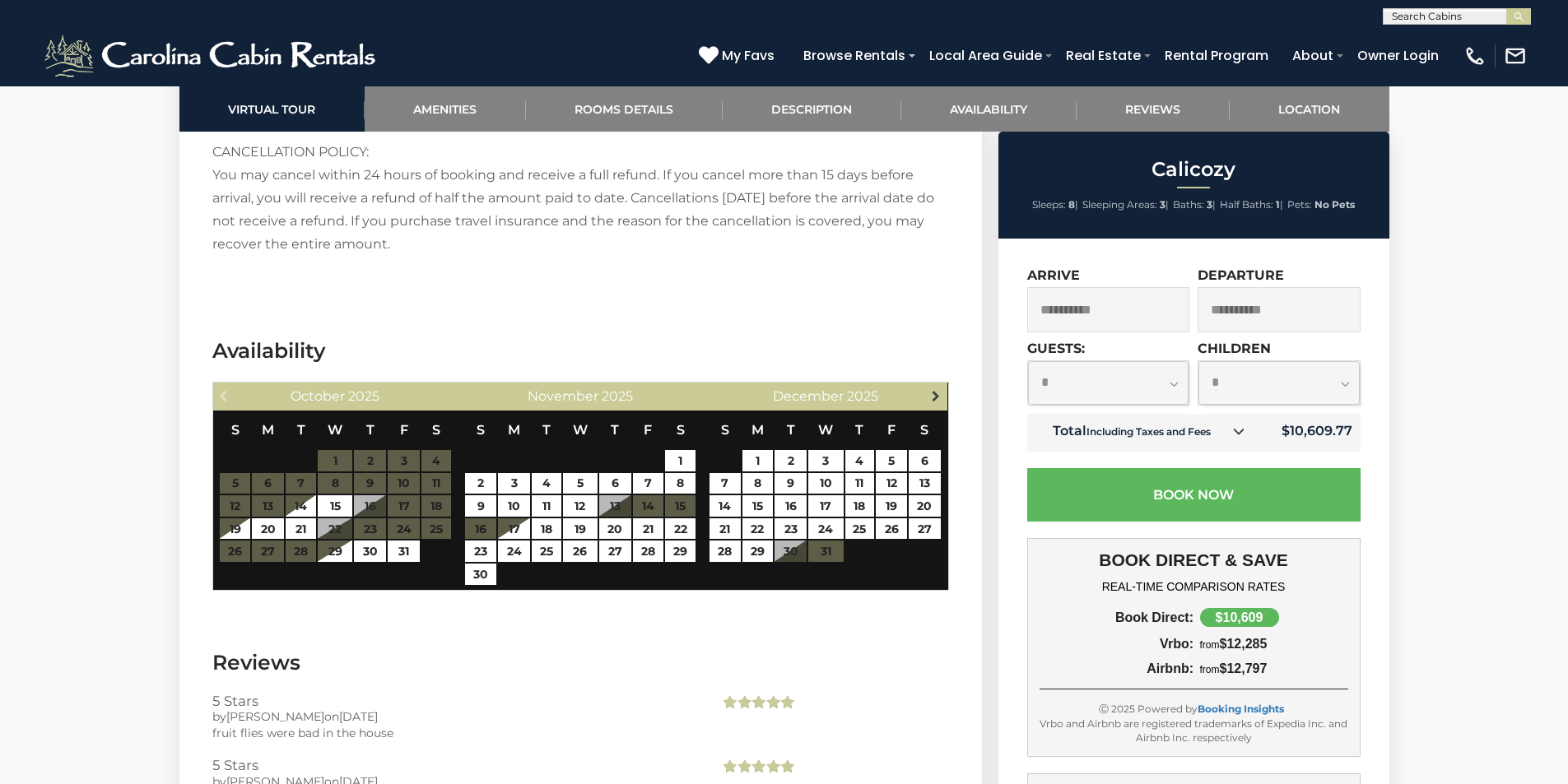
click at [940, 390] on span "Next" at bounding box center [935, 395] width 13 height 13
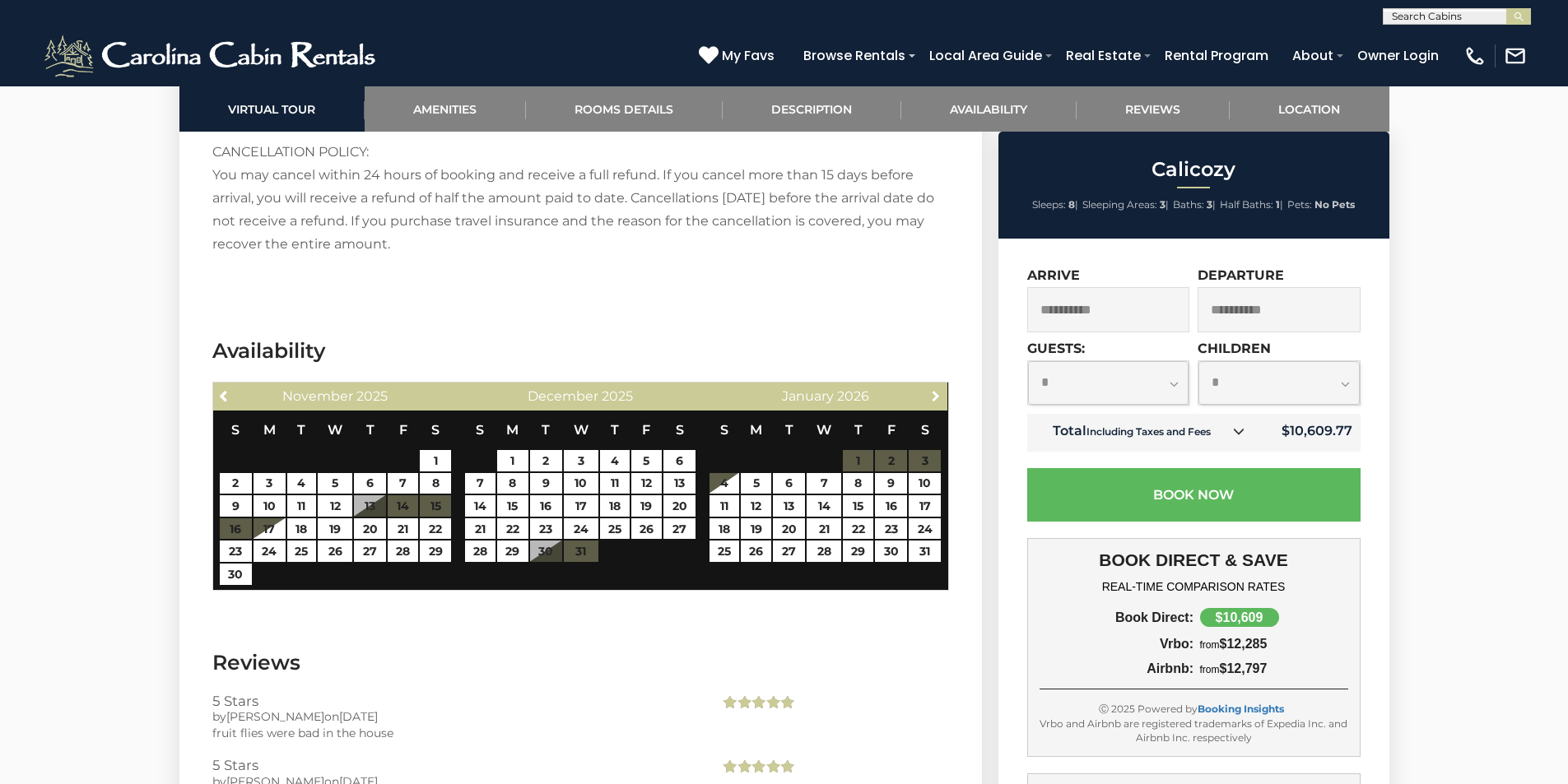
click at [940, 390] on span "Next" at bounding box center [935, 395] width 13 height 13
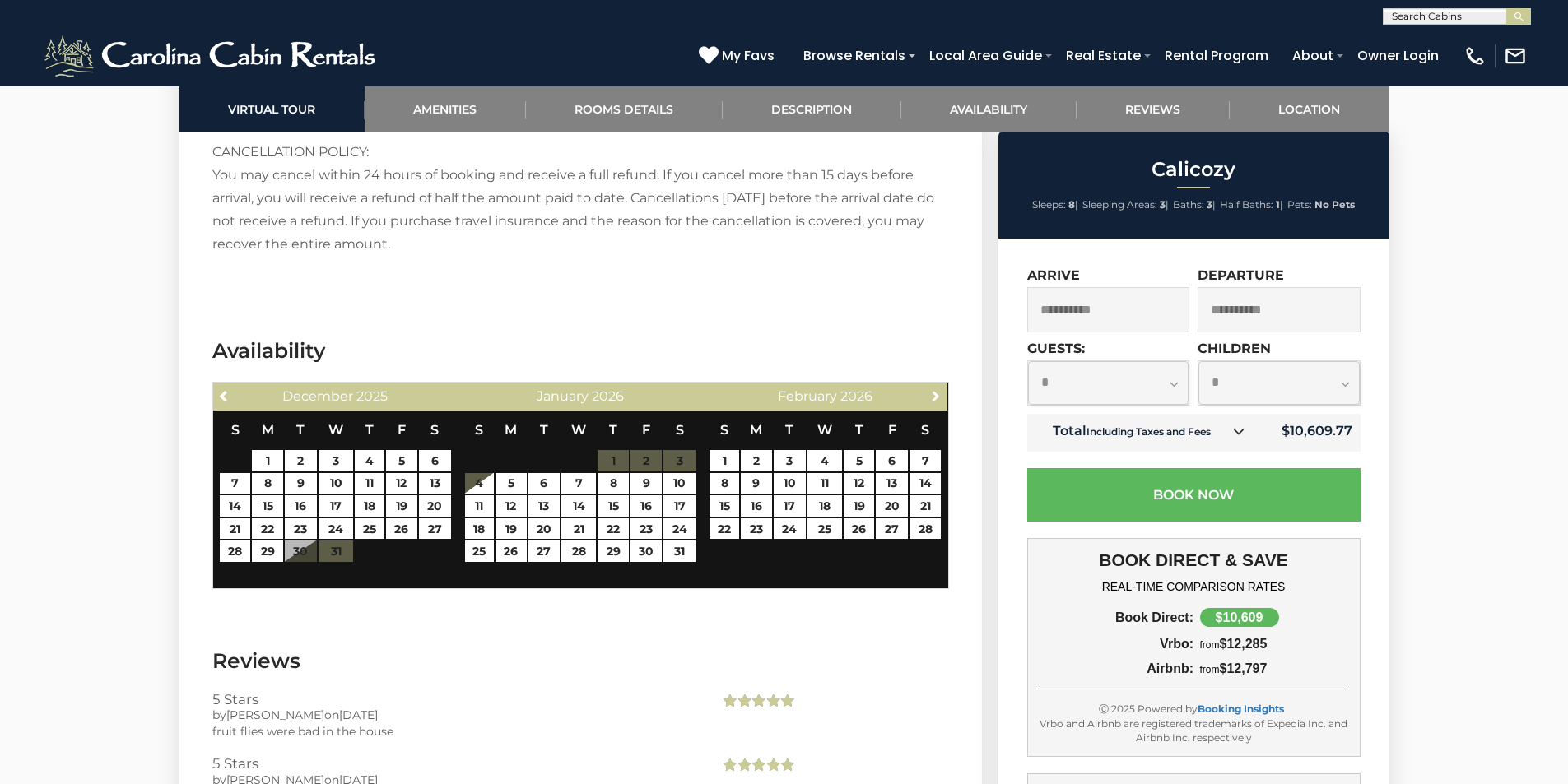
click at [940, 390] on span "Next" at bounding box center [935, 395] width 13 height 13
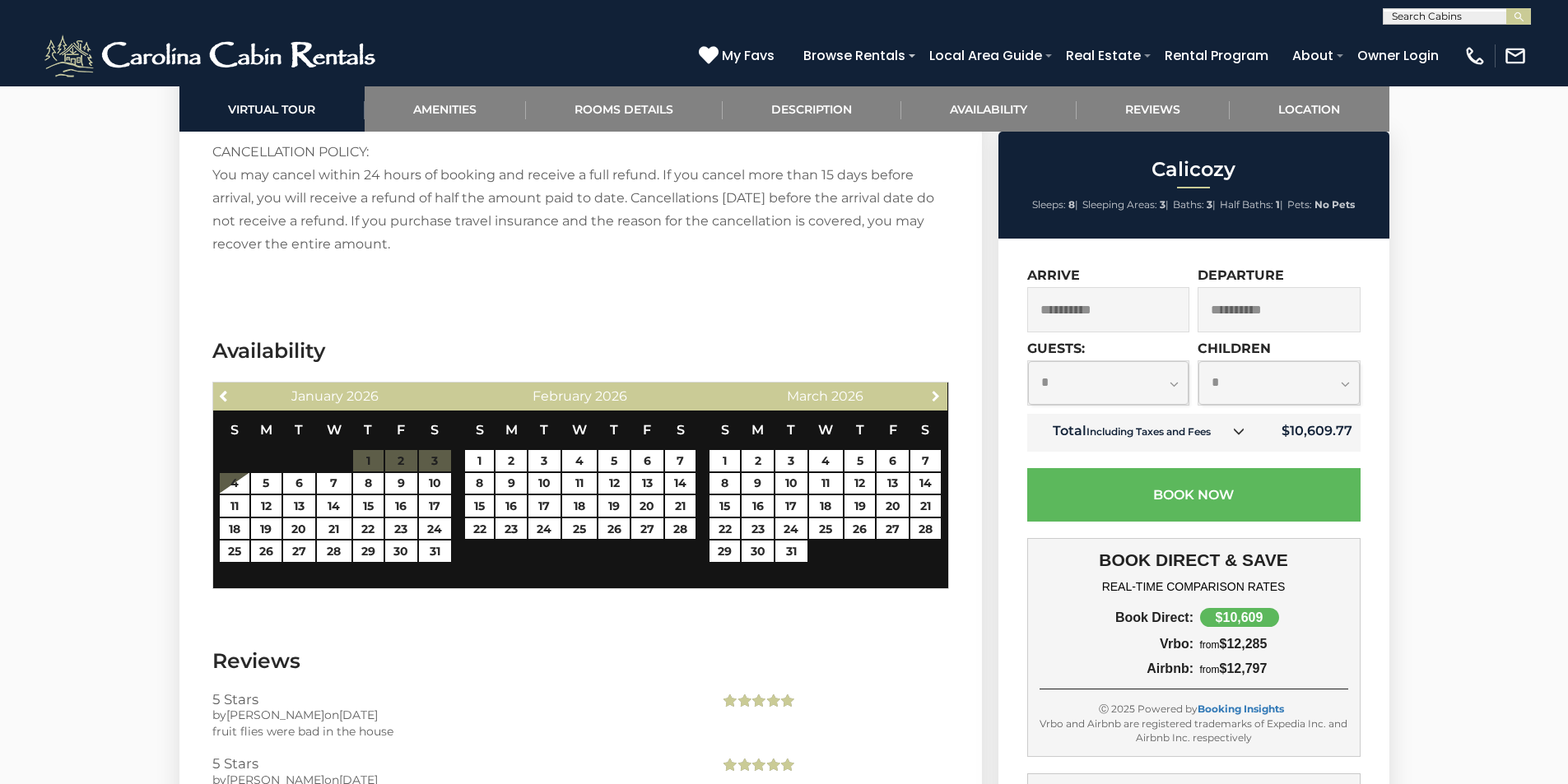
click at [940, 390] on span "Next" at bounding box center [935, 395] width 13 height 13
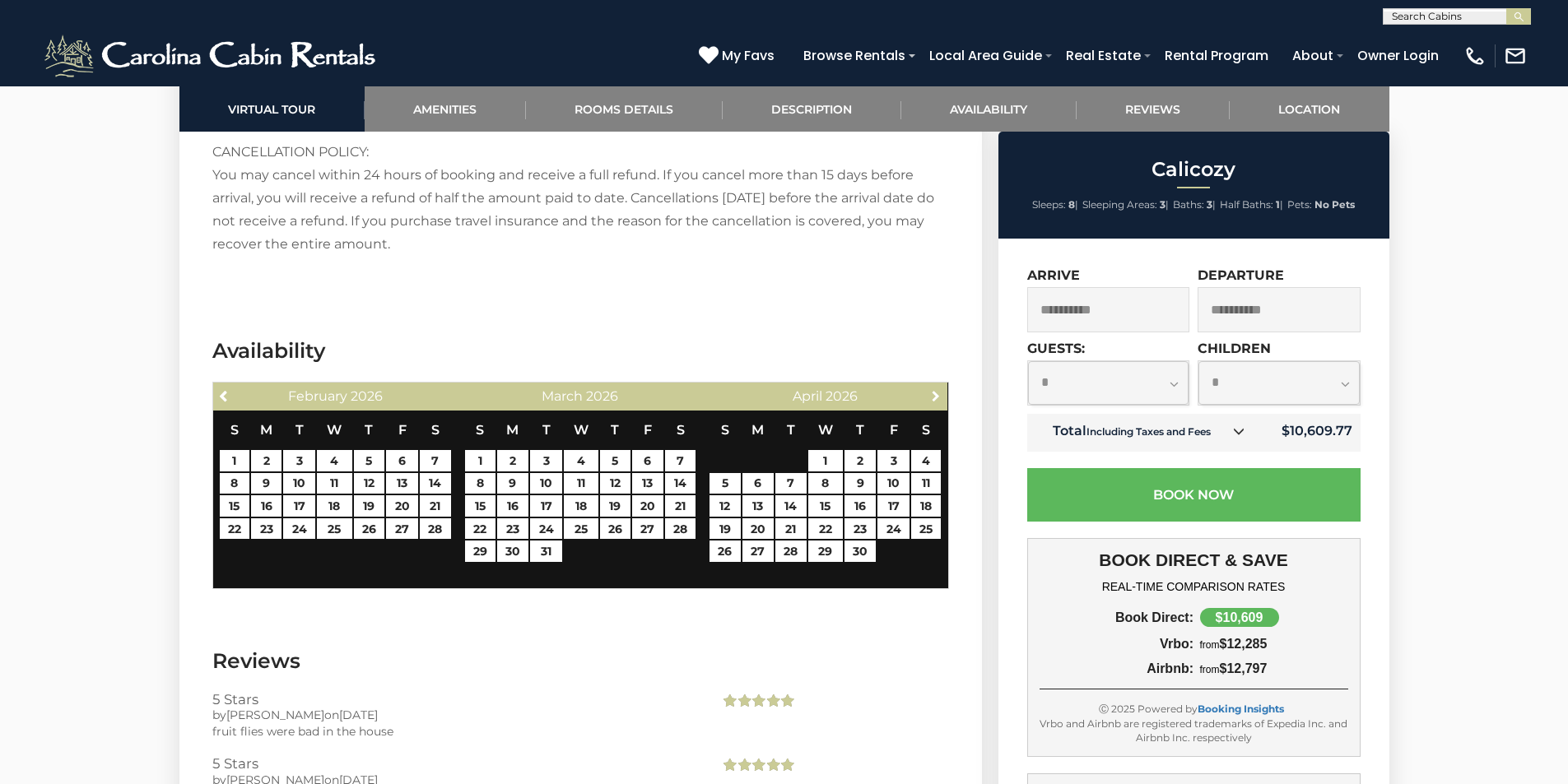
click at [940, 390] on span "Next" at bounding box center [935, 395] width 13 height 13
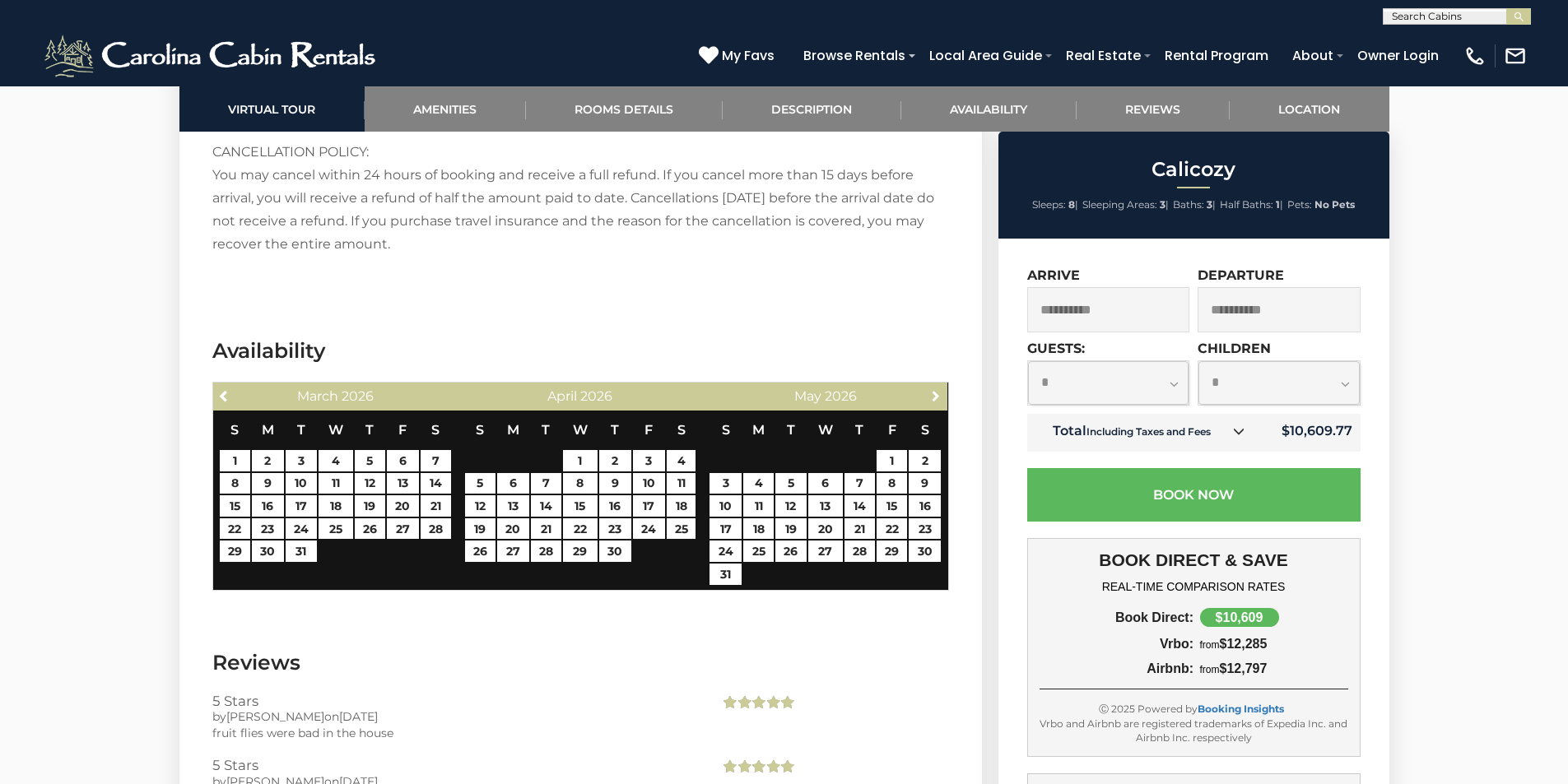
click at [935, 390] on span "Next" at bounding box center [935, 395] width 13 height 13
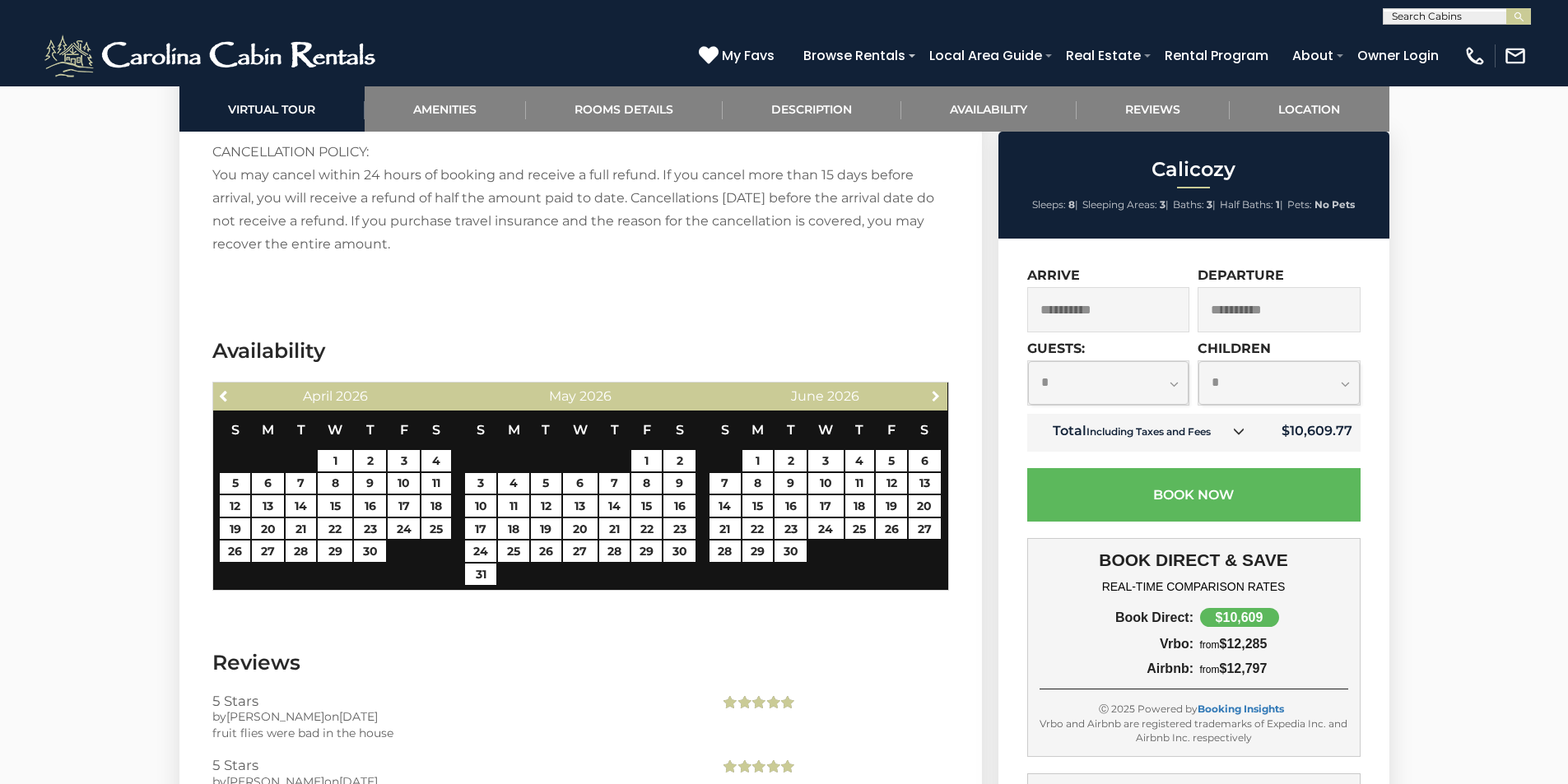
click at [935, 390] on span "Next" at bounding box center [935, 395] width 13 height 13
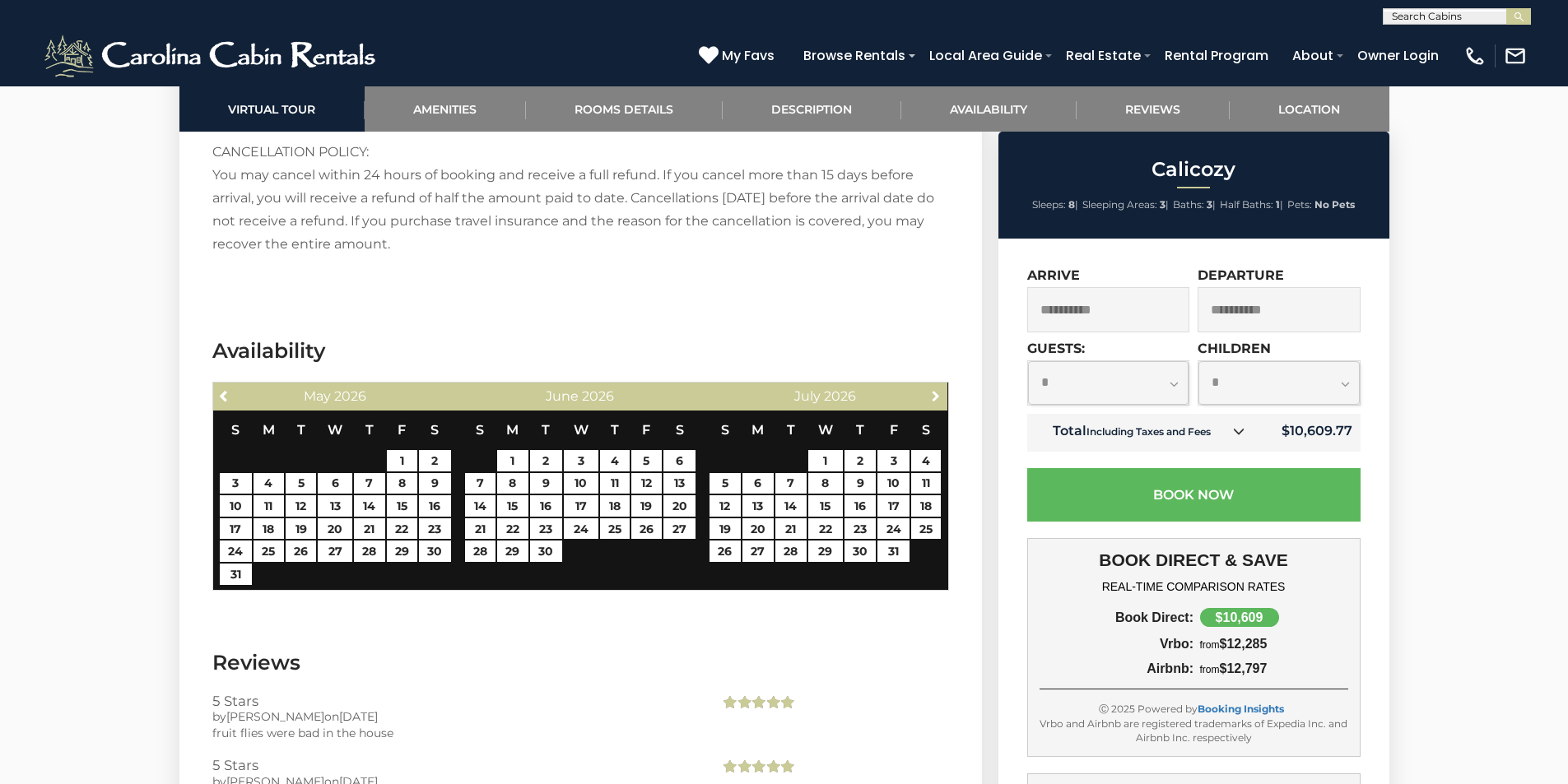
click at [935, 390] on span "Next" at bounding box center [935, 395] width 13 height 13
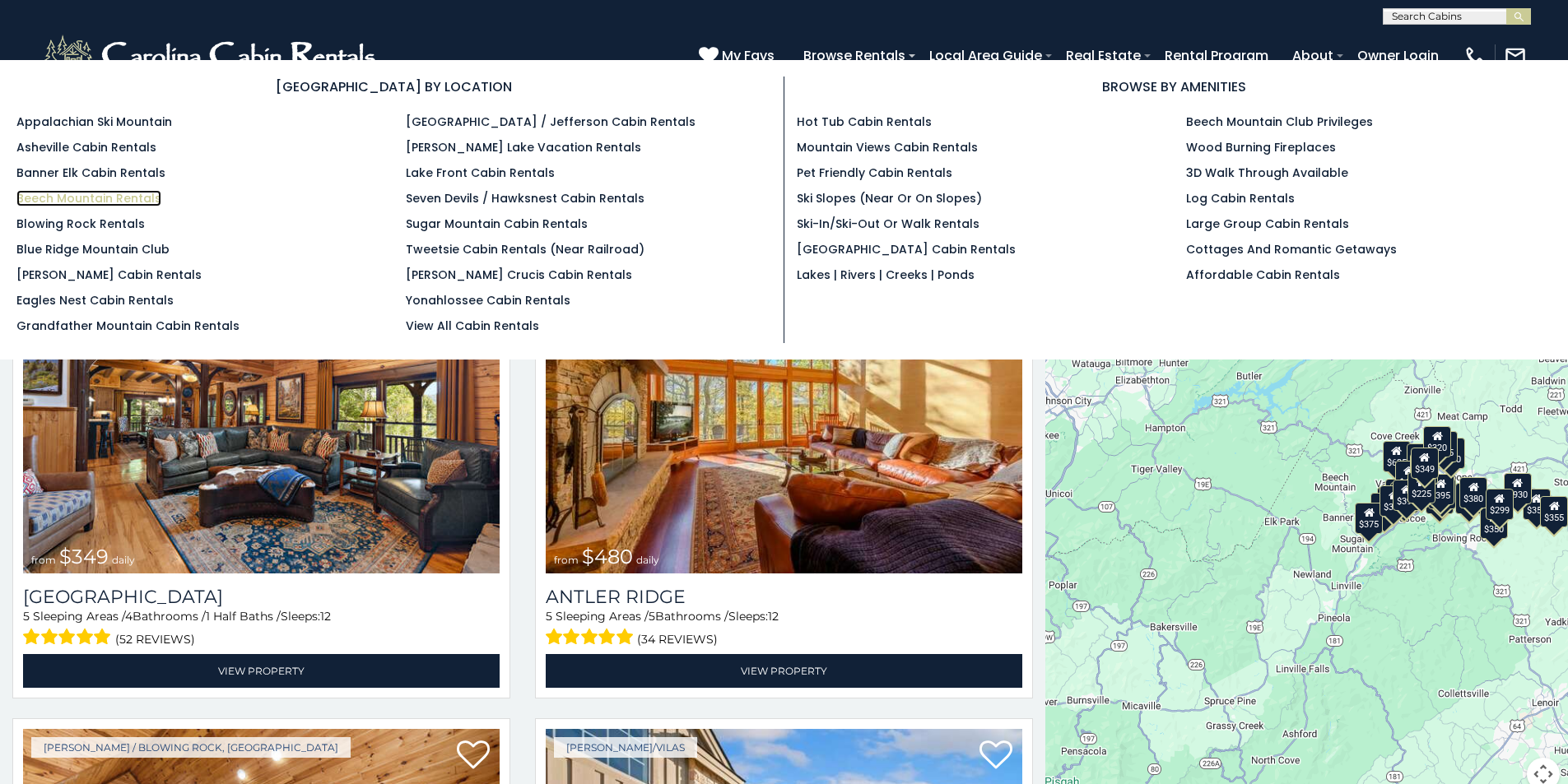
click at [151, 194] on link "Beech Mountain Rentals" at bounding box center [89, 198] width 145 height 17
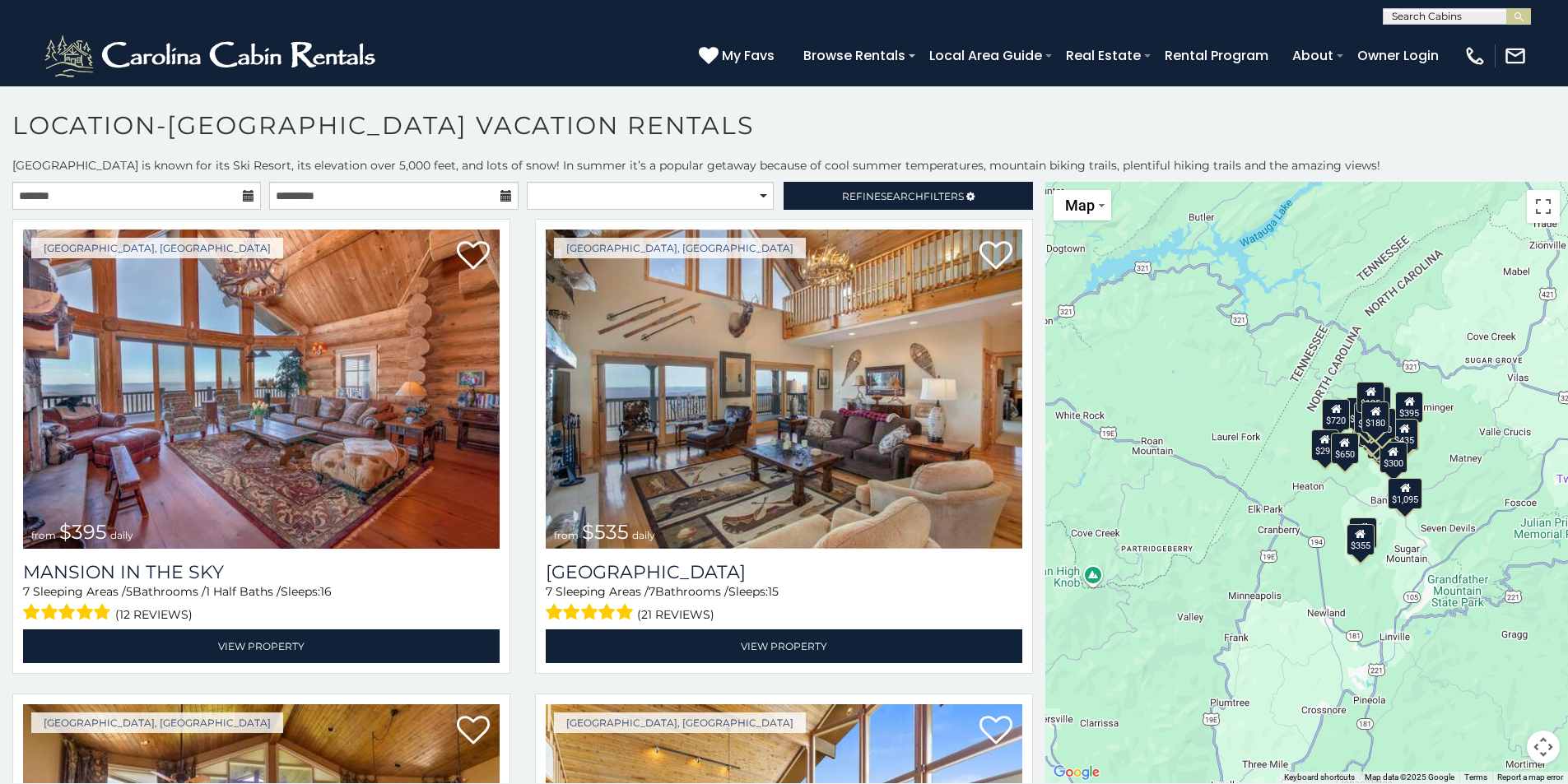
click at [243, 198] on icon at bounding box center [248, 196] width 12 height 12
click at [185, 199] on input "text" at bounding box center [136, 196] width 248 height 28
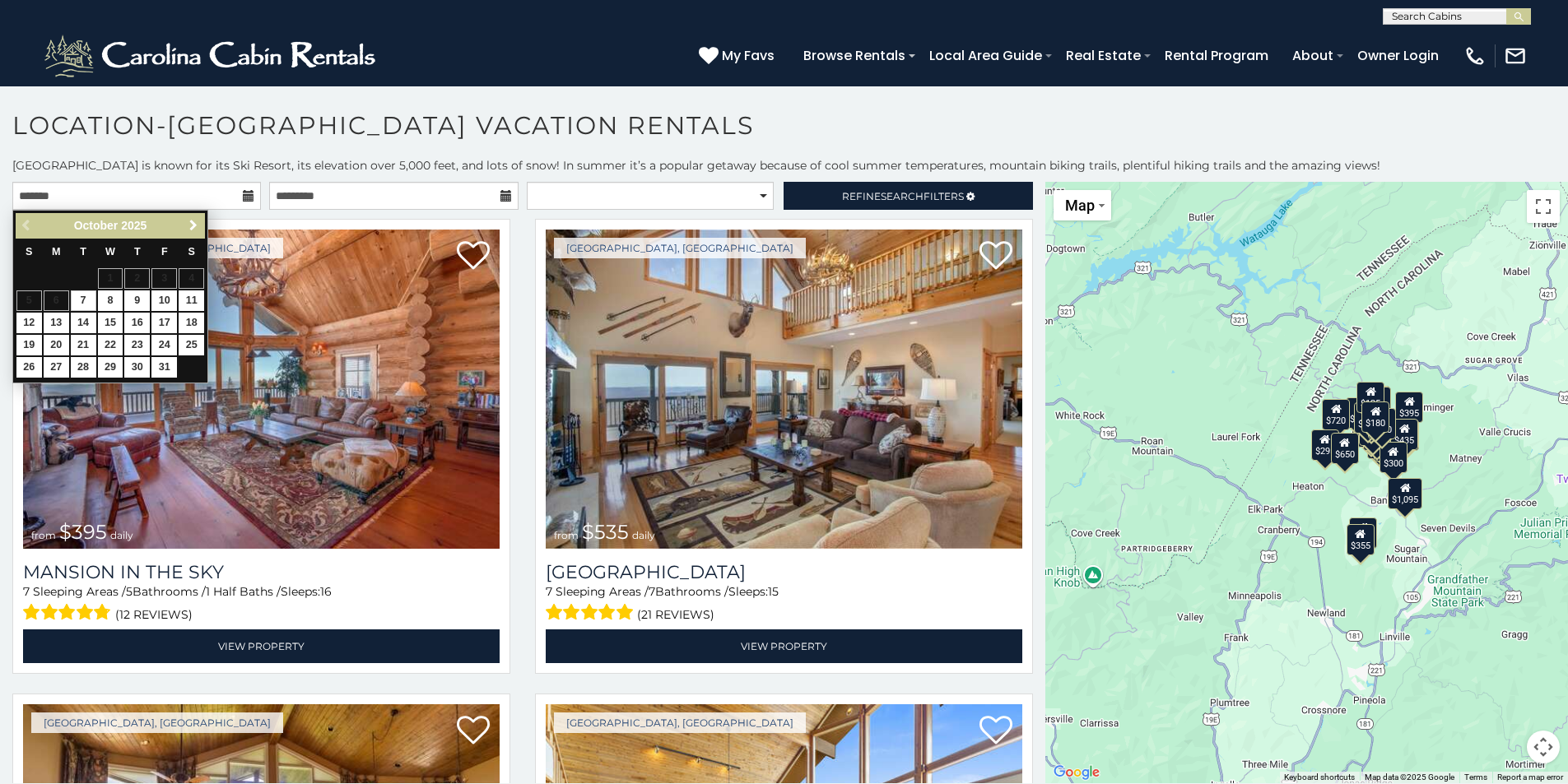
click at [193, 224] on span "Next" at bounding box center [193, 225] width 13 height 13
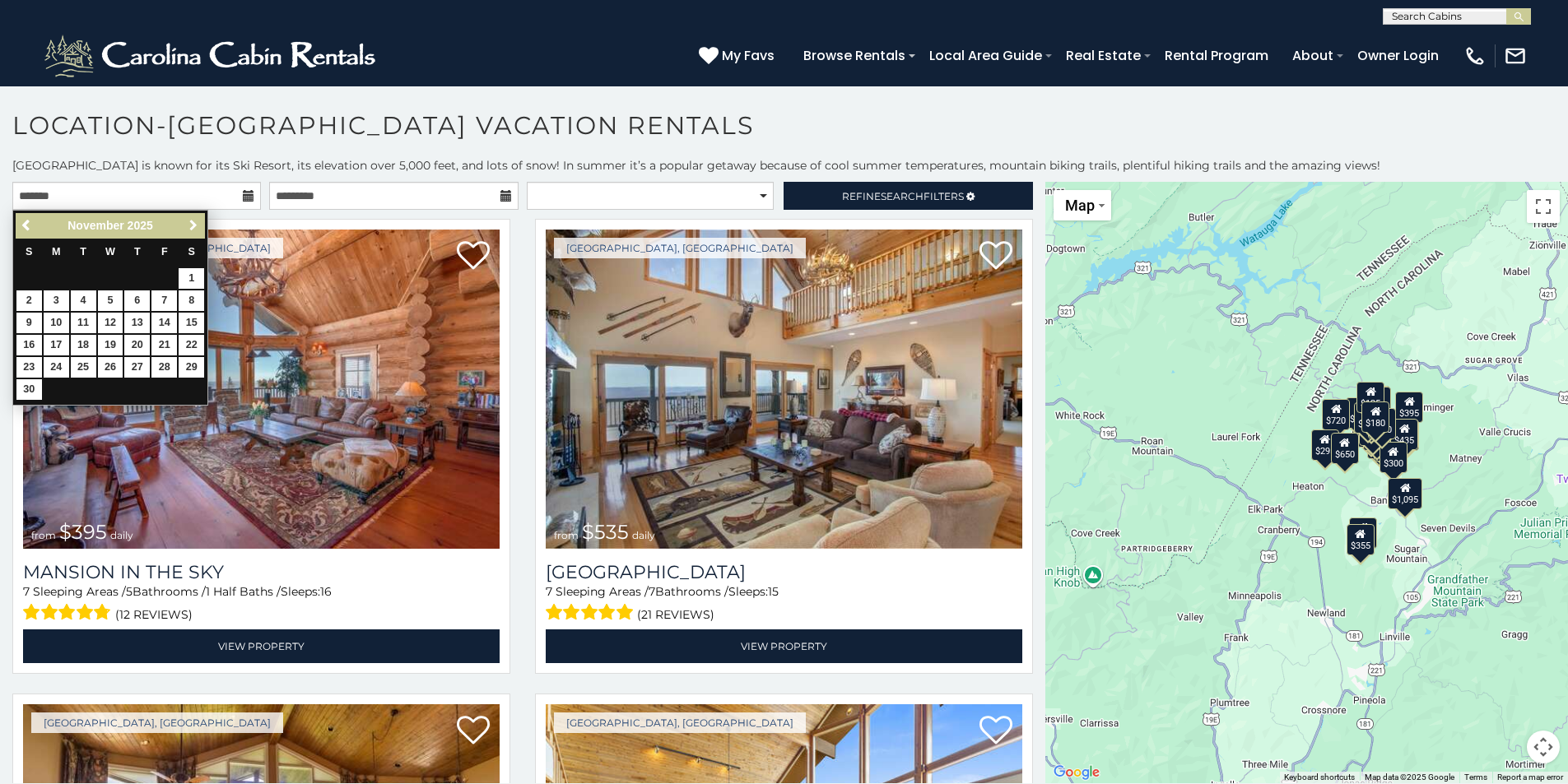
click at [193, 224] on span "Next" at bounding box center [193, 225] width 13 height 13
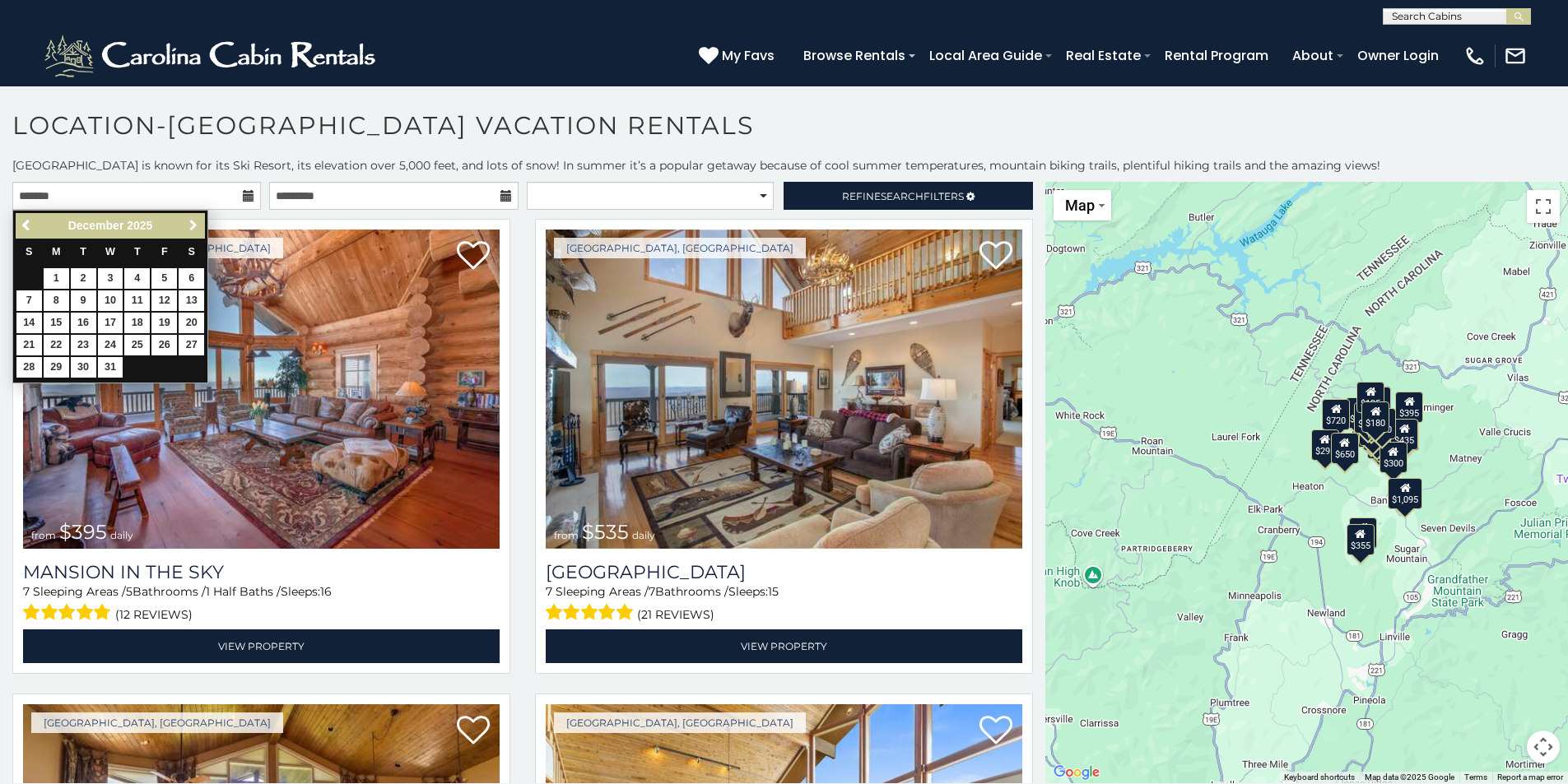
click at [193, 224] on span "Next" at bounding box center [193, 225] width 13 height 13
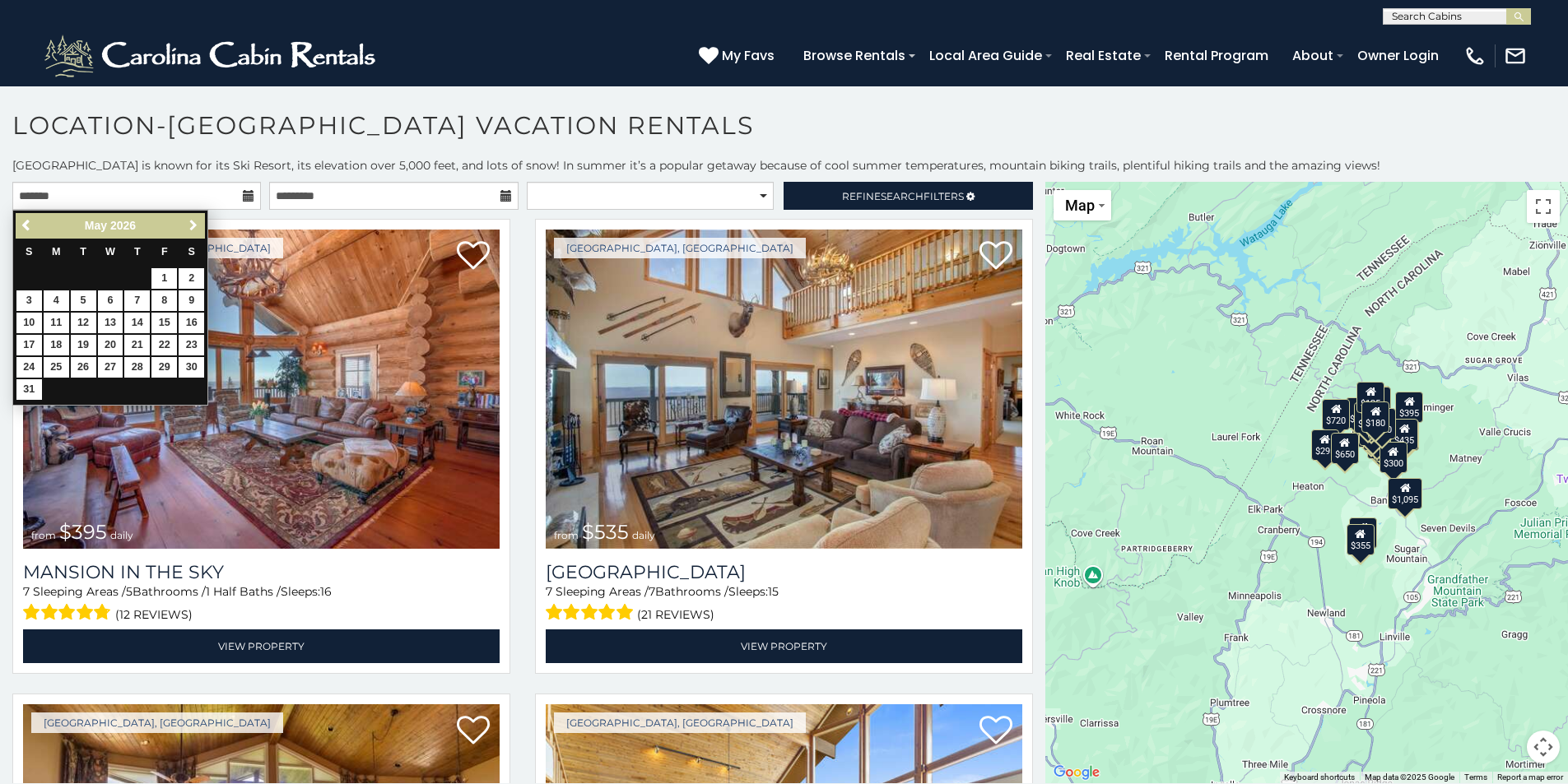
click at [193, 224] on span "Next" at bounding box center [193, 225] width 13 height 13
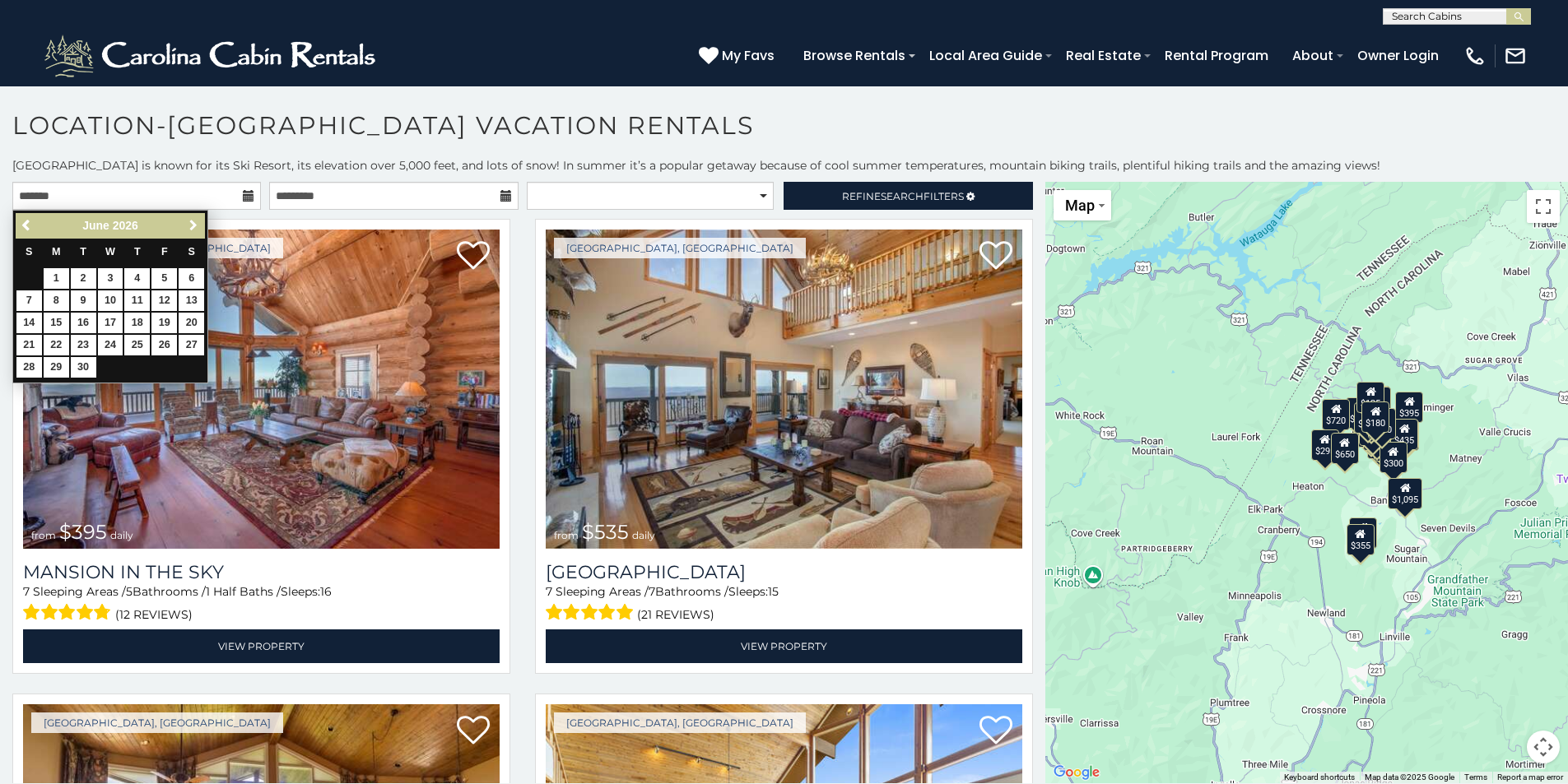
click at [193, 224] on span "Next" at bounding box center [193, 225] width 13 height 13
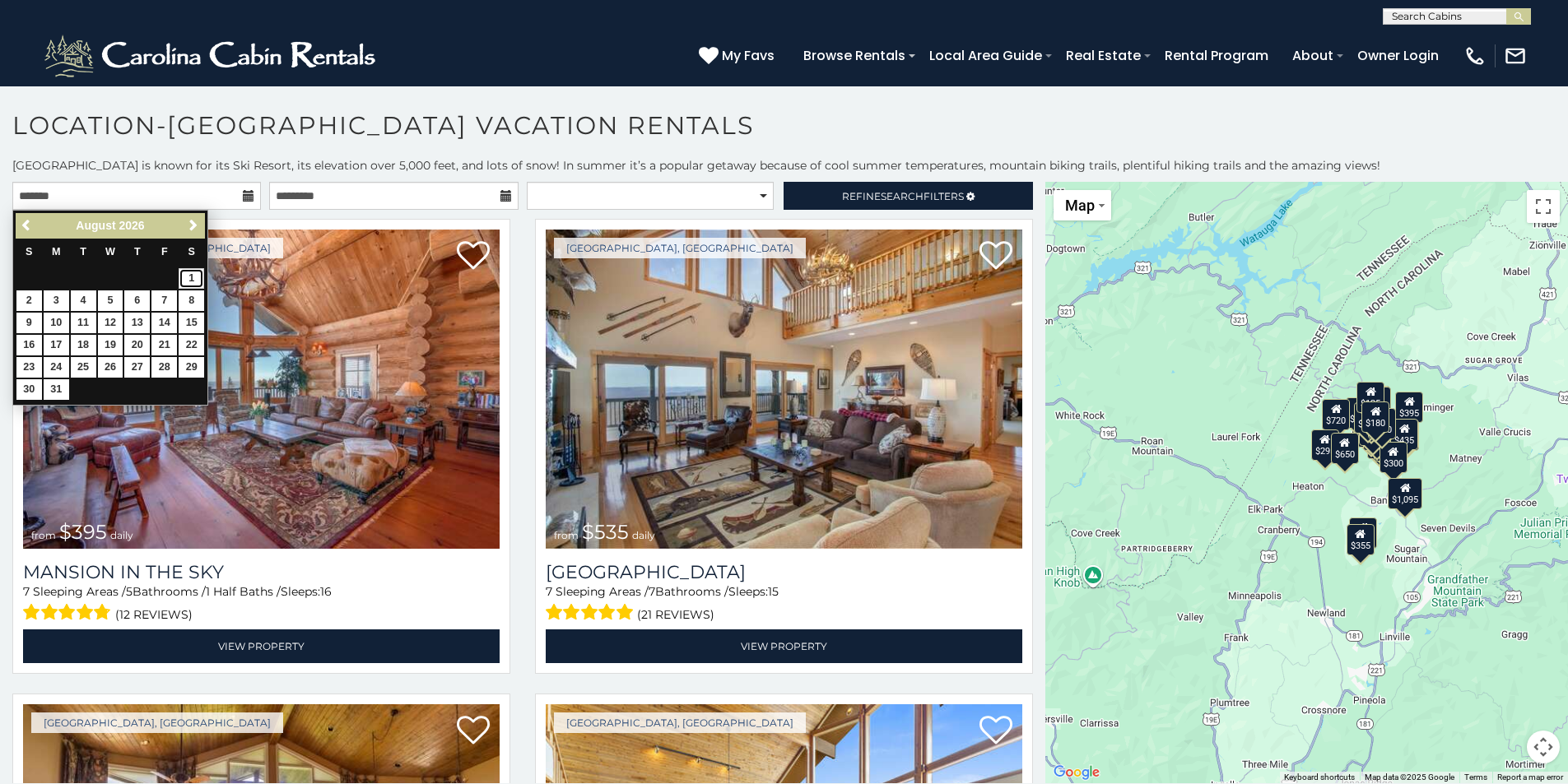
click at [190, 280] on link "1" at bounding box center [192, 278] width 26 height 21
type input "**********"
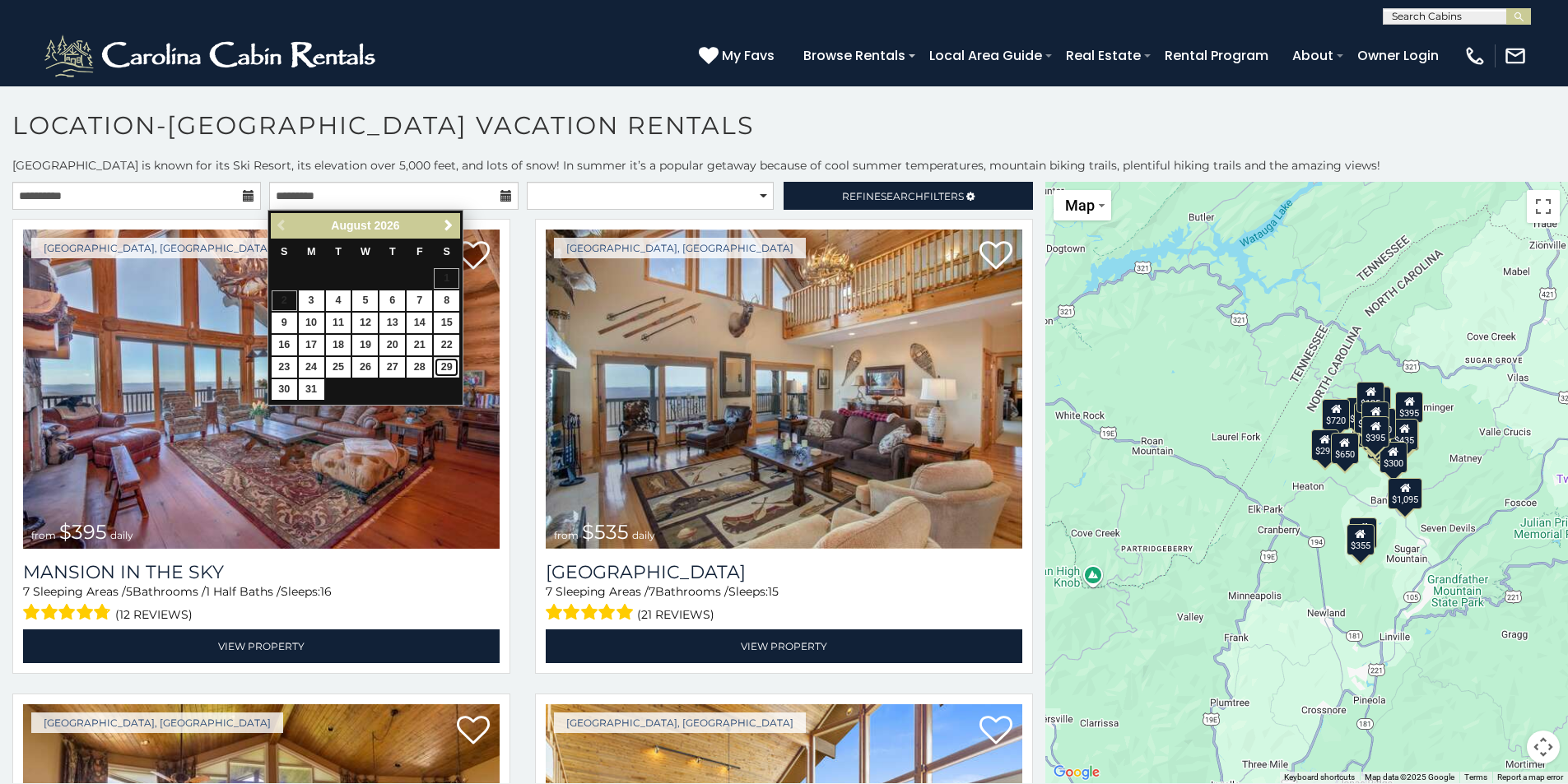
click at [448, 368] on link "29" at bounding box center [447, 368] width 26 height 21
type input "**********"
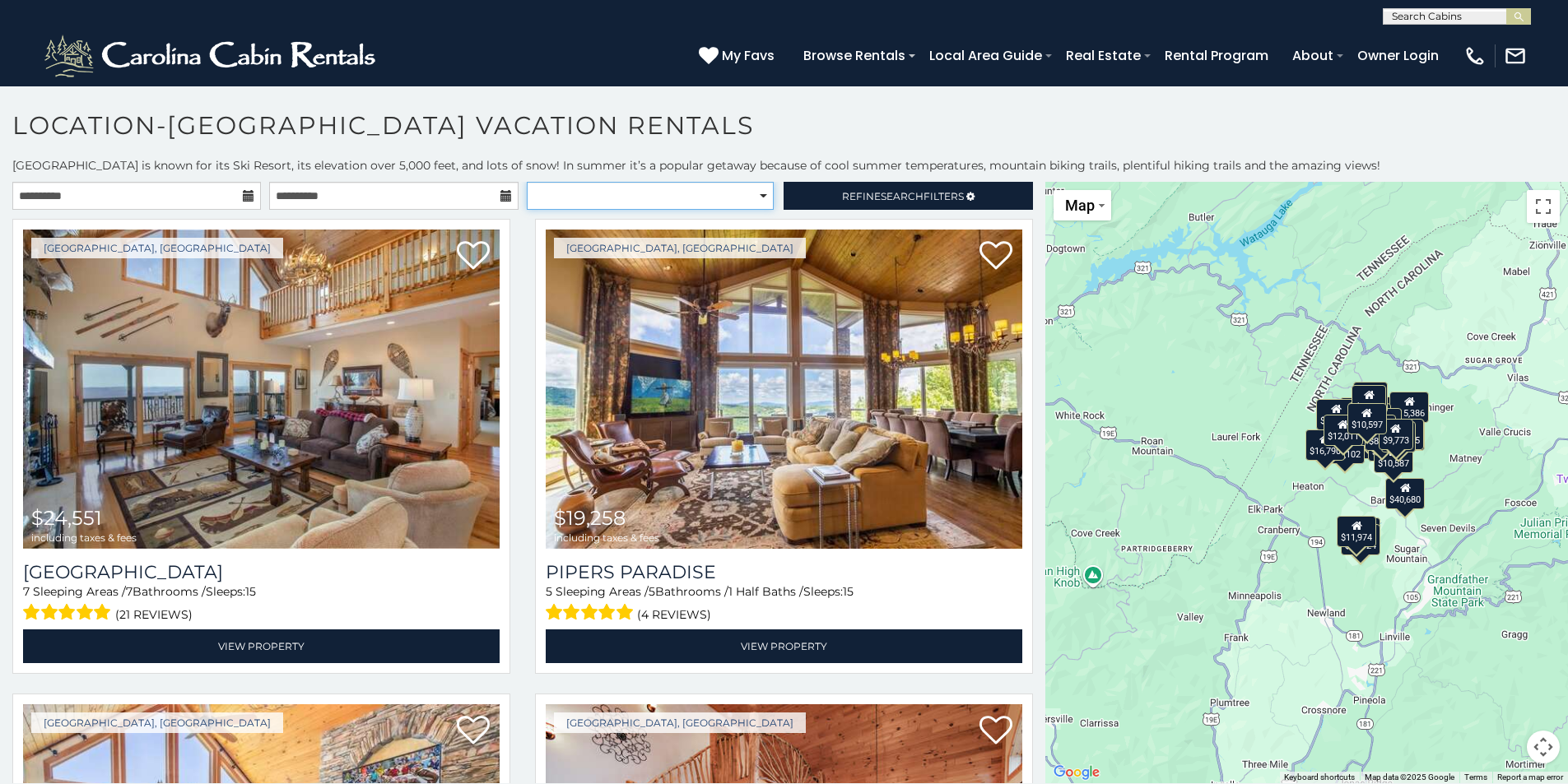
click at [756, 196] on select "**********" at bounding box center [650, 196] width 247 height 28
click at [754, 193] on select "**********" at bounding box center [650, 196] width 247 height 28
click at [899, 195] on span "Search" at bounding box center [901, 196] width 43 height 12
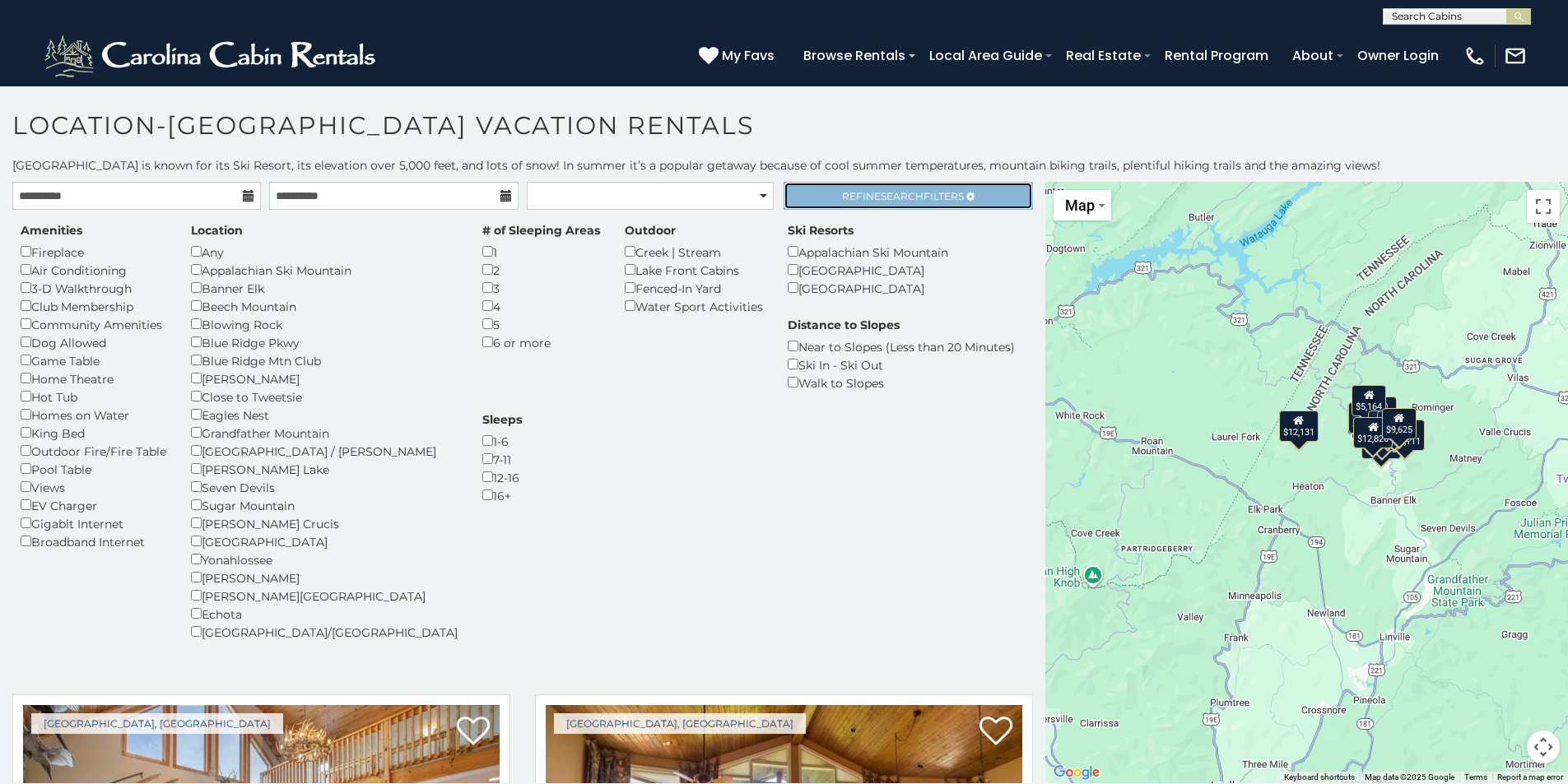
click at [883, 199] on span "Search" at bounding box center [901, 196] width 43 height 12
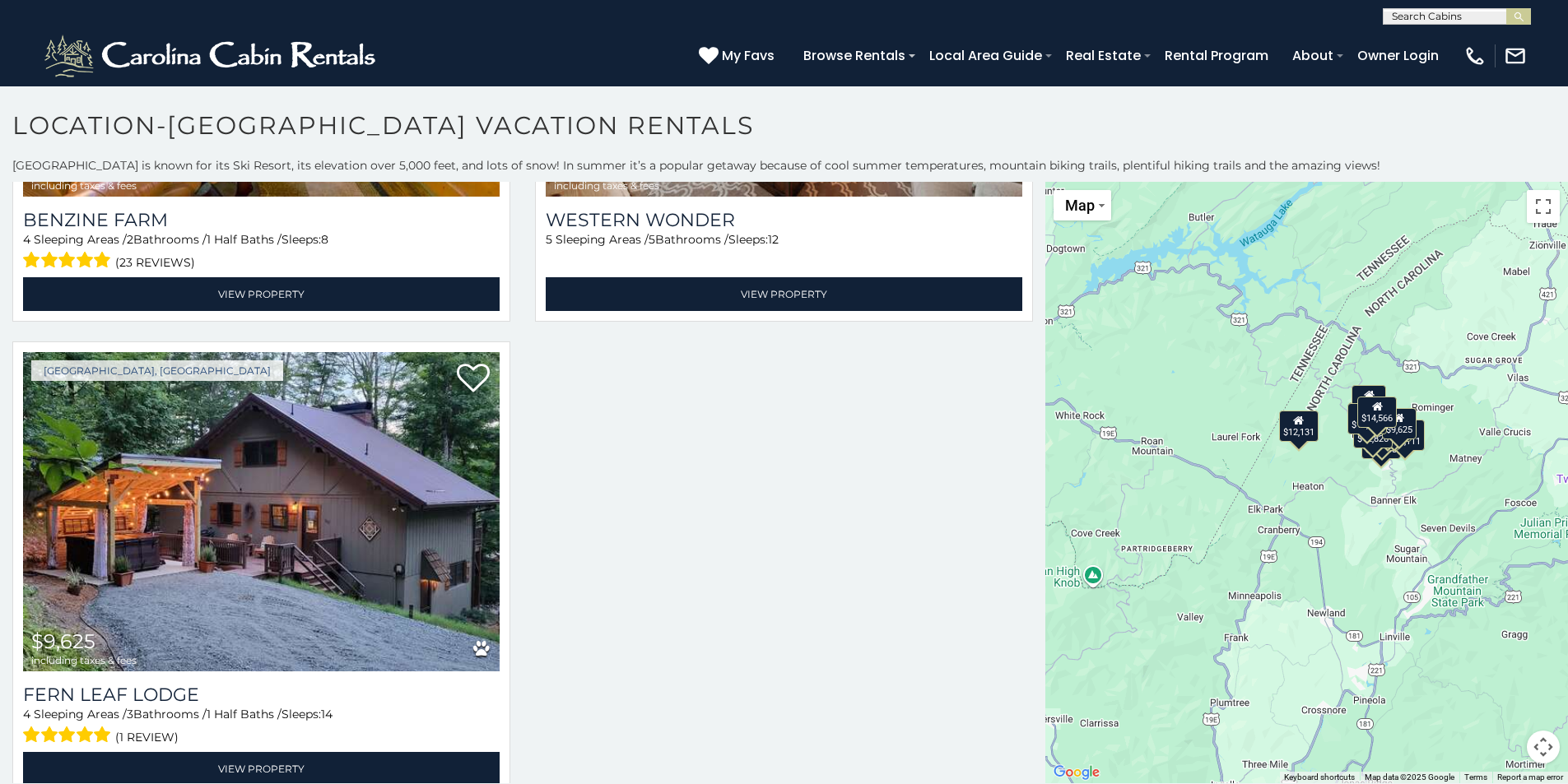
scroll to position [2741, 0]
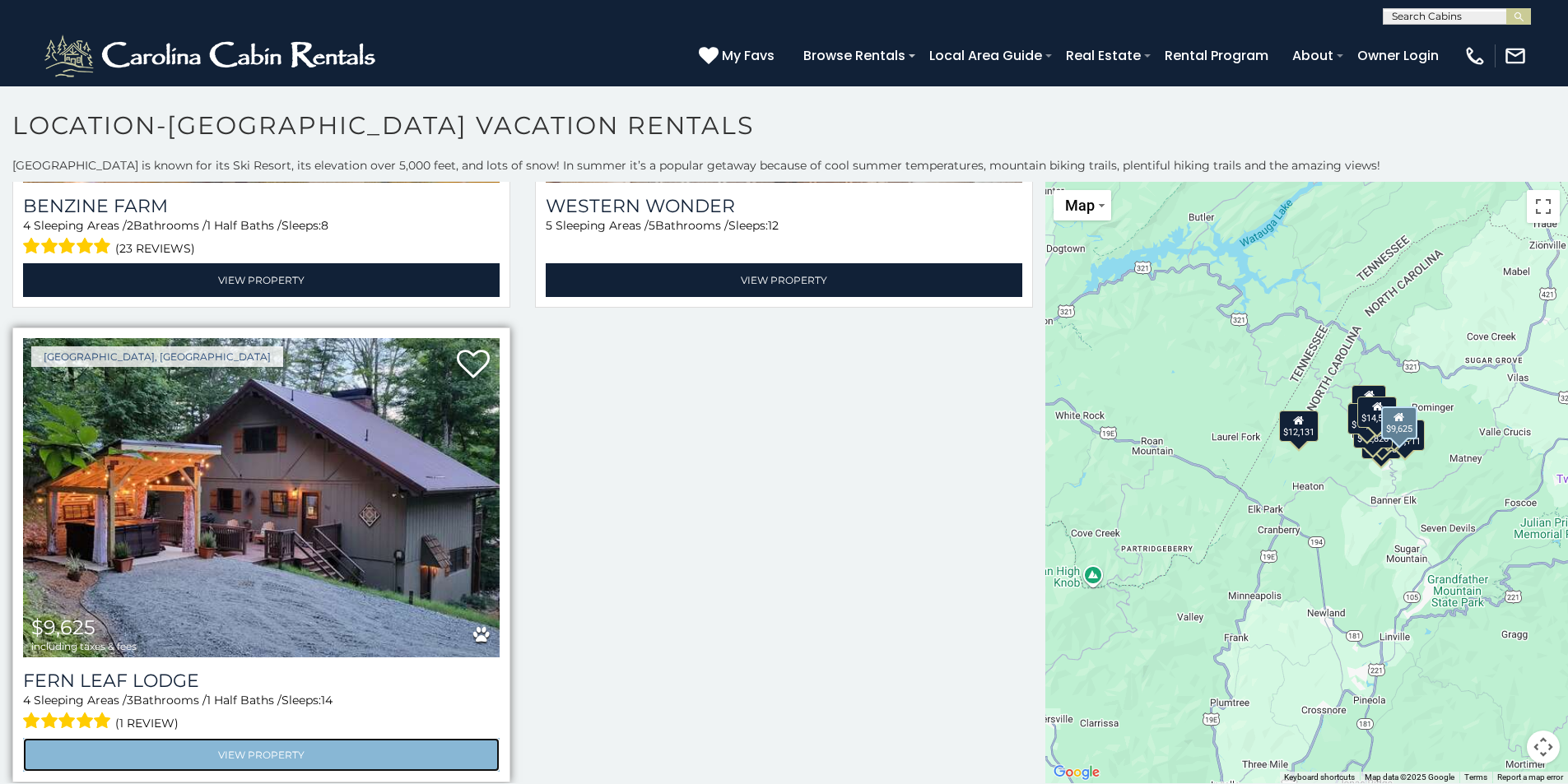
click at [240, 738] on link "View Property" at bounding box center [261, 755] width 477 height 34
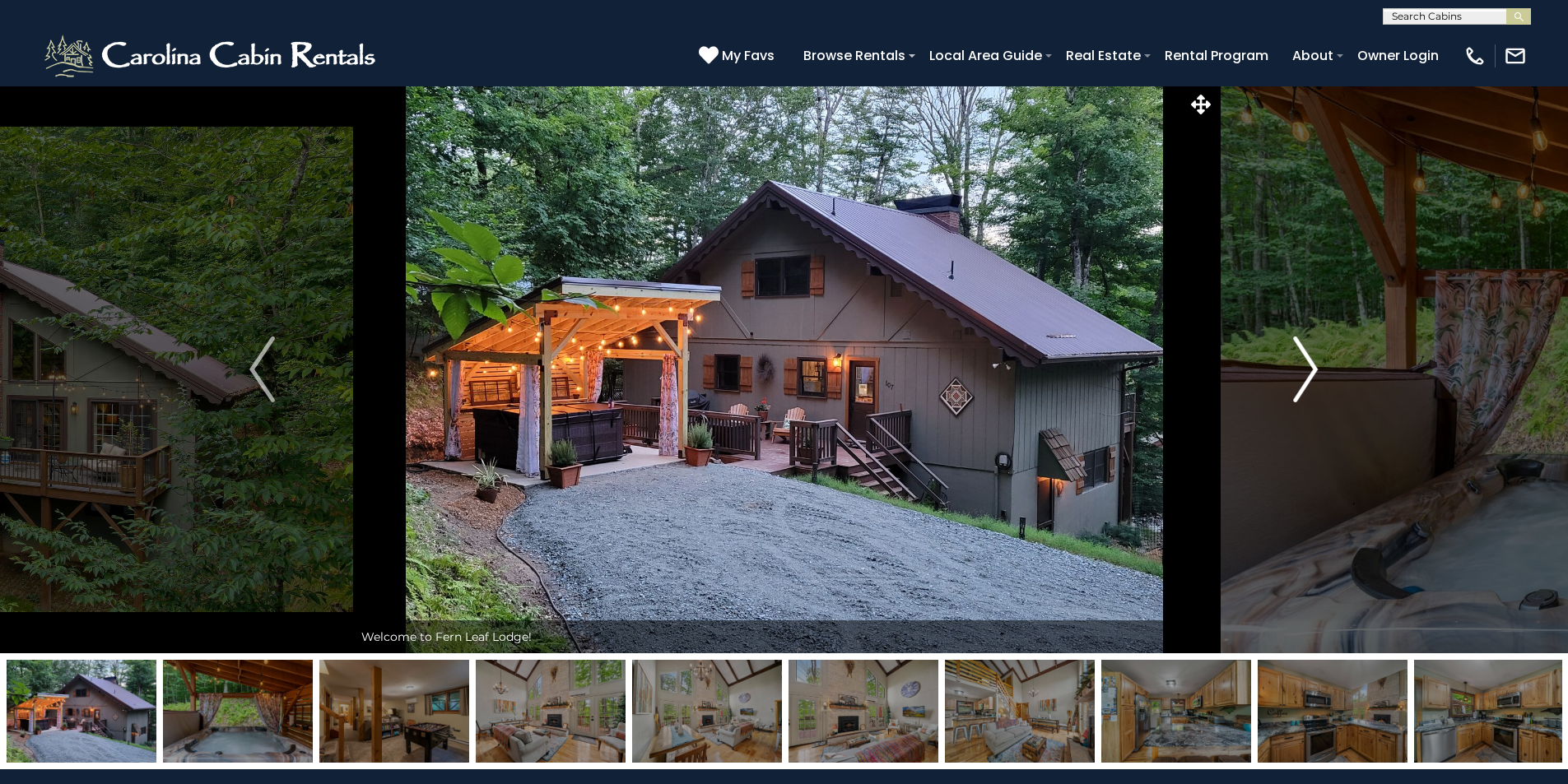
click at [1310, 361] on img "Next" at bounding box center [1305, 370] width 25 height 66
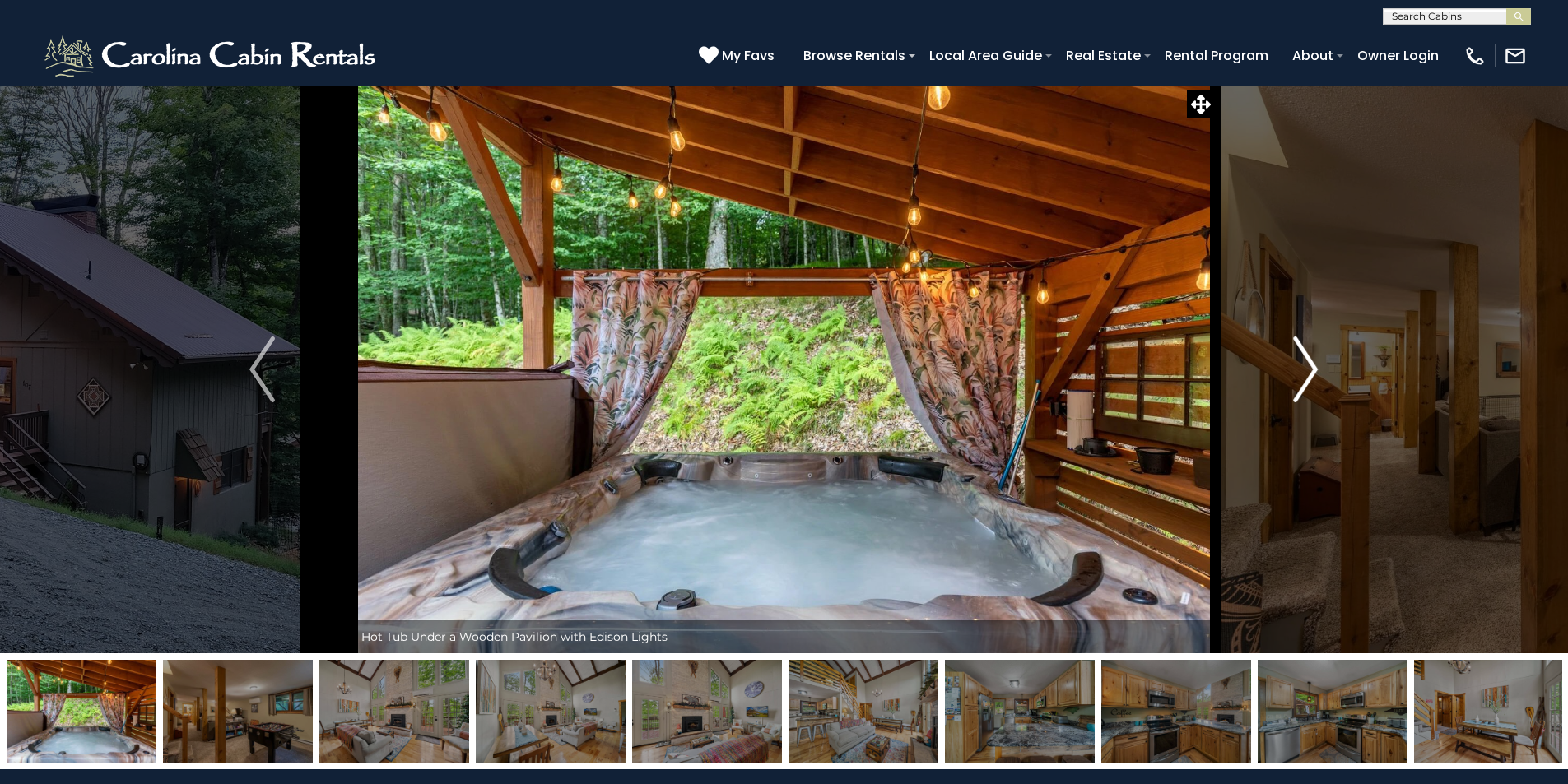
click at [1310, 361] on img "Next" at bounding box center [1305, 370] width 25 height 66
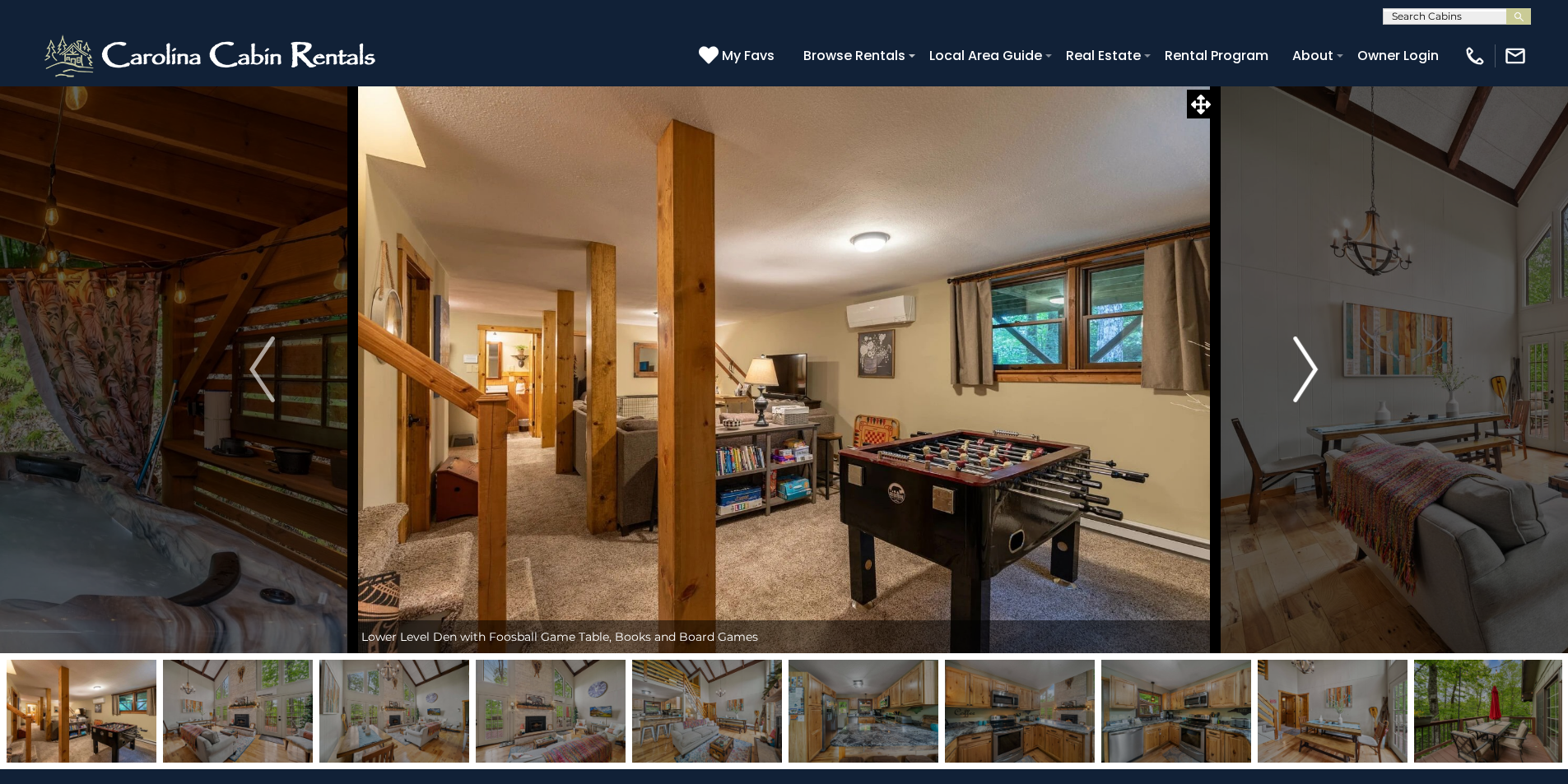
click at [1310, 361] on img "Next" at bounding box center [1305, 370] width 25 height 66
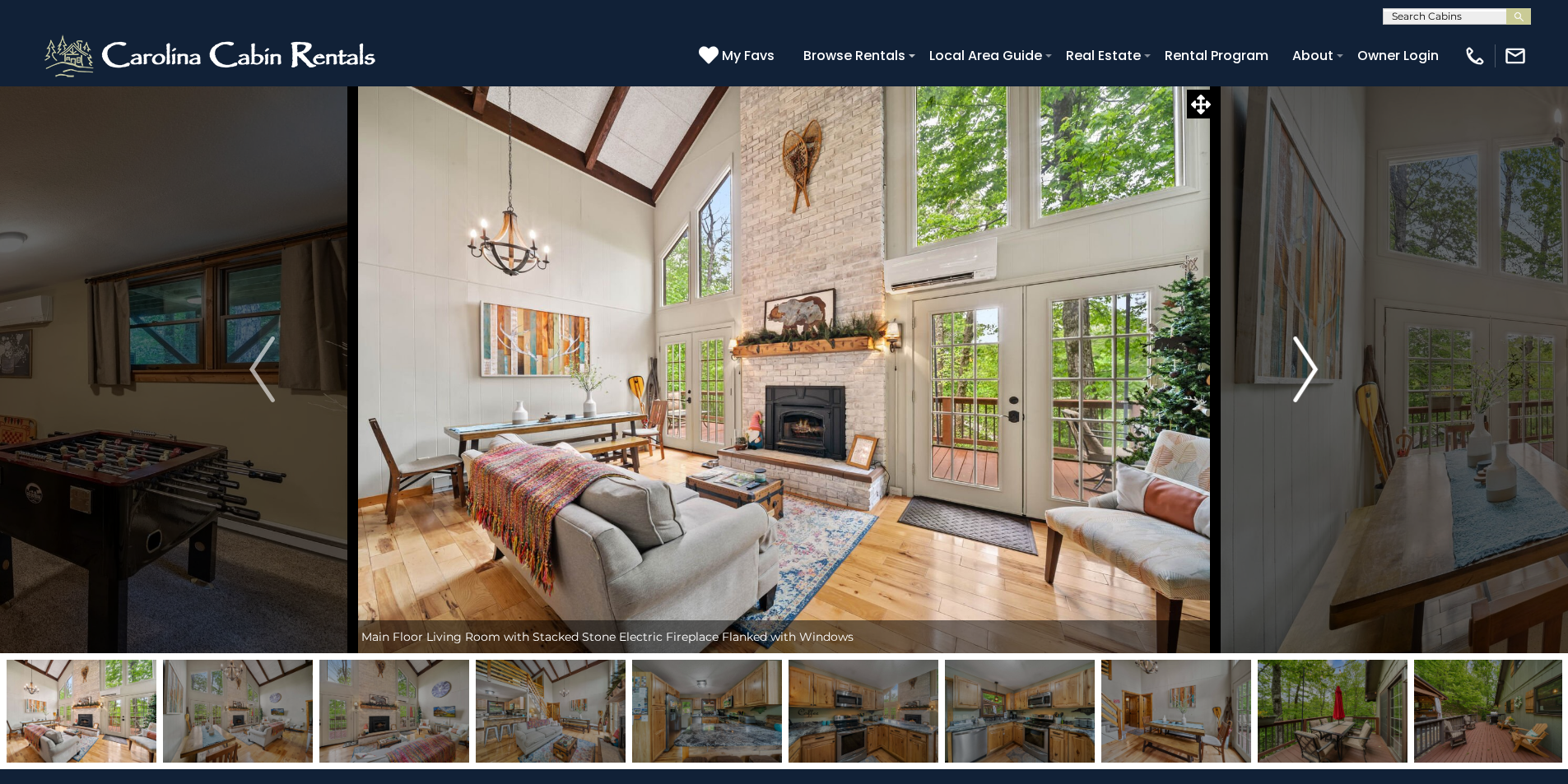
click at [1310, 361] on img "Next" at bounding box center [1305, 370] width 25 height 66
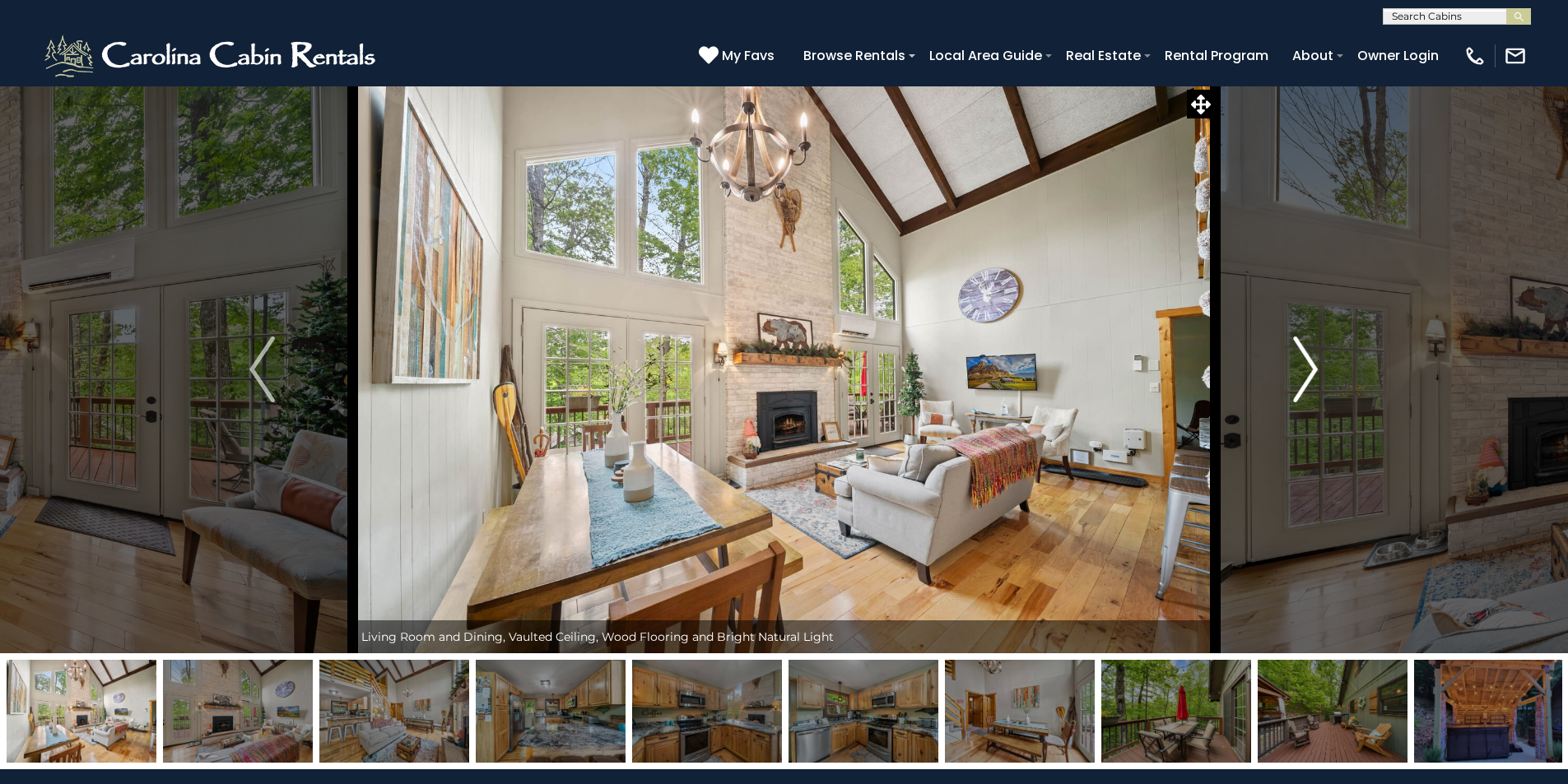
click at [1310, 361] on img "Next" at bounding box center [1305, 370] width 25 height 66
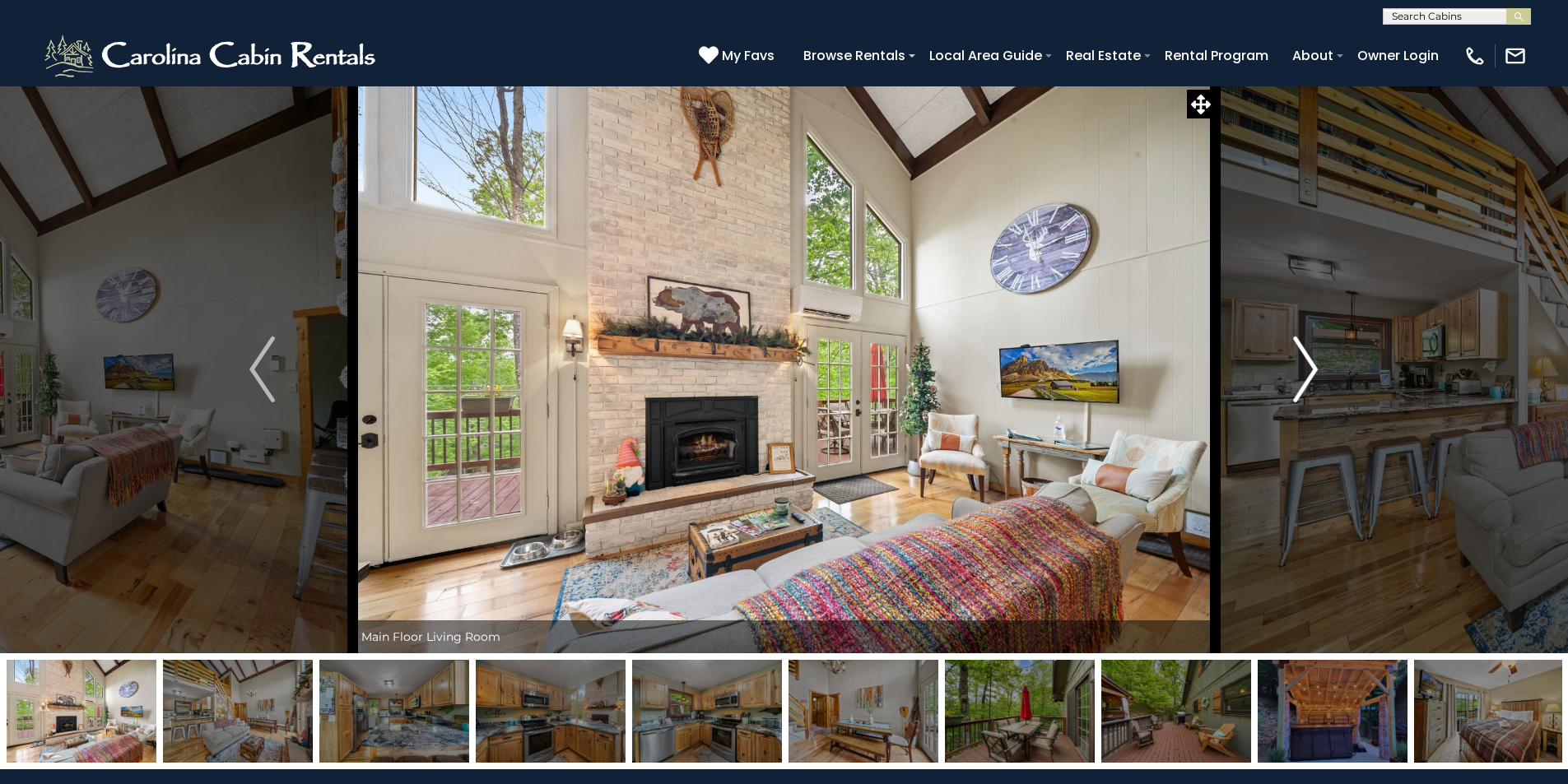
click at [1310, 361] on img "Next" at bounding box center [1305, 370] width 25 height 66
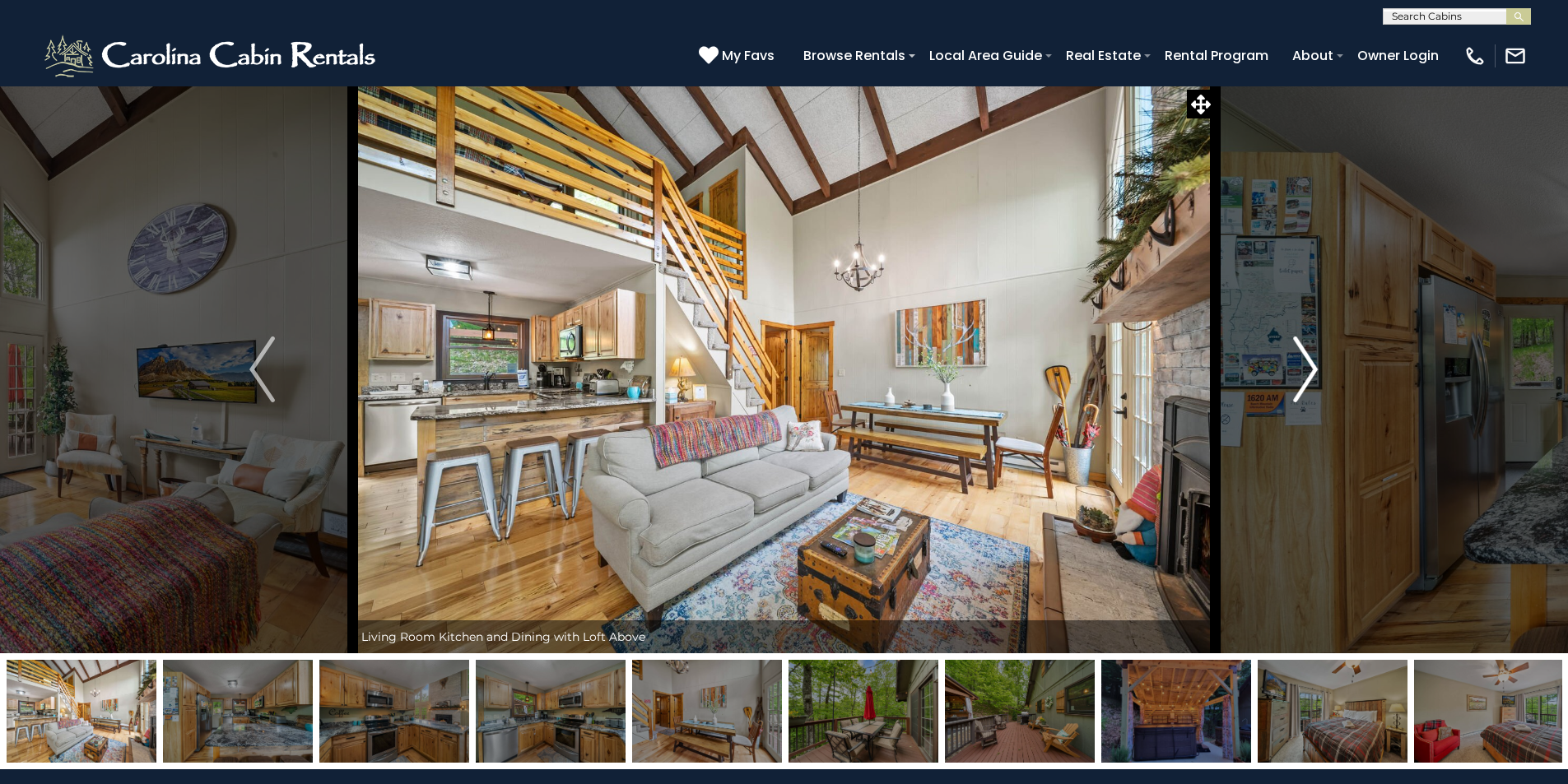
click at [1310, 361] on img "Next" at bounding box center [1305, 370] width 25 height 66
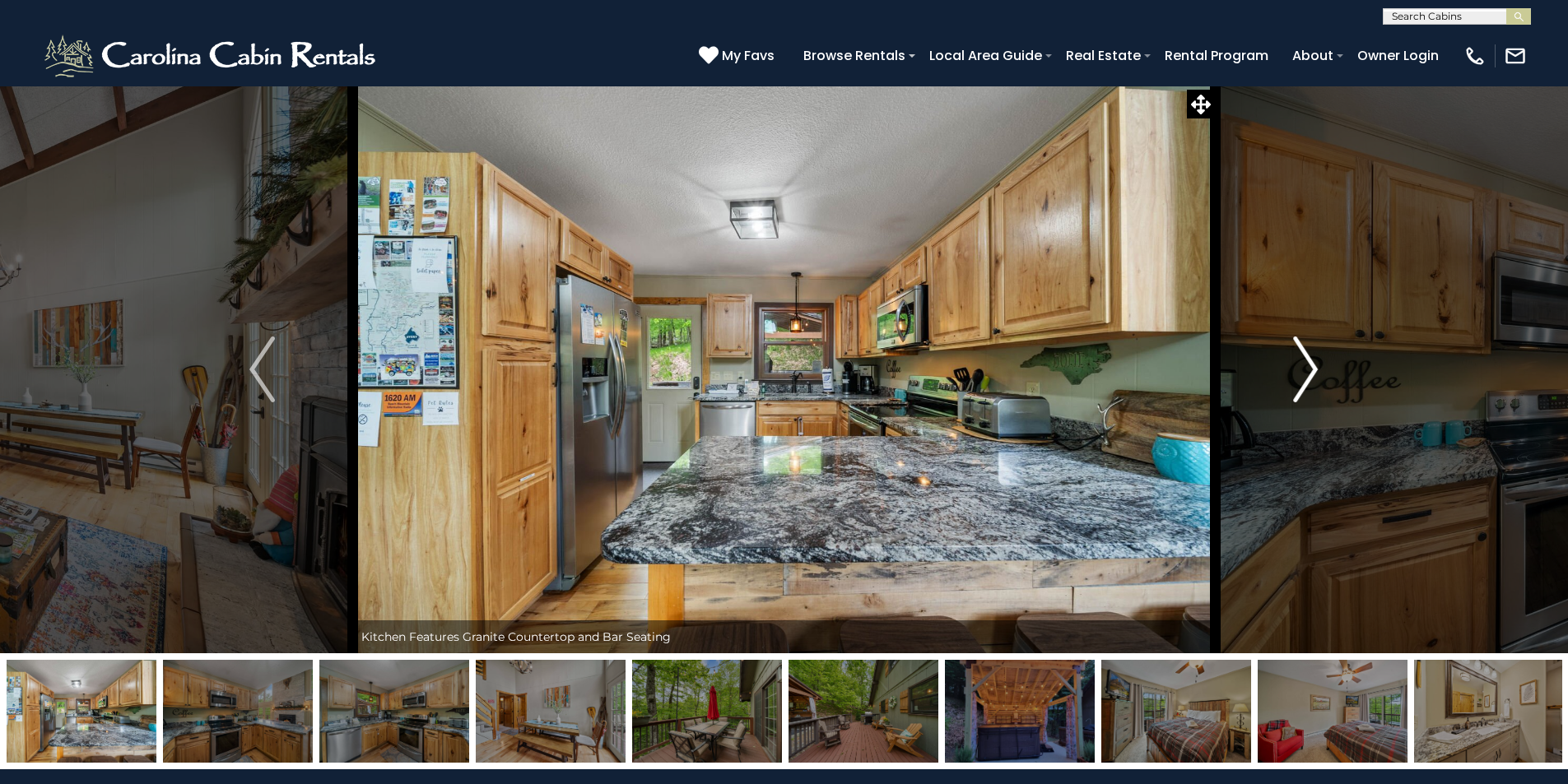
click at [1310, 361] on img "Next" at bounding box center [1305, 370] width 25 height 66
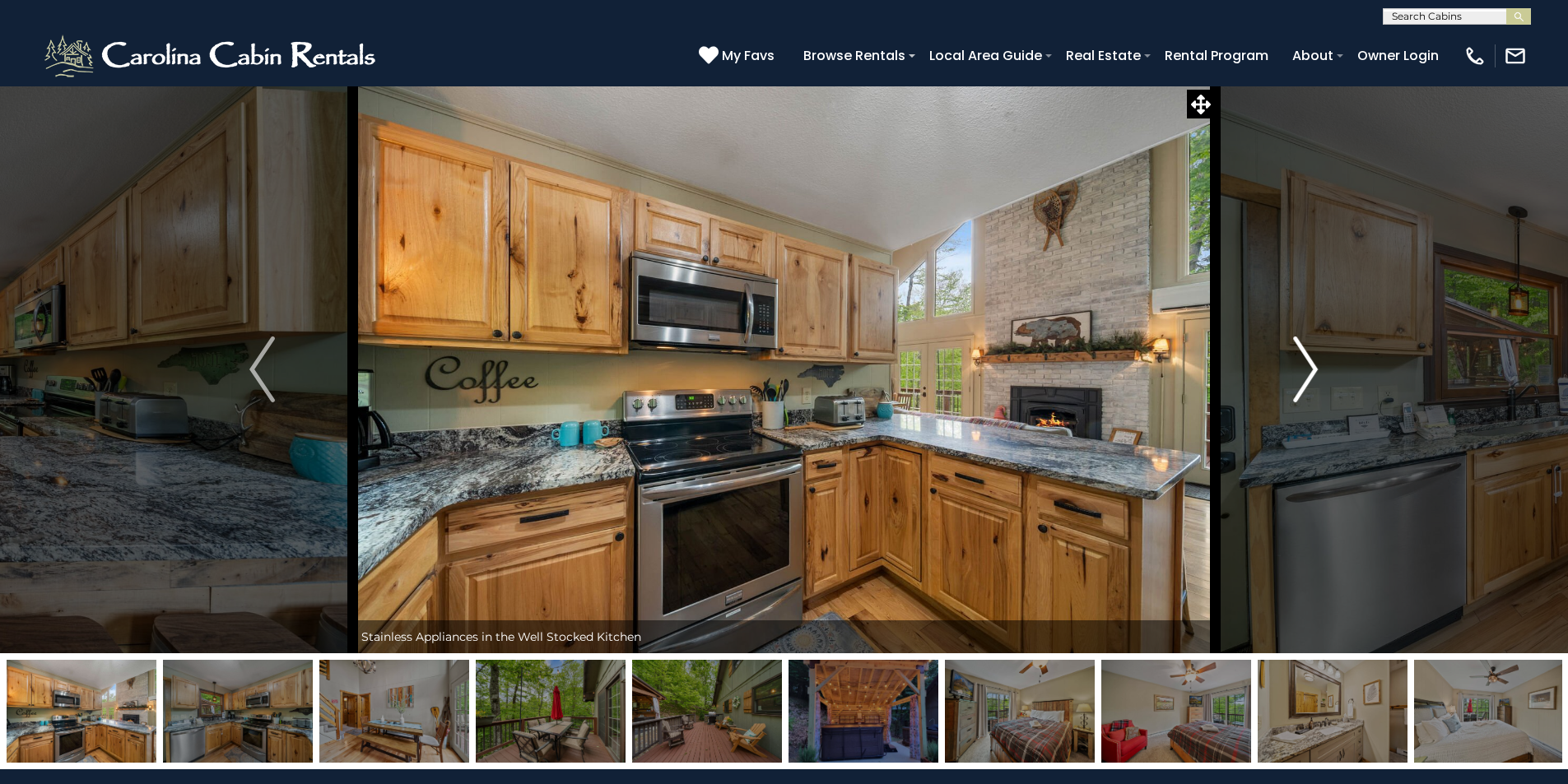
click at [1310, 361] on img "Next" at bounding box center [1305, 370] width 25 height 66
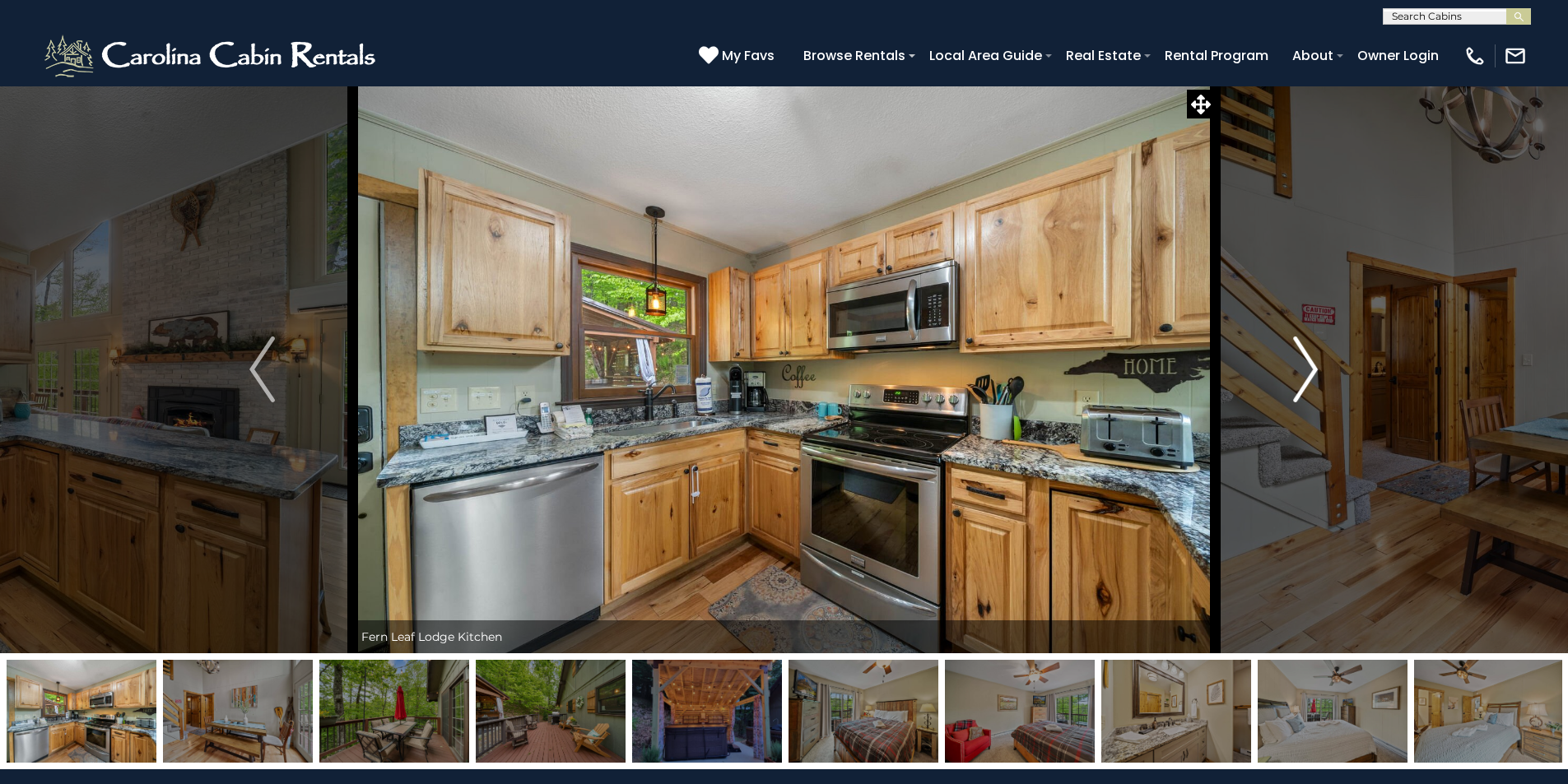
click at [1310, 361] on img "Next" at bounding box center [1305, 370] width 25 height 66
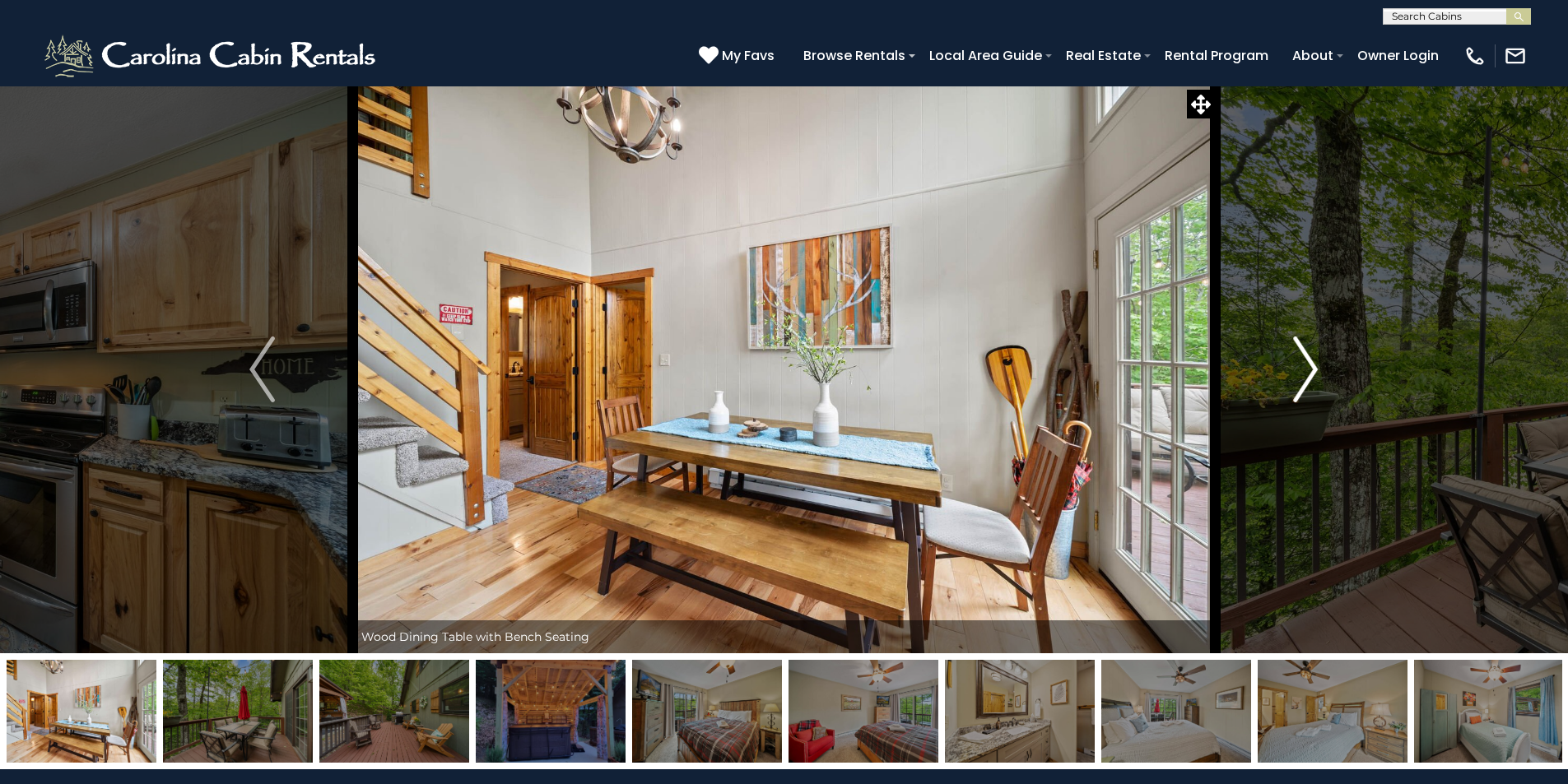
click at [1310, 361] on img "Next" at bounding box center [1305, 370] width 25 height 66
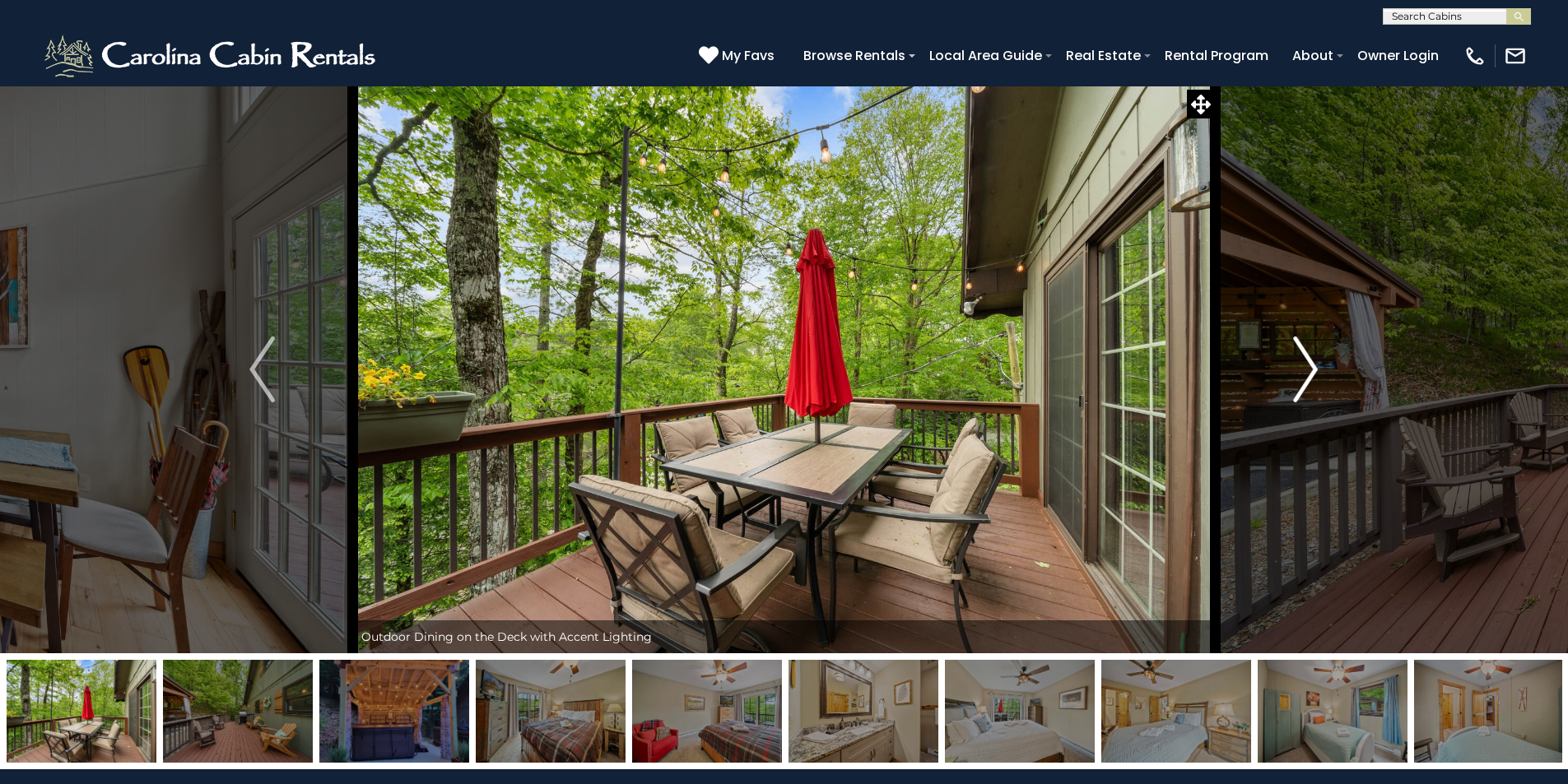
click at [1310, 361] on img "Next" at bounding box center [1305, 370] width 25 height 66
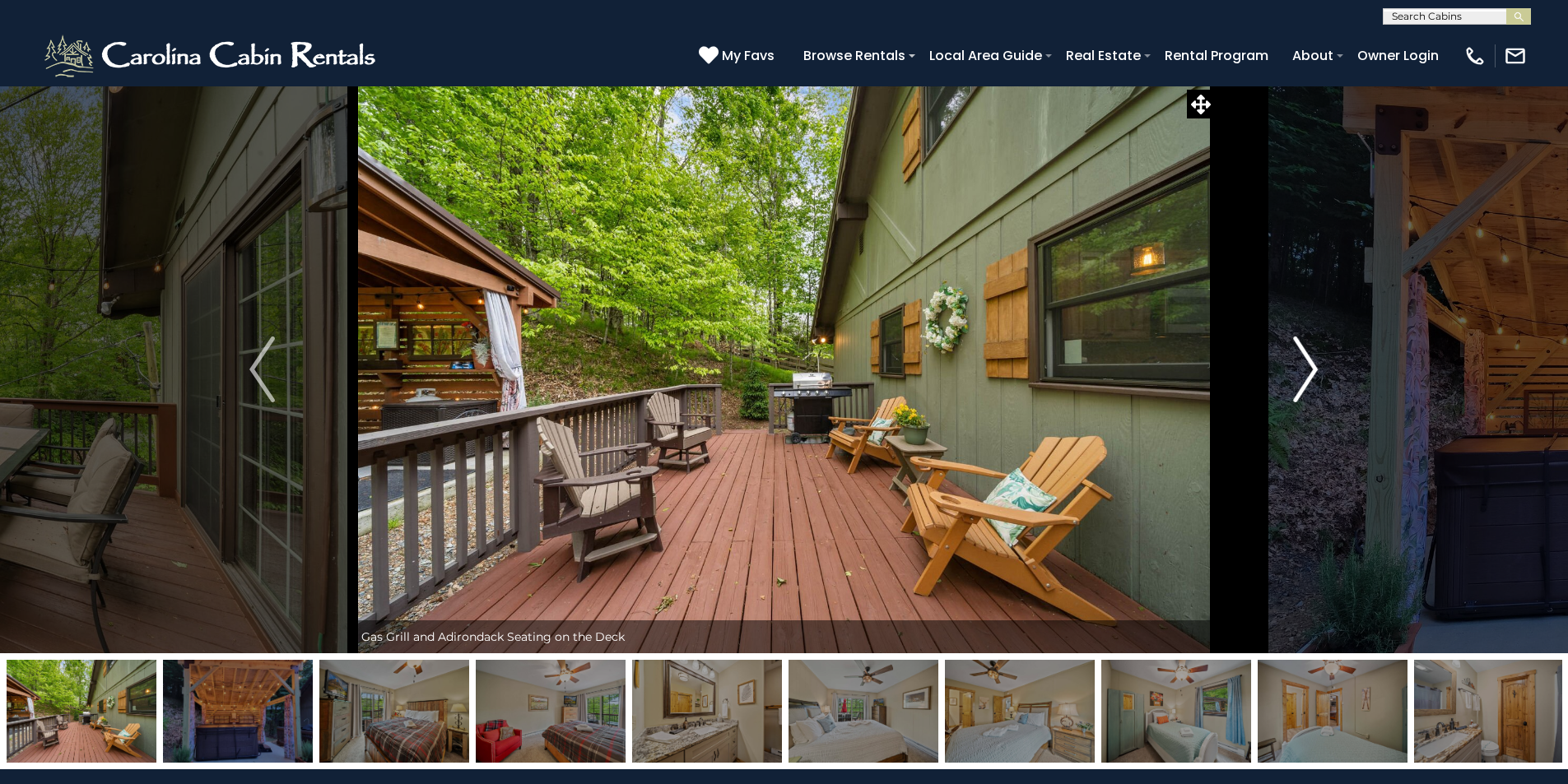
click at [1310, 361] on img "Next" at bounding box center [1305, 370] width 25 height 66
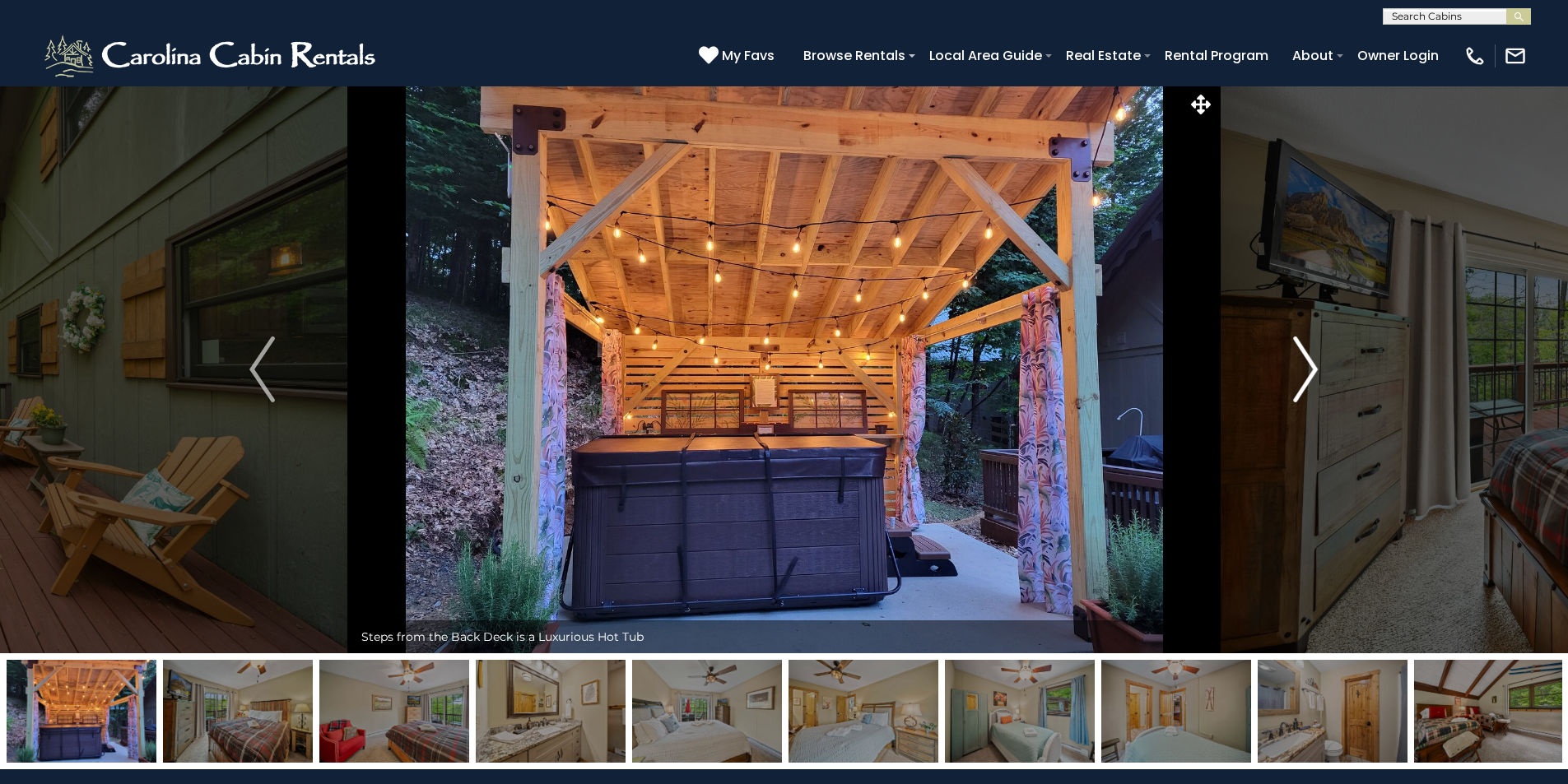
click at [1310, 361] on img "Next" at bounding box center [1305, 370] width 25 height 66
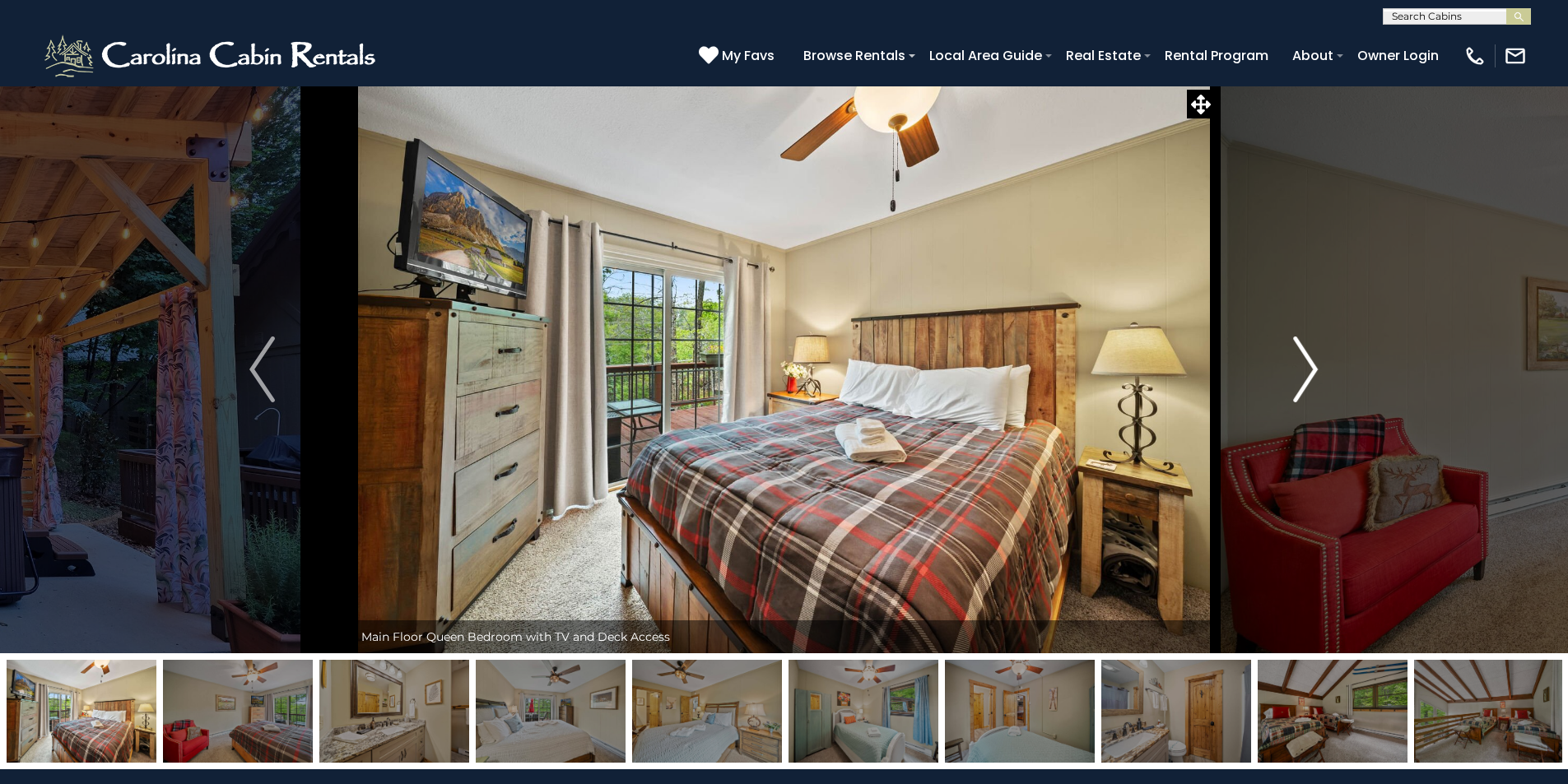
click at [1310, 361] on img "Next" at bounding box center [1305, 370] width 25 height 66
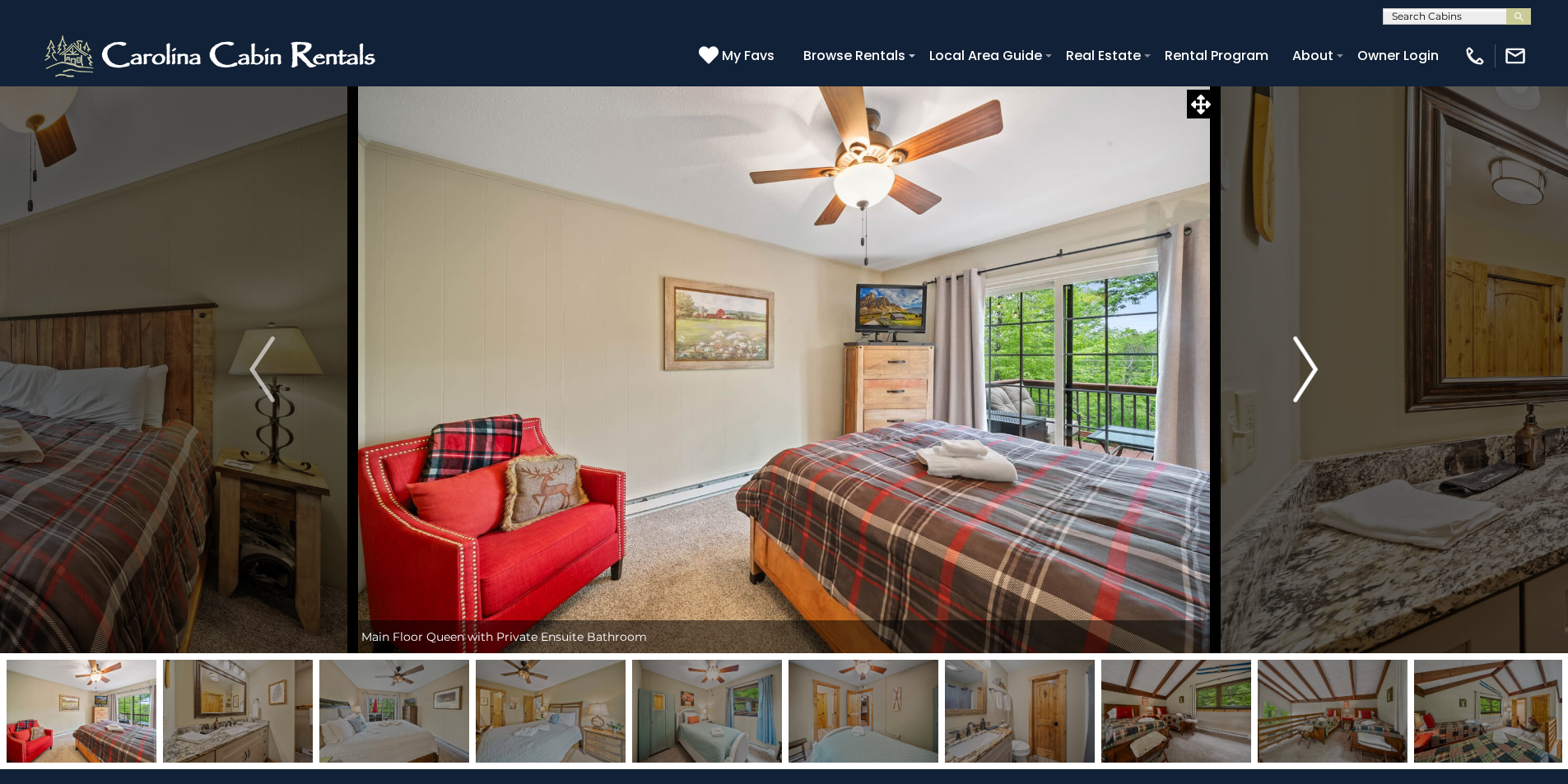
click at [1310, 361] on img "Next" at bounding box center [1305, 370] width 25 height 66
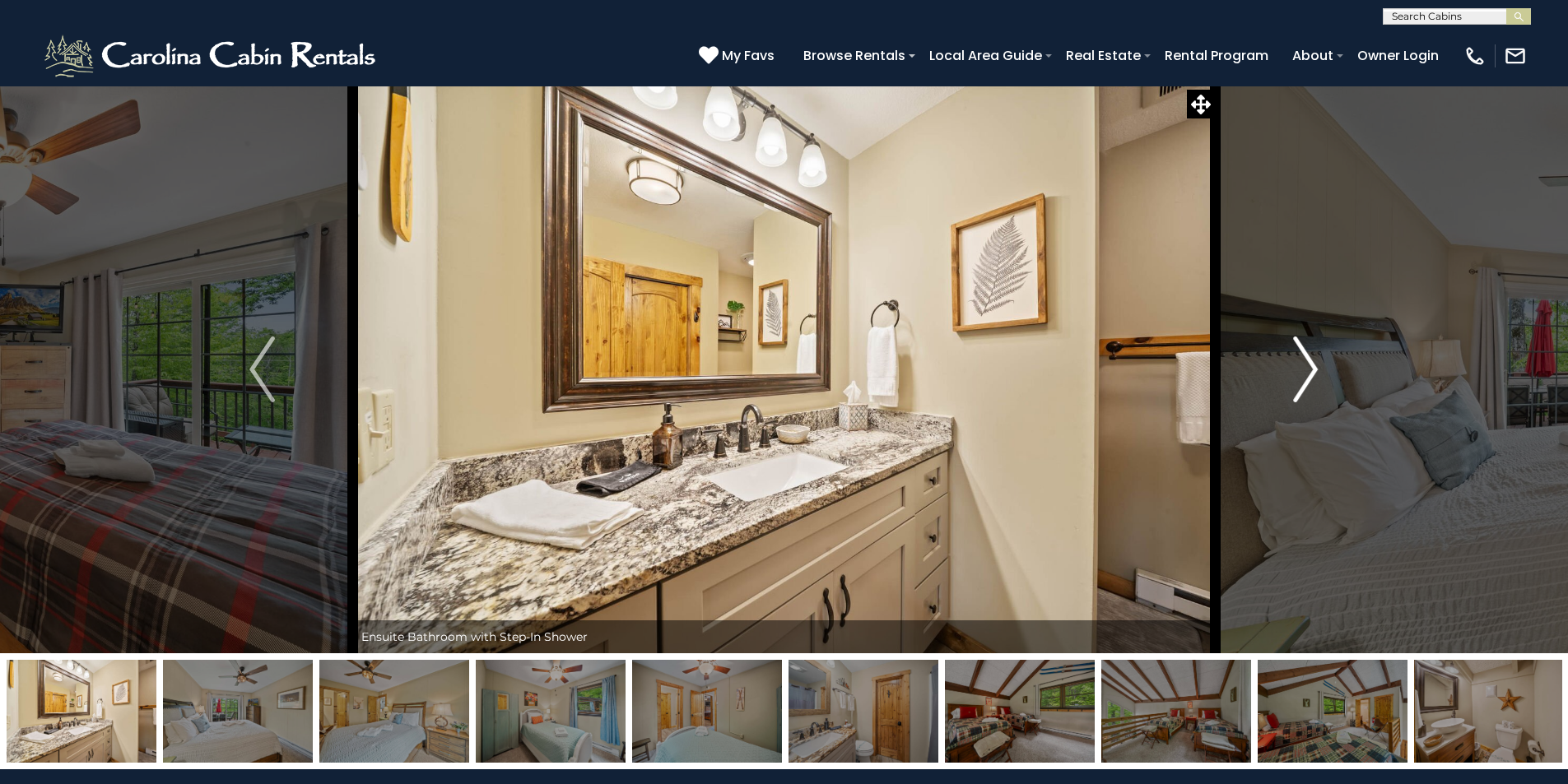
click at [1310, 361] on img "Next" at bounding box center [1305, 370] width 25 height 66
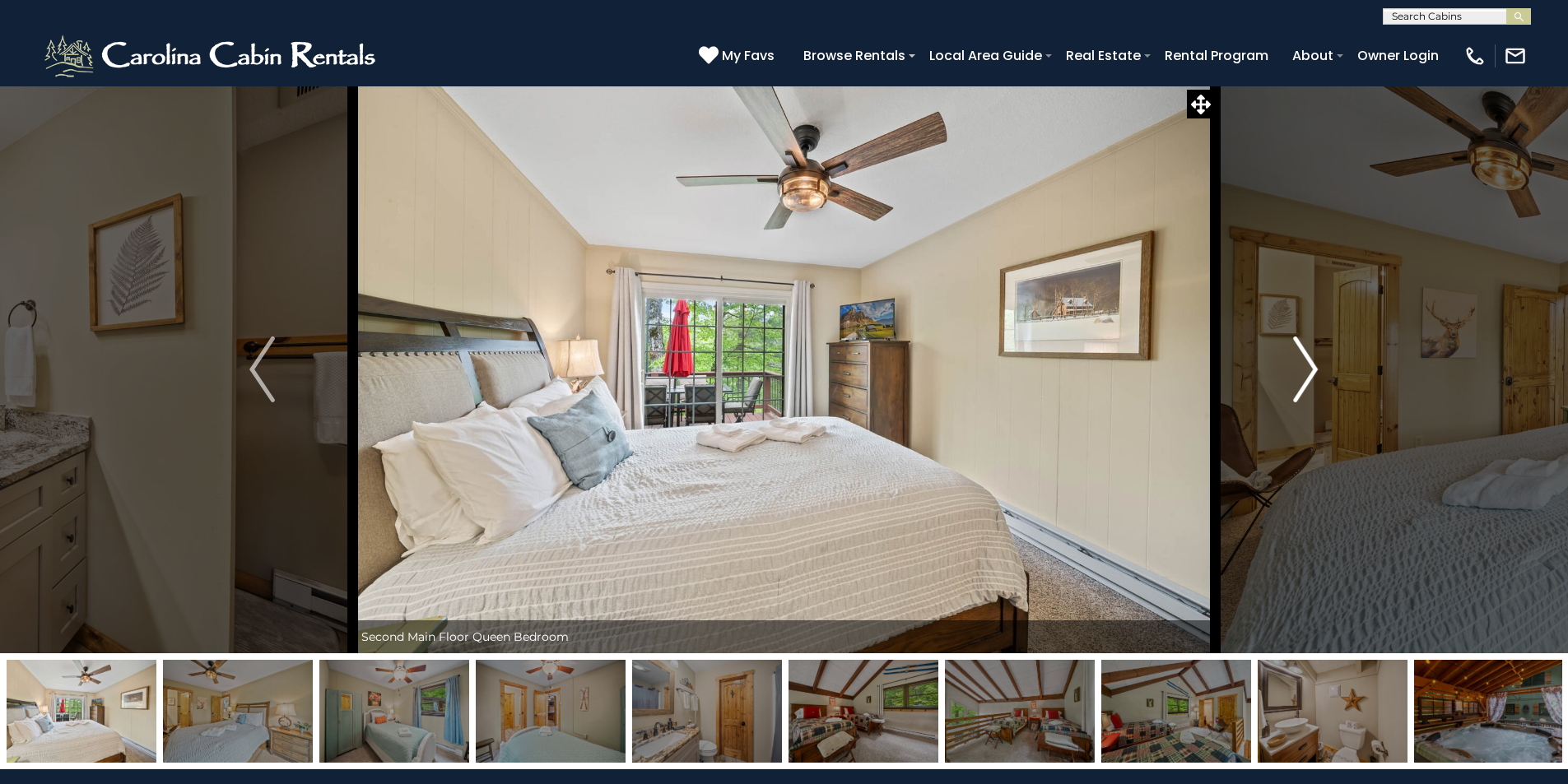
click at [1310, 361] on img "Next" at bounding box center [1305, 370] width 25 height 66
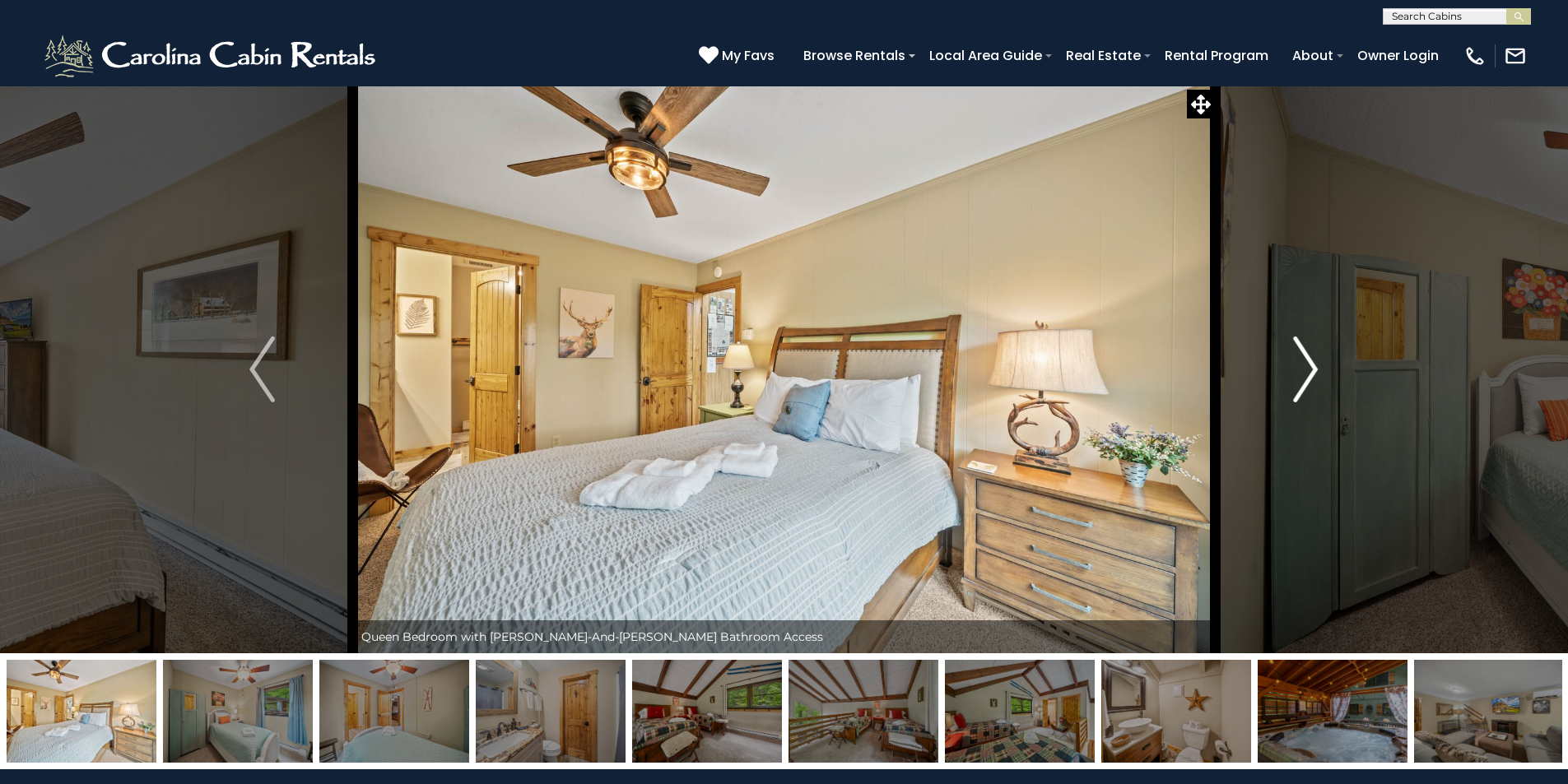
click at [1310, 361] on img "Next" at bounding box center [1305, 370] width 25 height 66
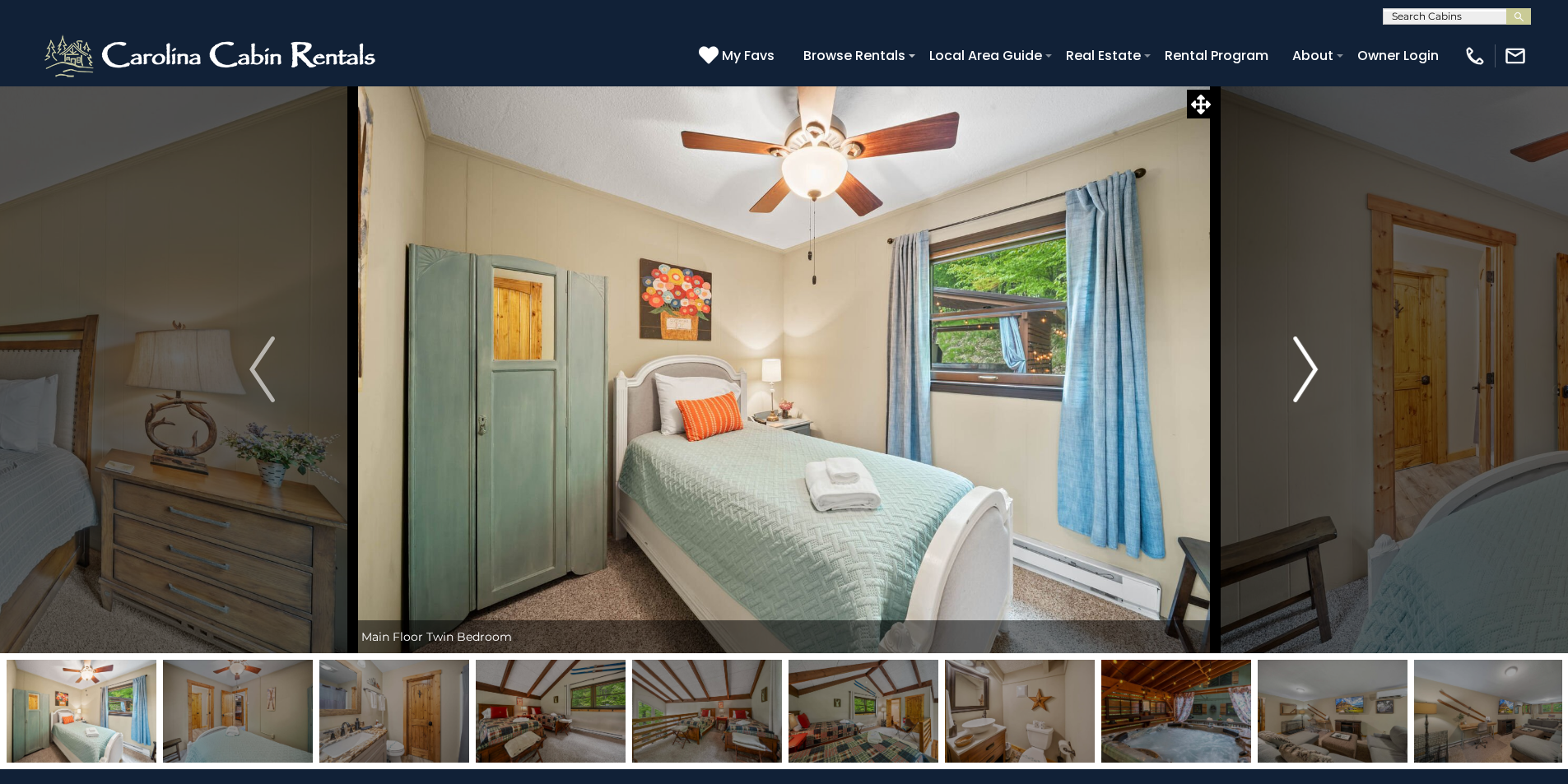
click at [1310, 361] on img "Next" at bounding box center [1305, 370] width 25 height 66
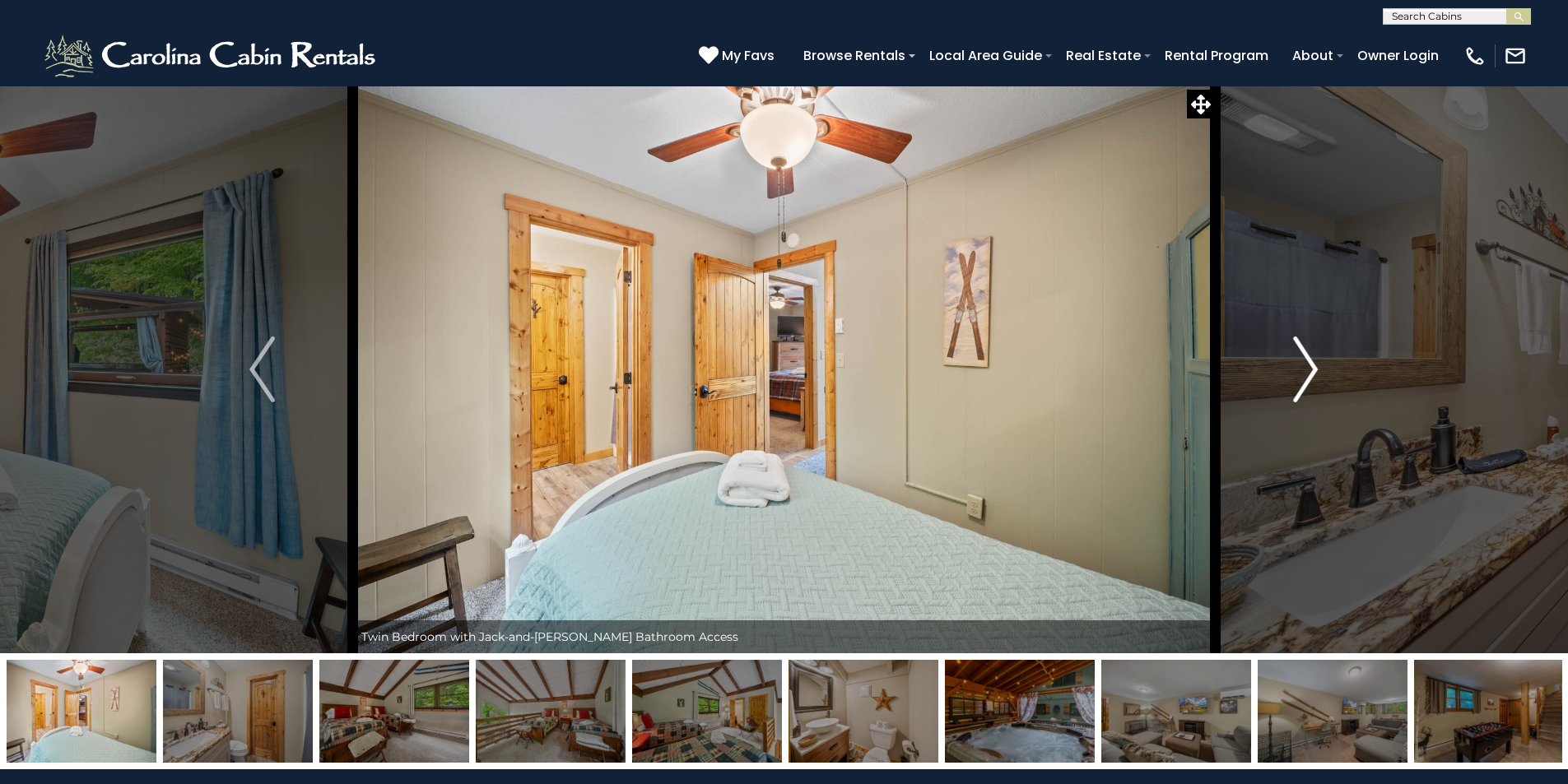
click at [1310, 361] on img "Next" at bounding box center [1305, 370] width 25 height 66
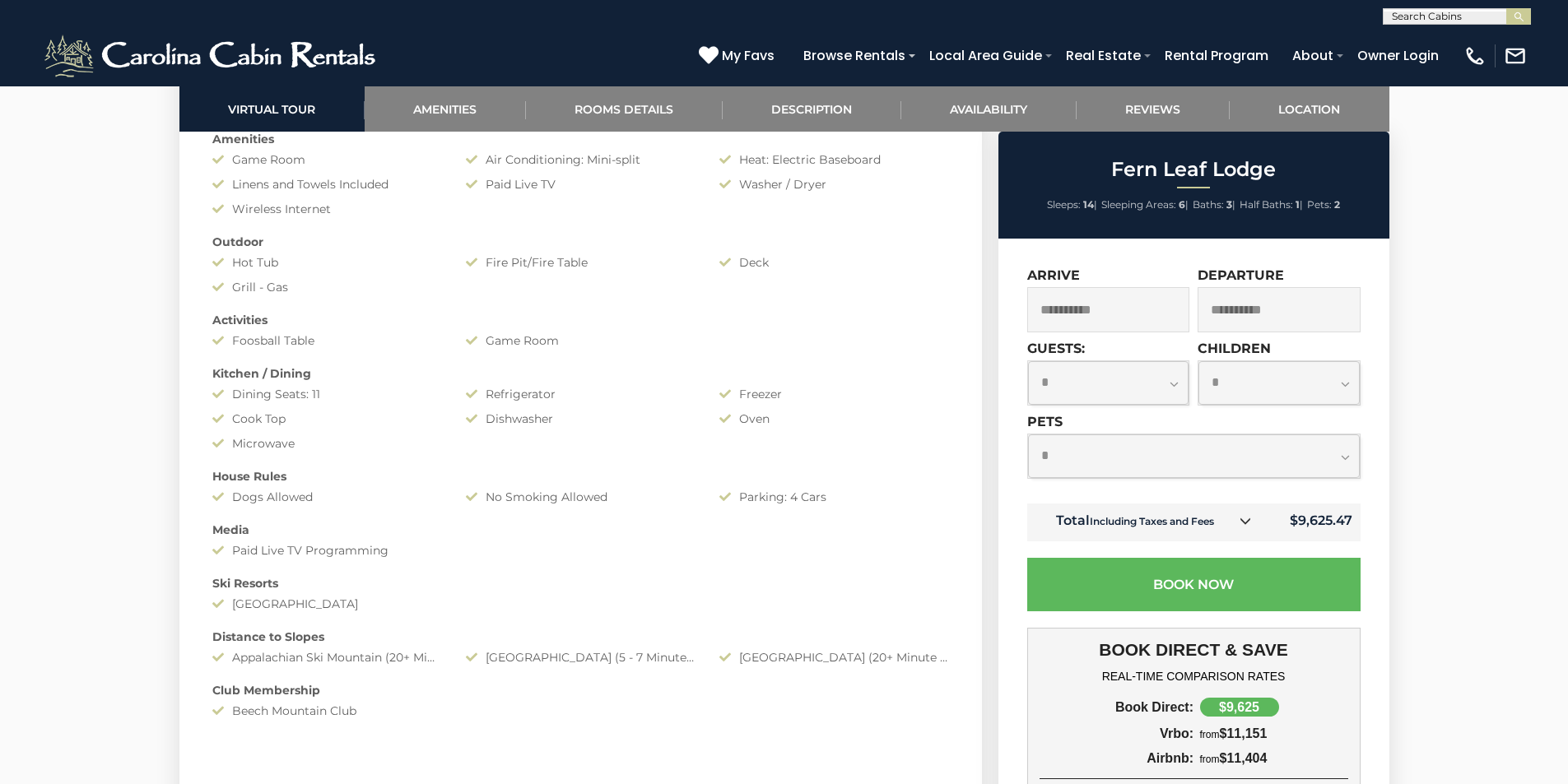
scroll to position [1320, 0]
